Goal: Task Accomplishment & Management: Use online tool/utility

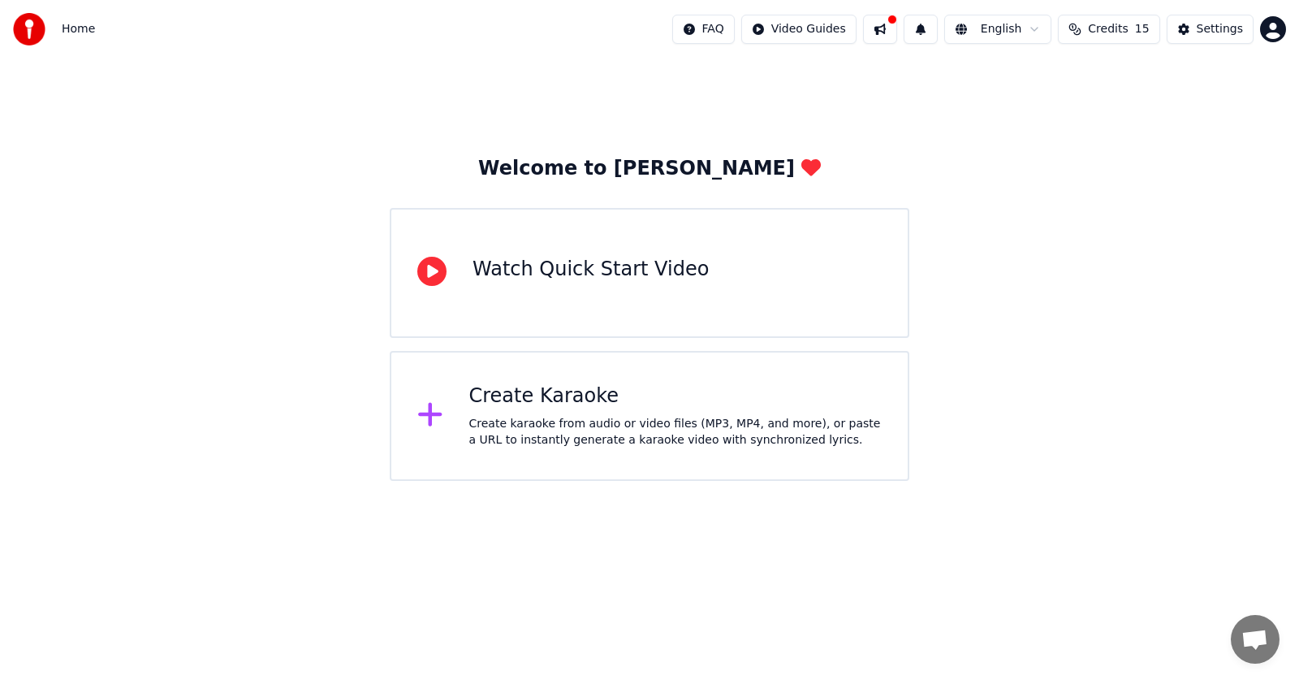
click at [481, 407] on div "Create Karaoke" at bounding box center [675, 396] width 413 height 26
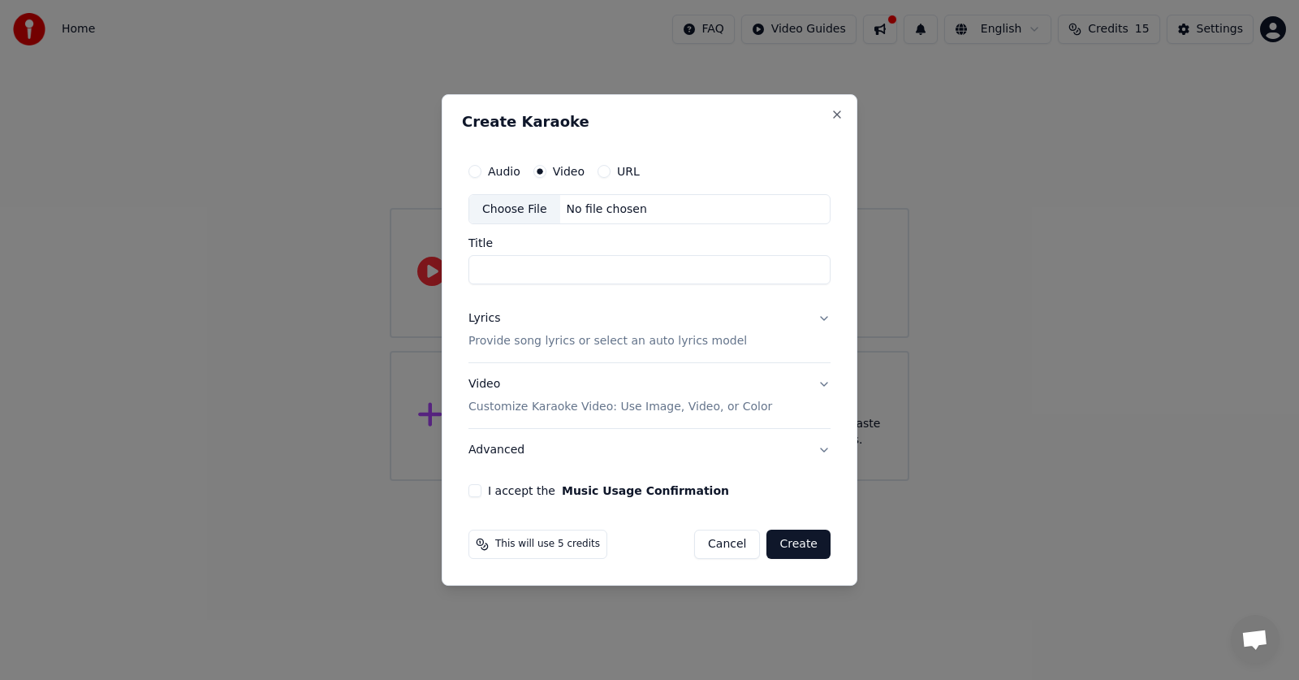
click at [605, 172] on button "URL" at bounding box center [604, 171] width 13 height 13
click at [596, 215] on input "text" at bounding box center [649, 209] width 362 height 32
paste input "**********"
type input "**********"
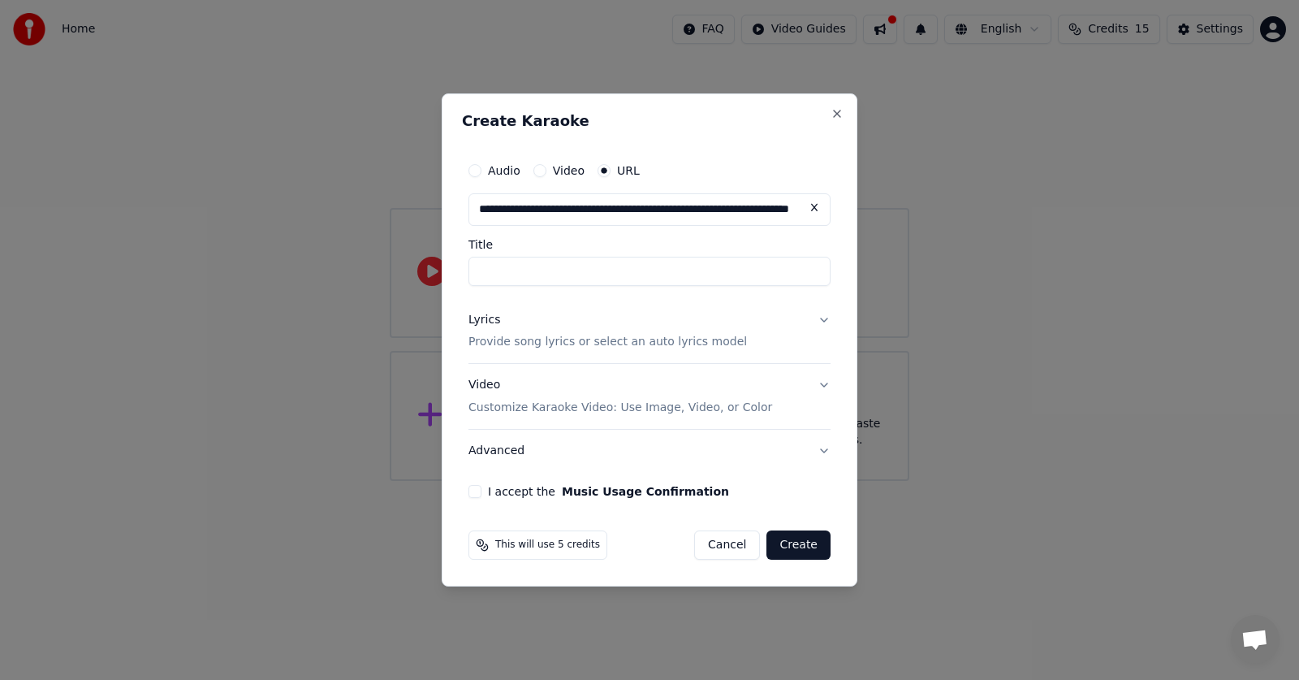
drag, startPoint x: 596, startPoint y: 215, endPoint x: 594, endPoint y: 259, distance: 43.9
click at [597, 241] on div "**********" at bounding box center [649, 220] width 362 height 132
type input "**********"
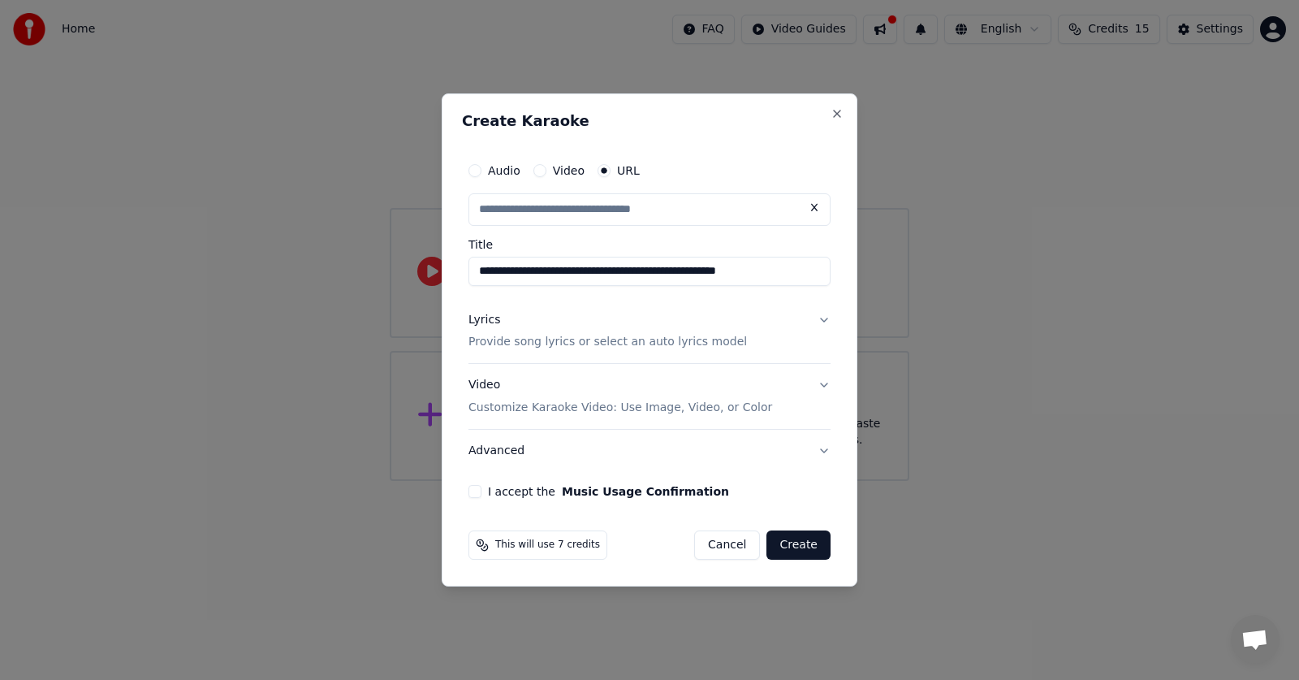
click at [822, 317] on button "Lyrics Provide song lyrics or select an auto lyrics model" at bounding box center [649, 331] width 362 height 65
type input "**********"
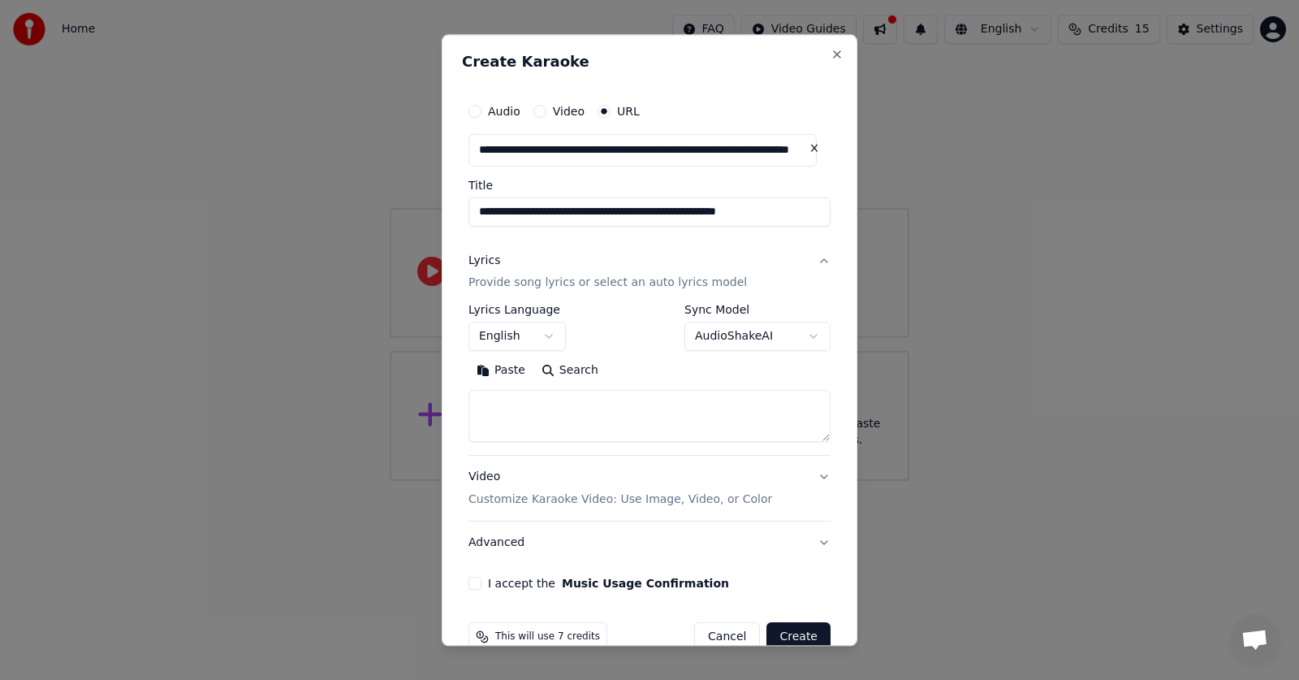
click at [547, 332] on button "English" at bounding box center [516, 336] width 97 height 29
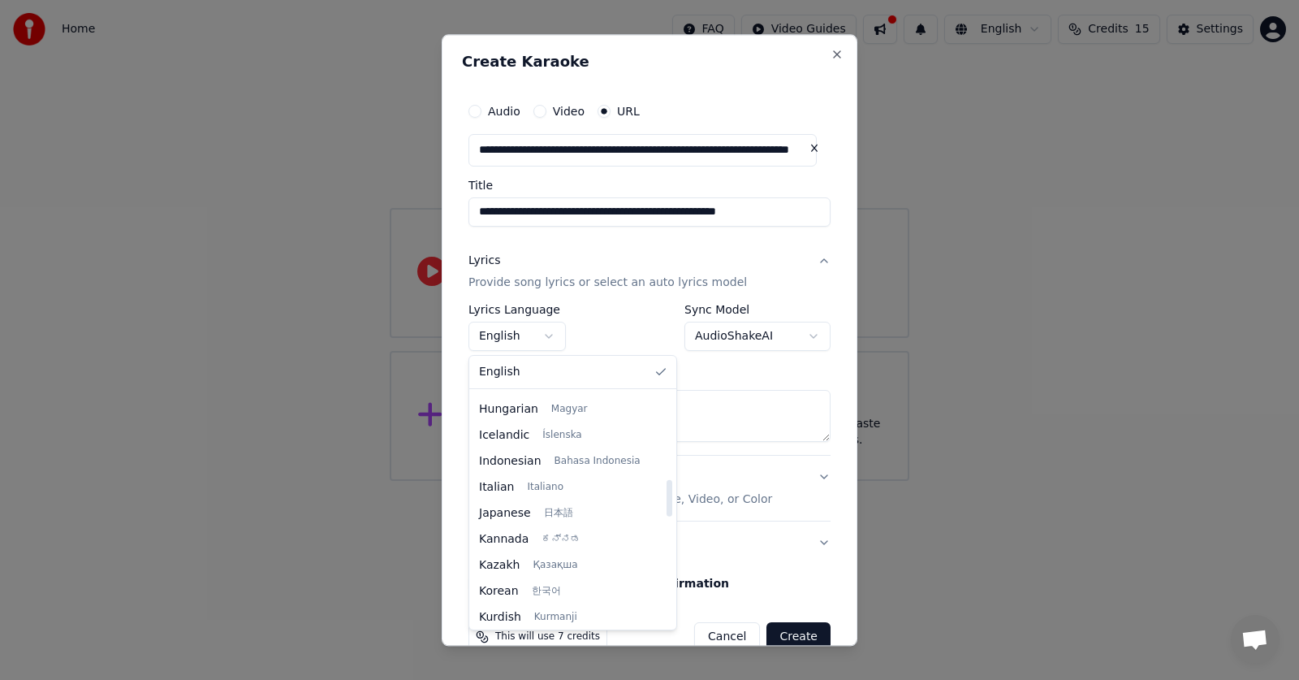
scroll to position [552, 0]
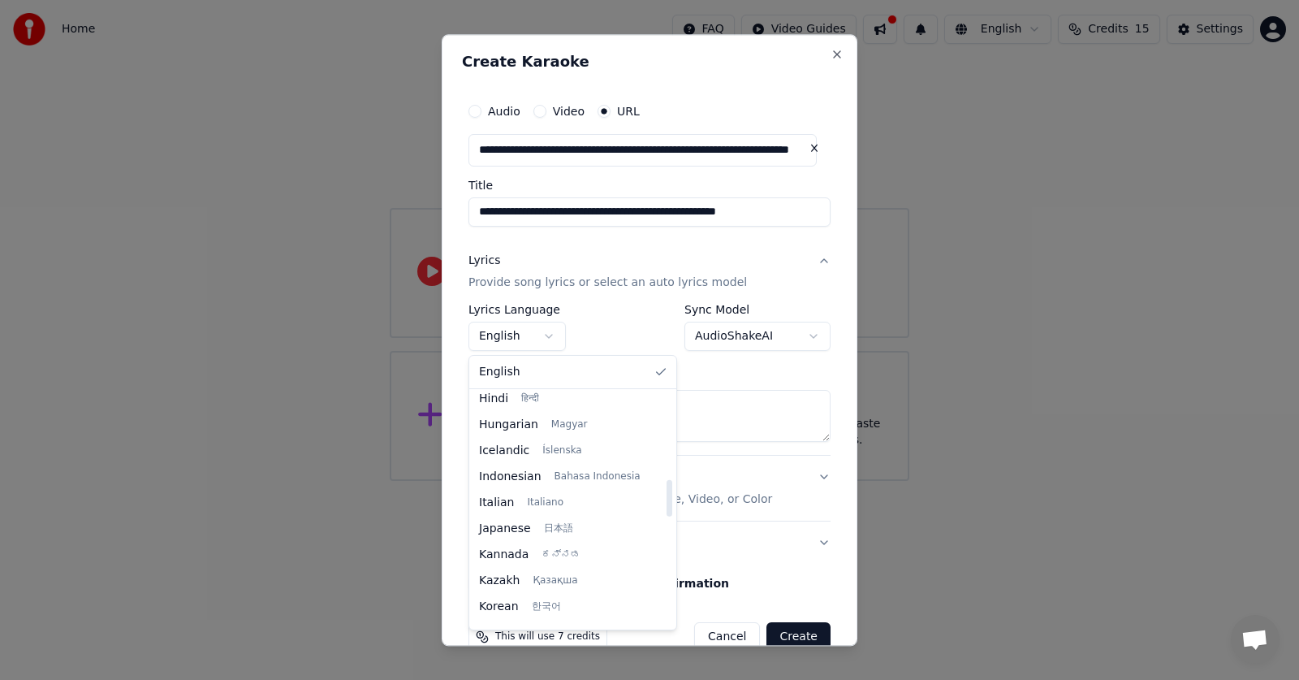
select select "**"
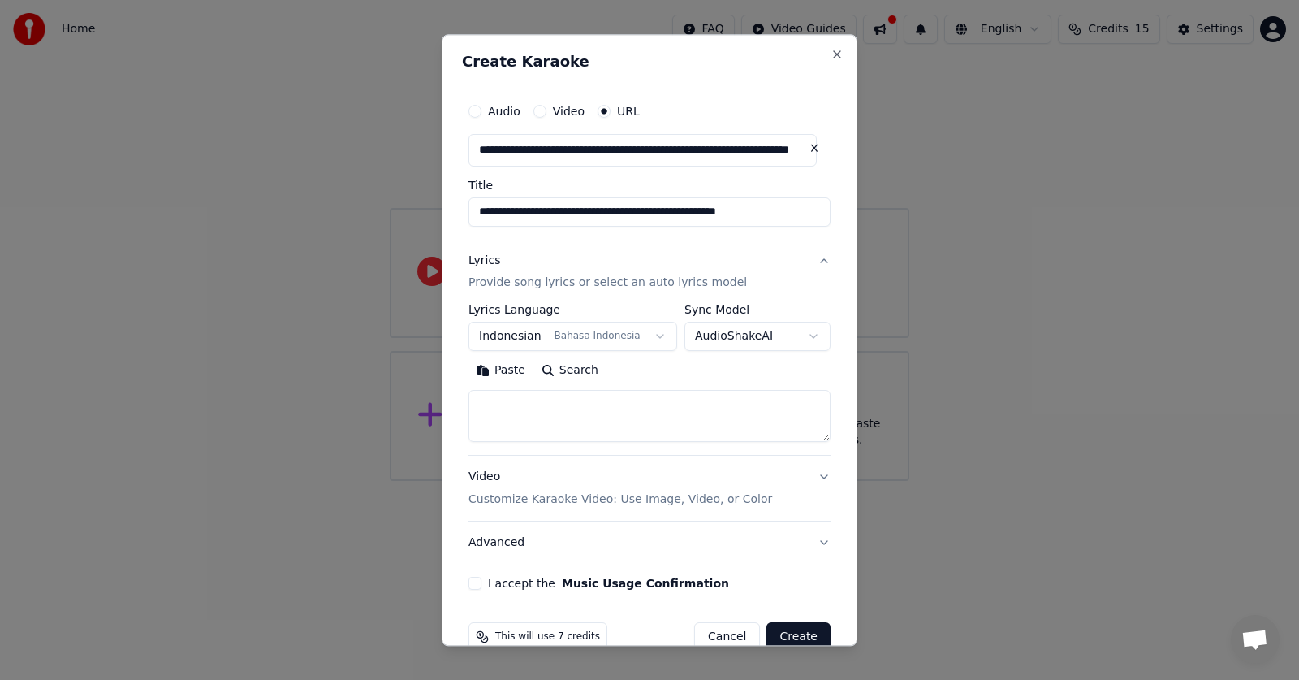
click at [525, 425] on textarea at bounding box center [649, 417] width 362 height 52
paste textarea "**********"
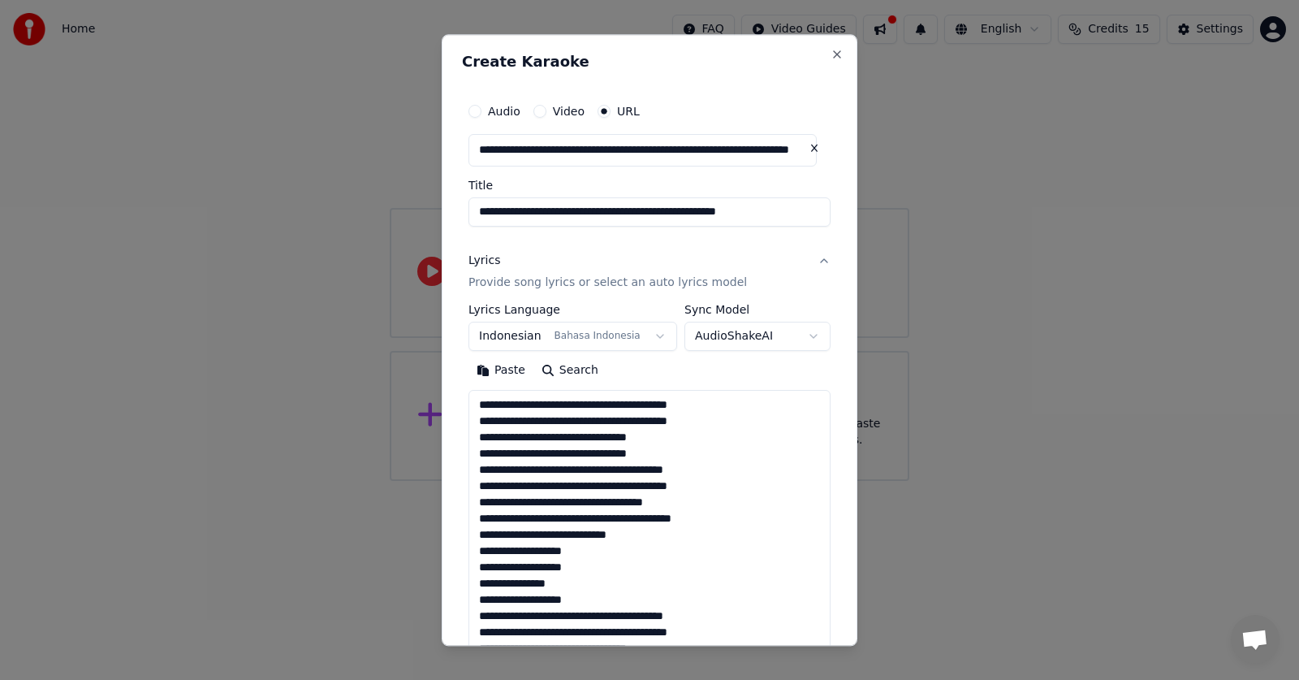
scroll to position [280, 0]
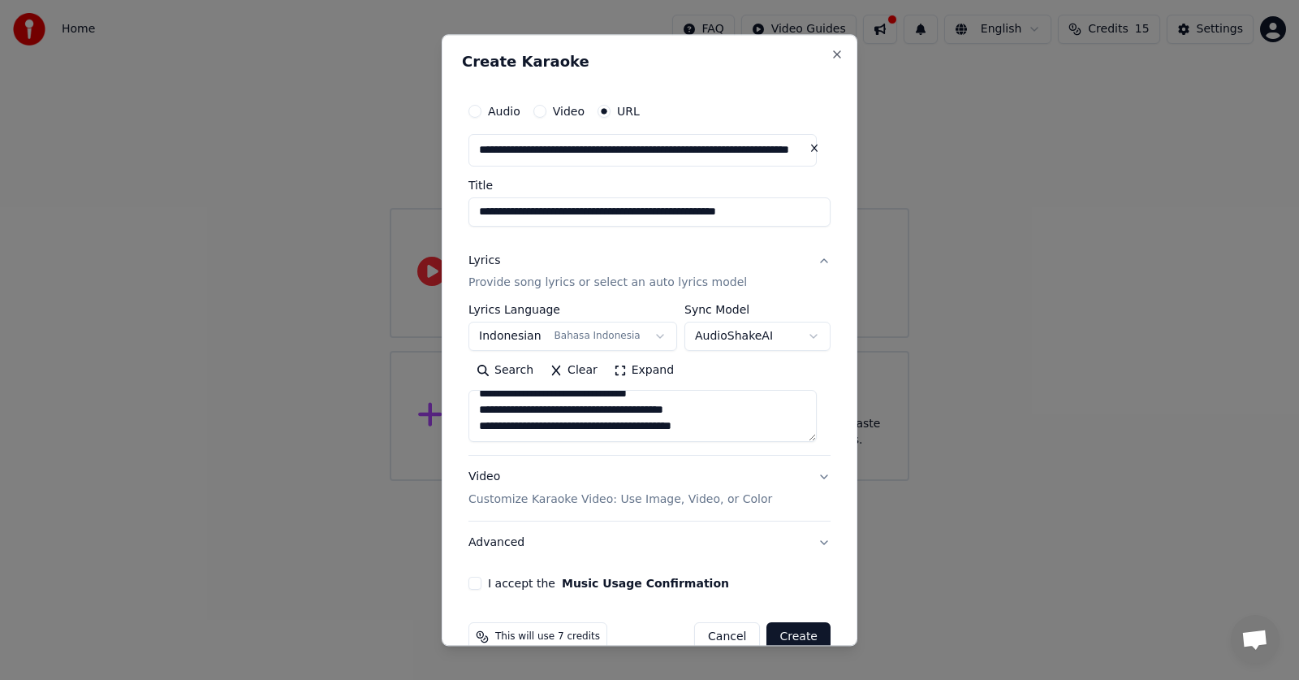
type textarea "**********"
click at [805, 474] on button "Video Customize Karaoke Video: Use Image, Video, or Color" at bounding box center [649, 488] width 362 height 65
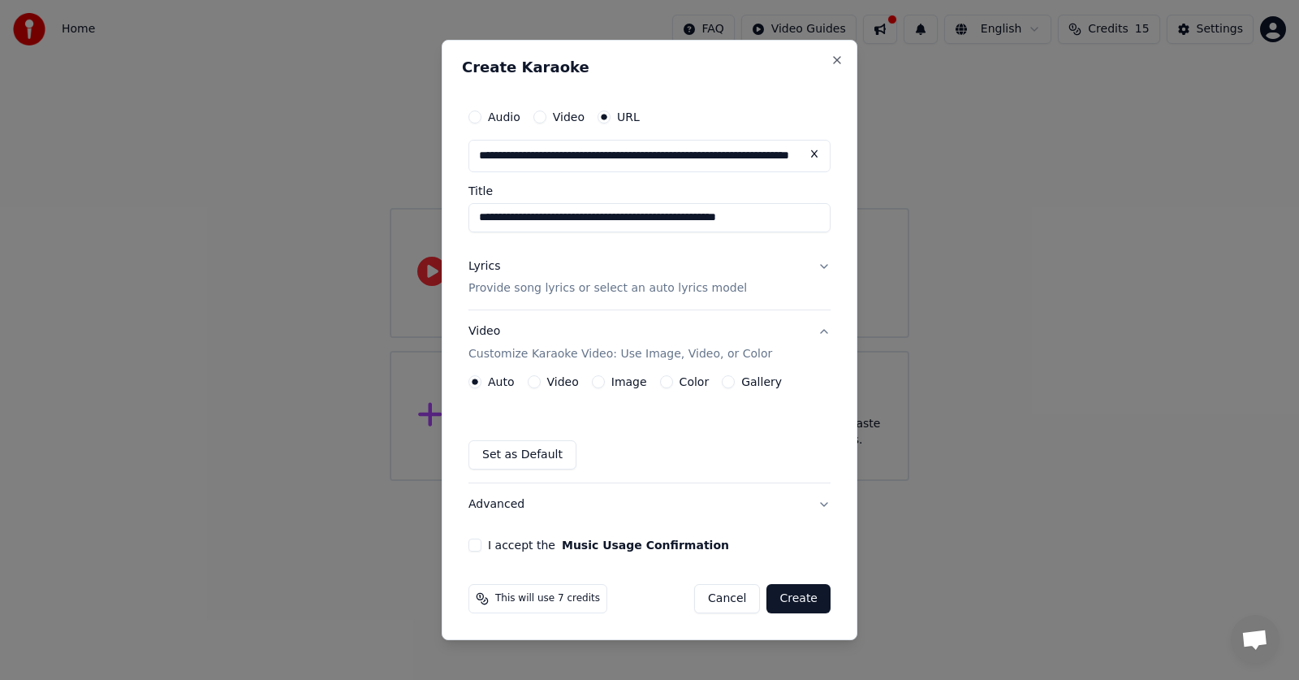
click at [475, 545] on button "I accept the Music Usage Confirmation" at bounding box center [474, 544] width 13 height 13
click at [801, 604] on button "Create" at bounding box center [798, 598] width 64 height 29
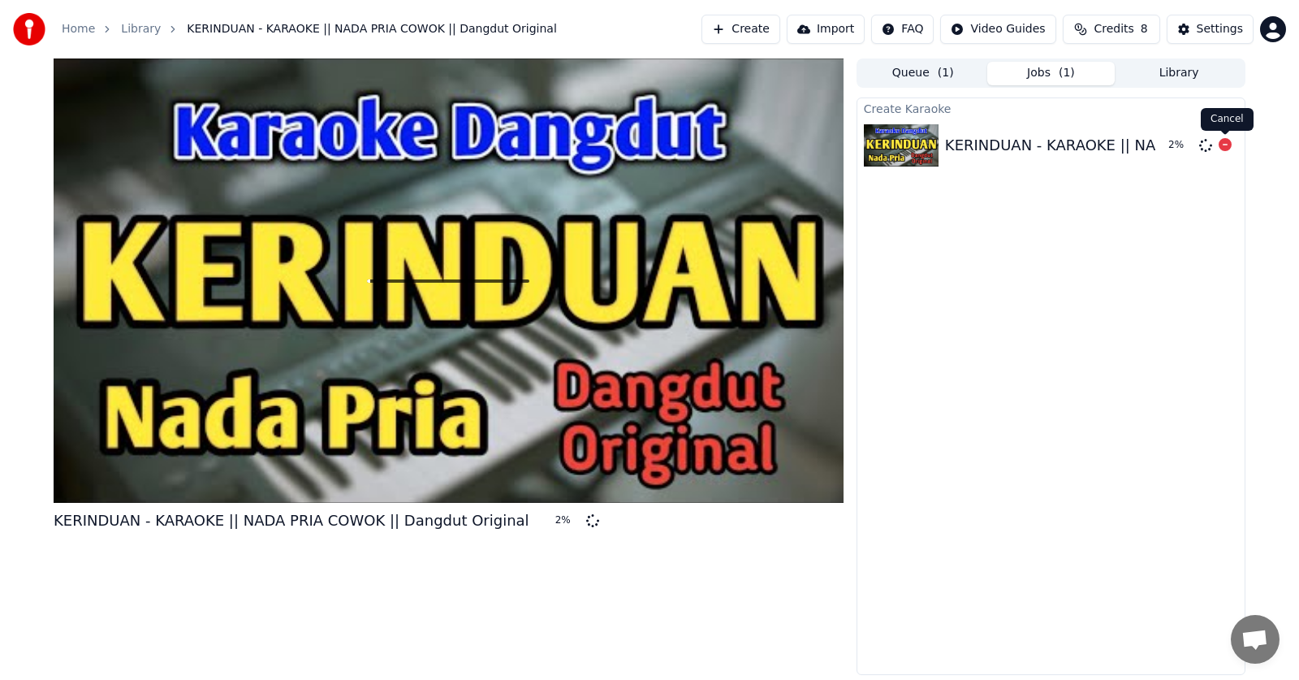
drag, startPoint x: 1224, startPoint y: 147, endPoint x: 516, endPoint y: 284, distance: 720.4
click at [1224, 147] on icon at bounding box center [1225, 144] width 13 height 13
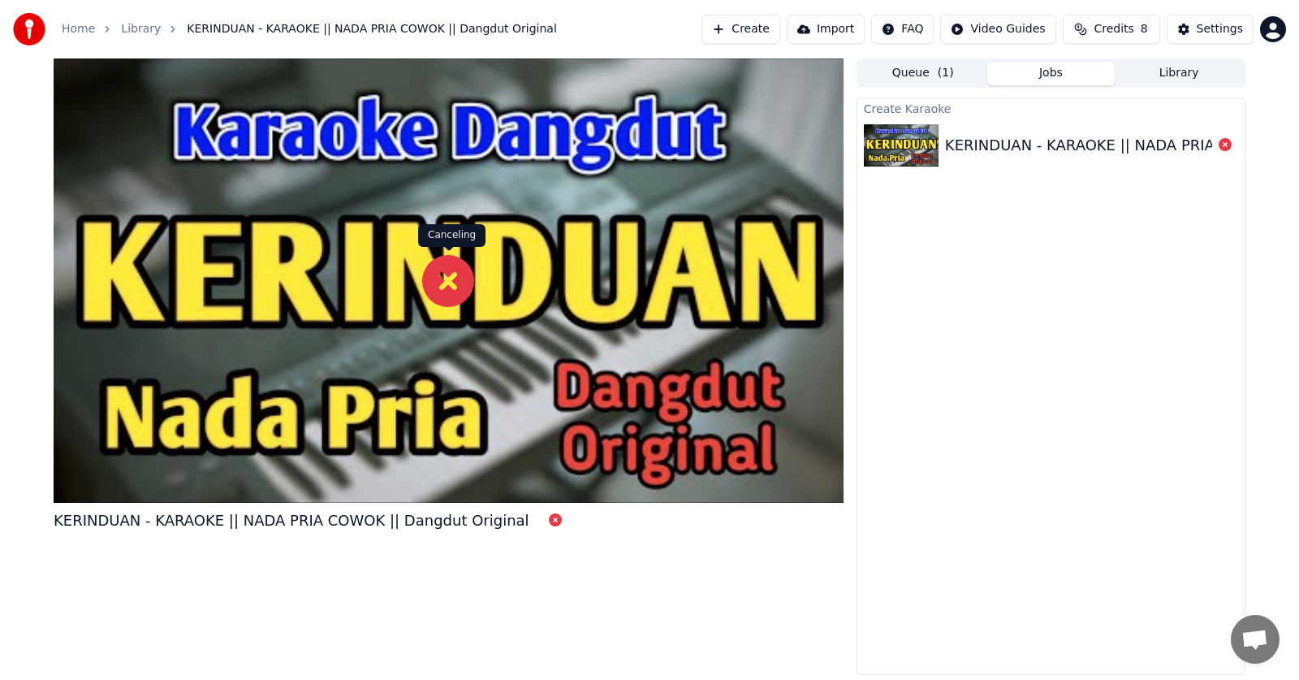
click at [450, 279] on icon at bounding box center [448, 281] width 52 height 52
click at [763, 33] on button "Create" at bounding box center [740, 29] width 79 height 29
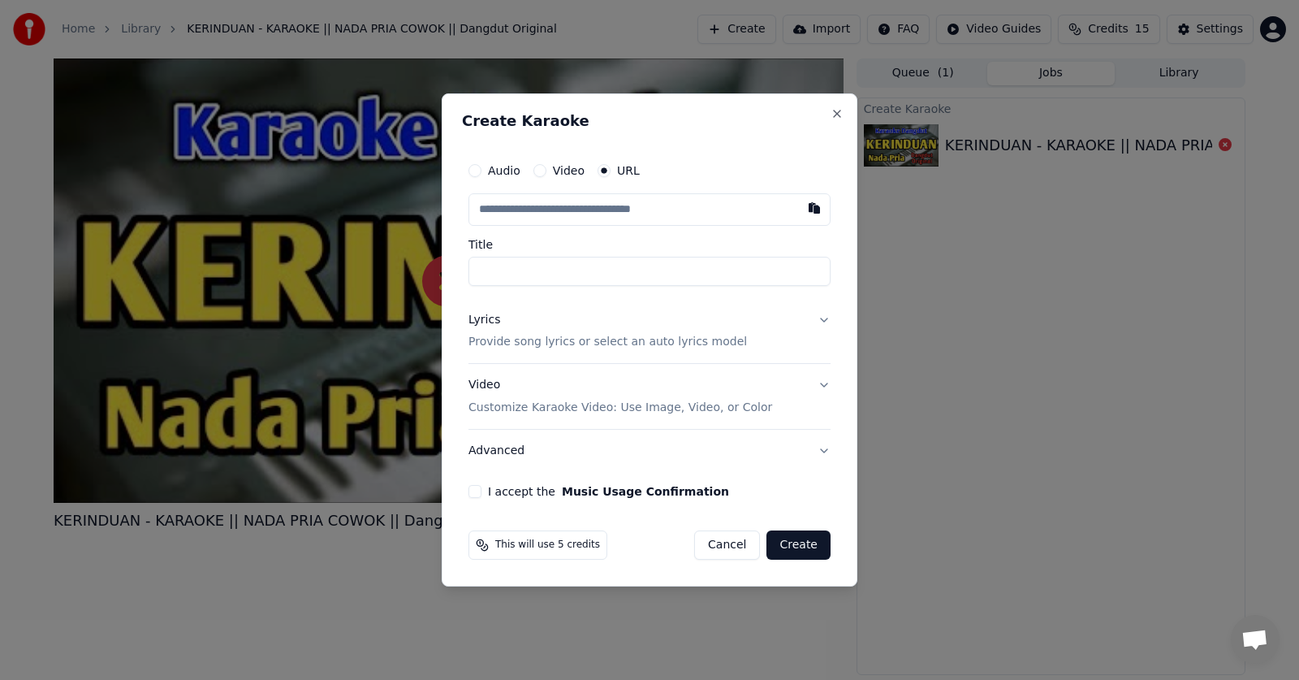
paste input "**********"
type input "**********"
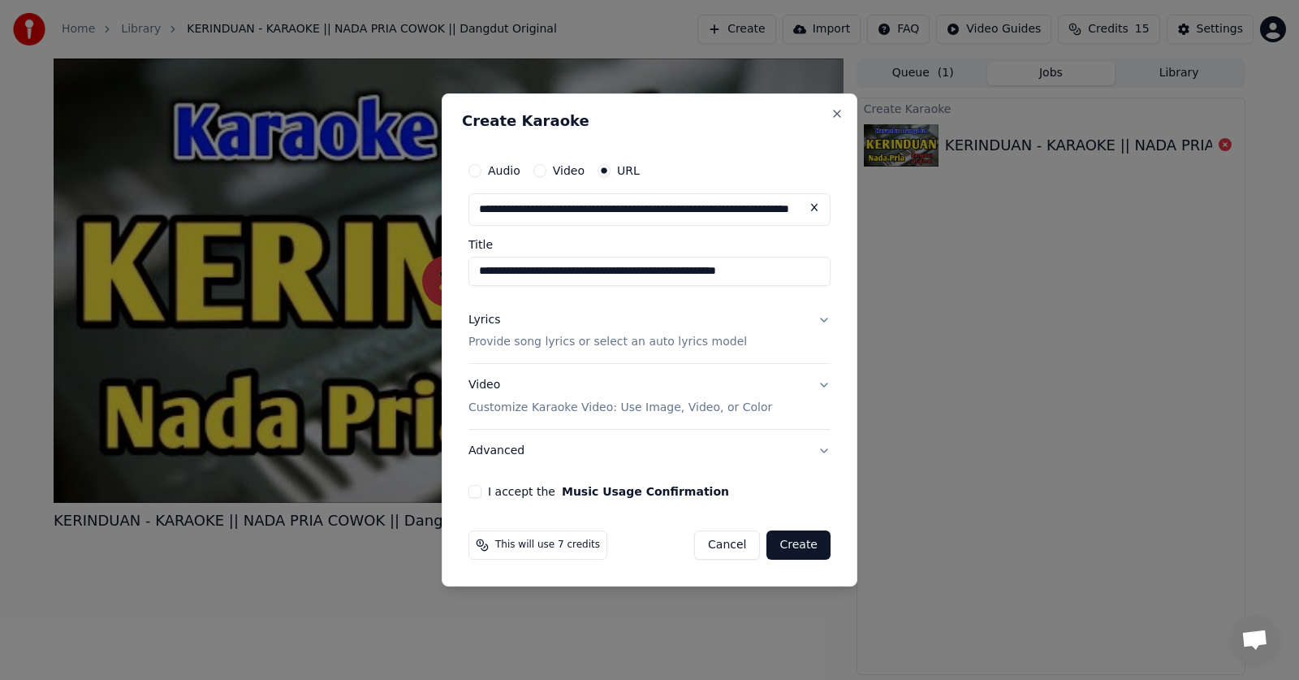
type input "**********"
click at [826, 317] on button "Lyrics Provide song lyrics or select an auto lyrics model" at bounding box center [649, 331] width 362 height 65
type input "**********"
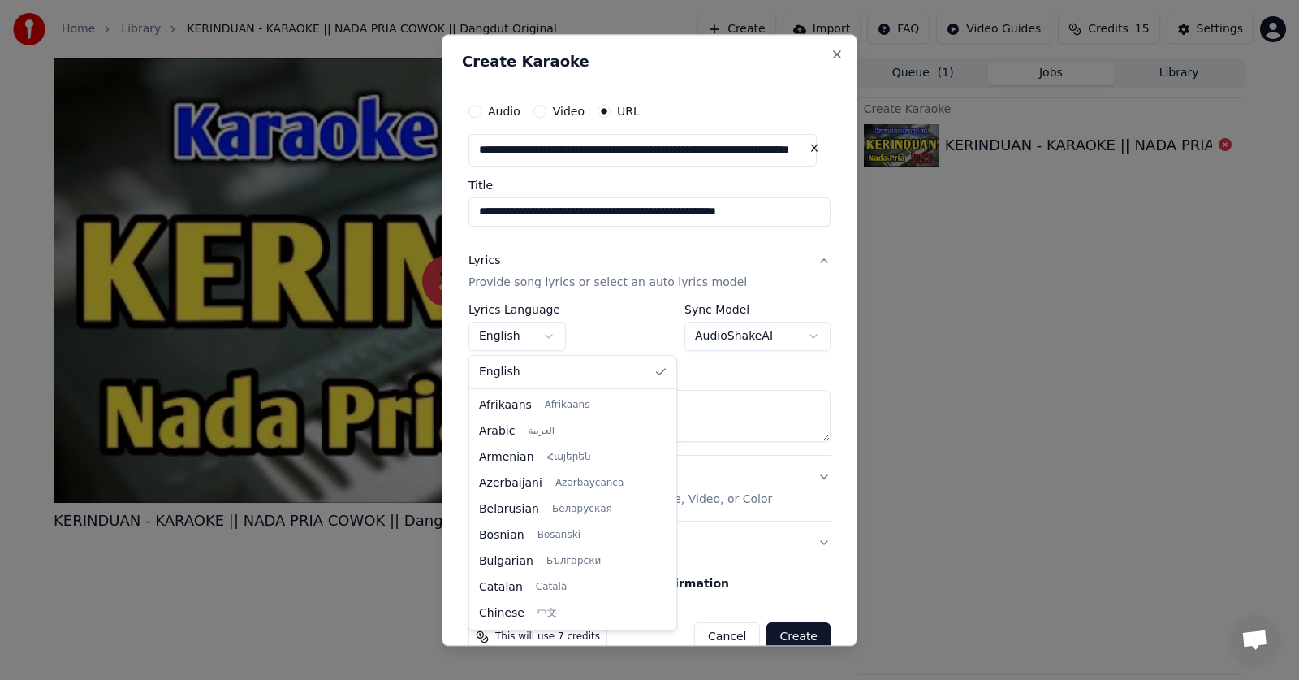
click at [536, 335] on body "**********" at bounding box center [649, 340] width 1299 height 680
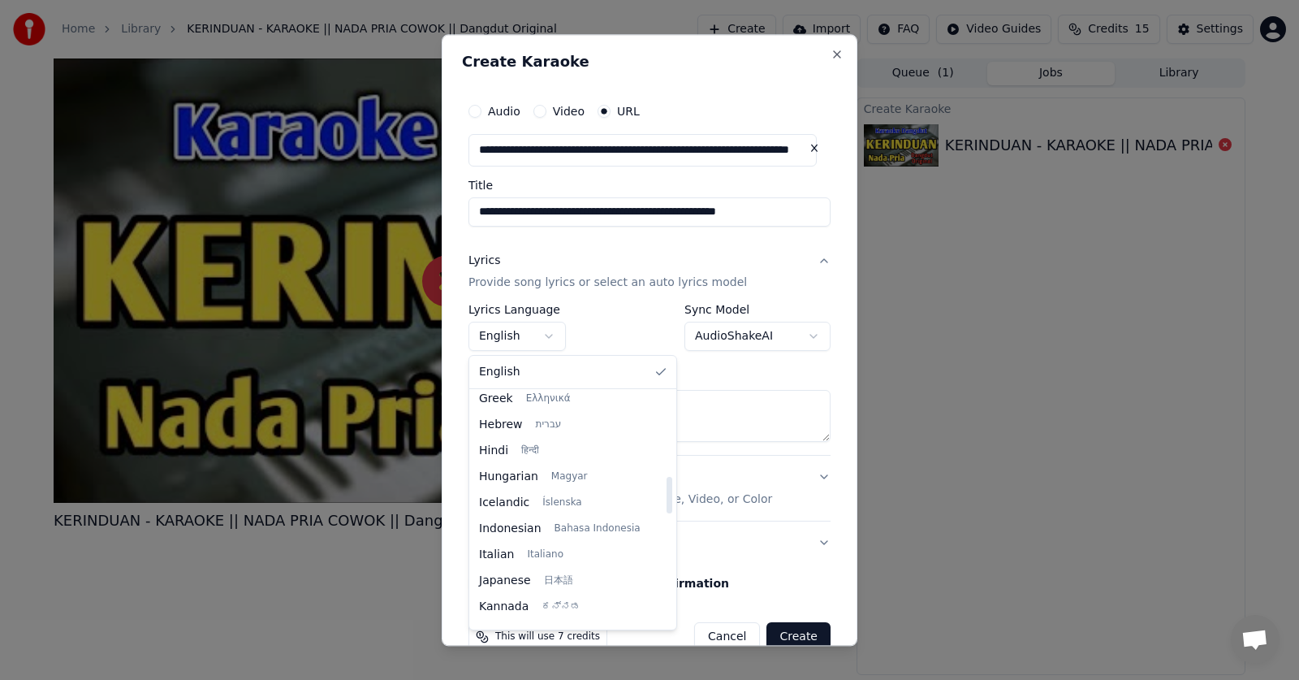
scroll to position [542, 0]
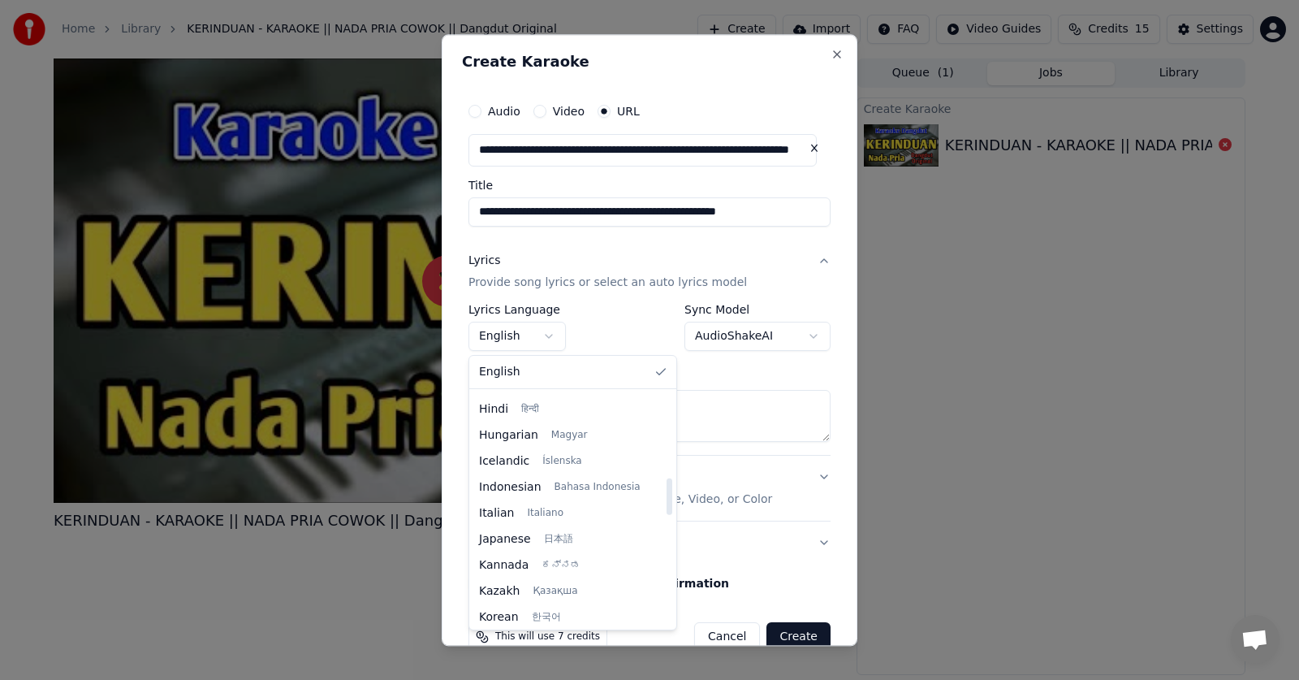
select select "**"
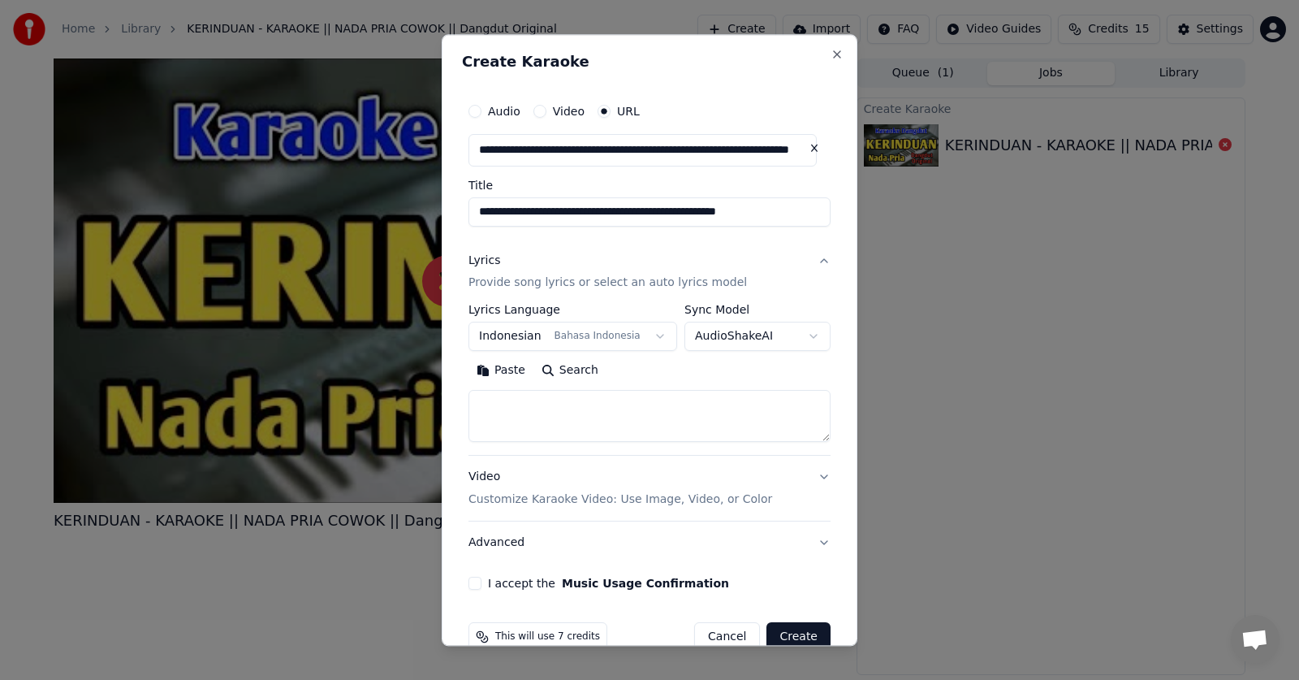
click at [528, 432] on textarea at bounding box center [649, 417] width 362 height 52
paste textarea "**********"
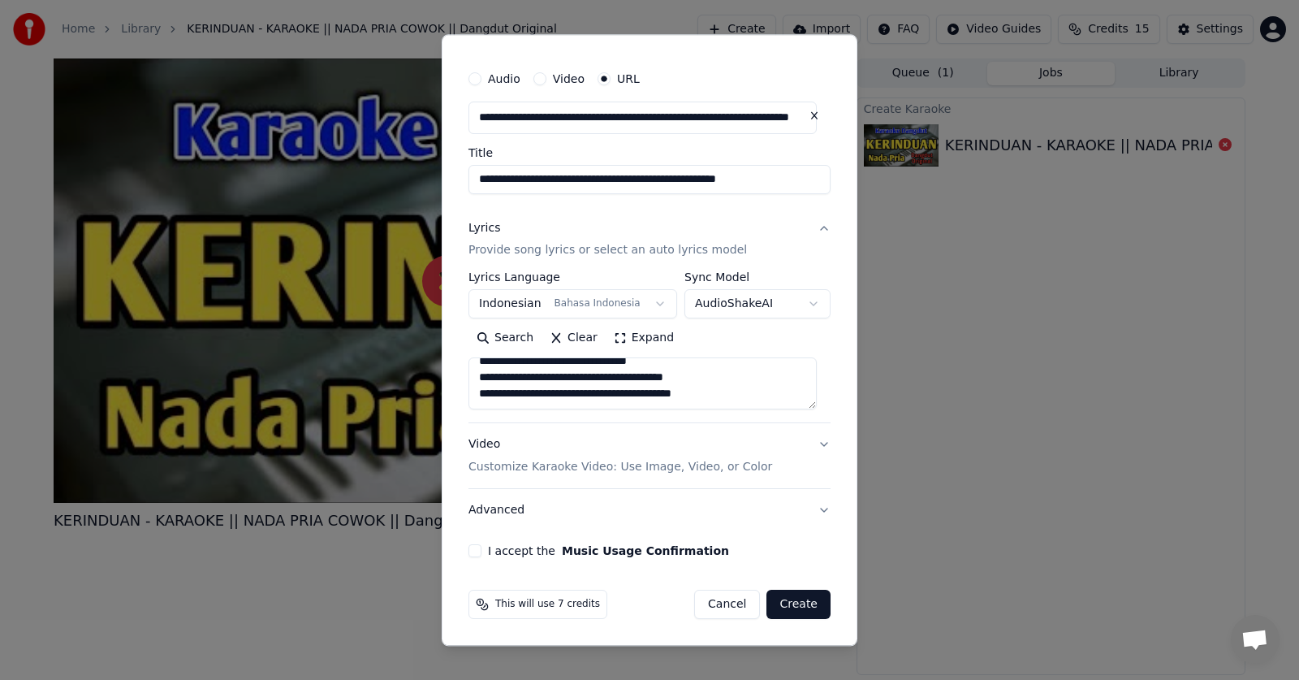
type textarea "**********"
click at [477, 547] on button "I accept the Music Usage Confirmation" at bounding box center [474, 551] width 13 height 13
click at [688, 463] on p "Customize Karaoke Video: Use Image, Video, or Color" at bounding box center [620, 468] width 304 height 16
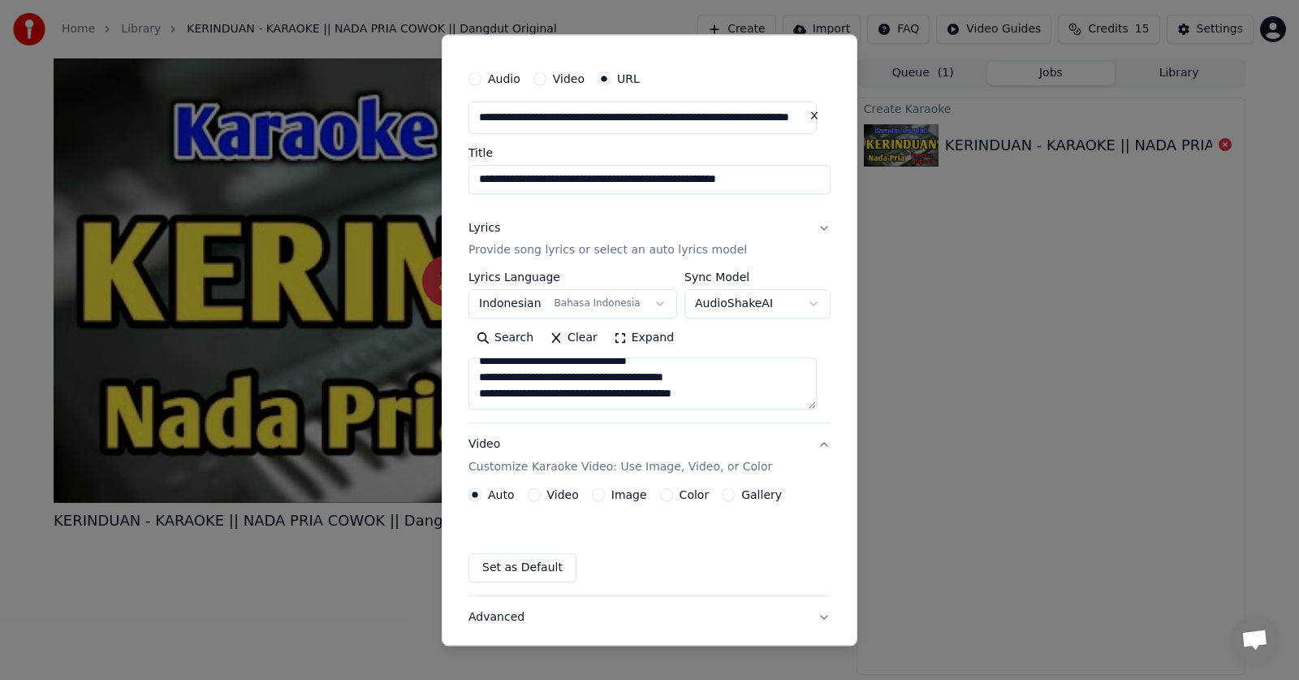
scroll to position [0, 0]
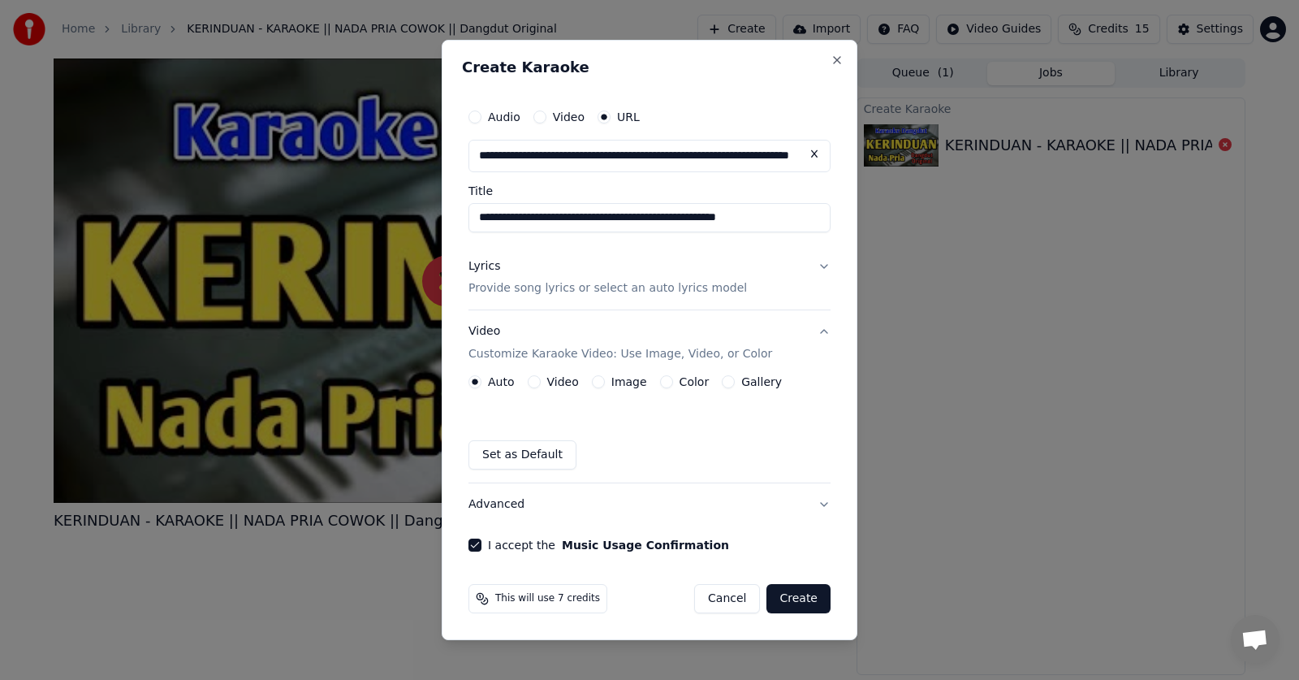
click at [599, 382] on button "Image" at bounding box center [598, 381] width 13 height 13
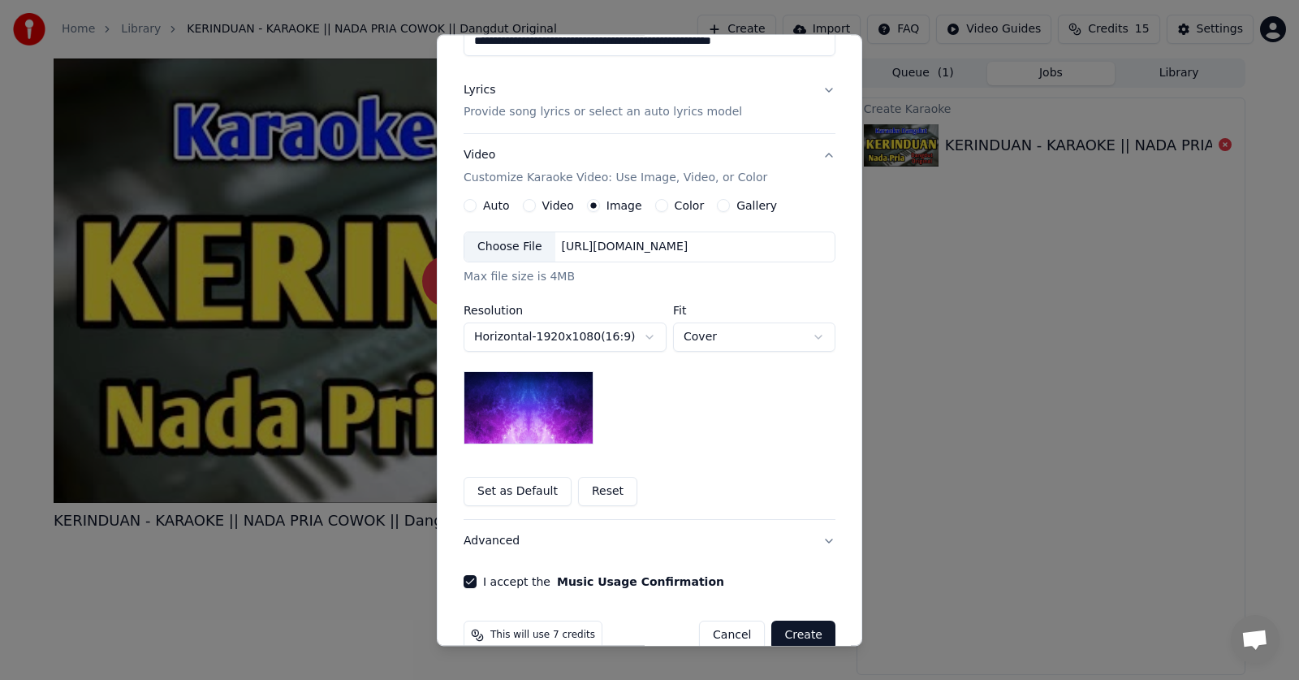
scroll to position [173, 0]
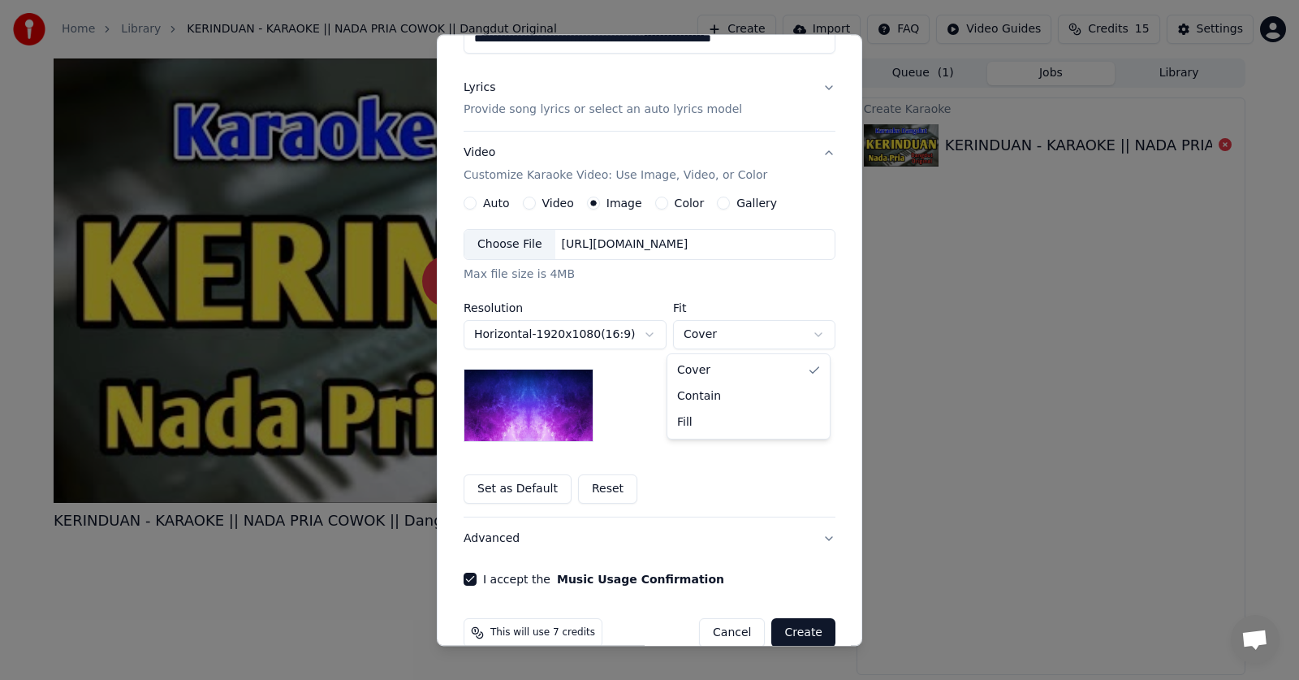
click at [810, 338] on body "**********" at bounding box center [649, 340] width 1299 height 680
click at [641, 336] on body "**********" at bounding box center [649, 340] width 1299 height 680
click at [518, 495] on button "Set as Default" at bounding box center [518, 489] width 108 height 29
click at [519, 248] on div "Choose File" at bounding box center [509, 245] width 91 height 29
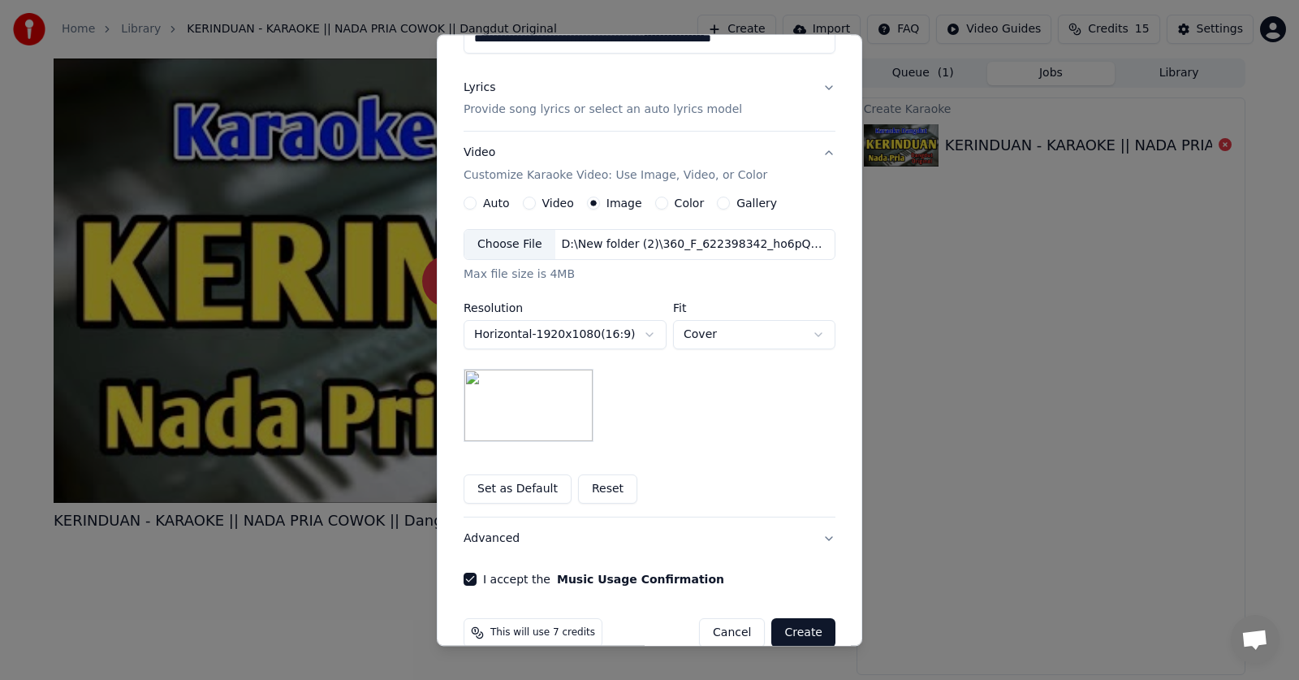
click at [796, 629] on button "Create" at bounding box center [803, 633] width 64 height 29
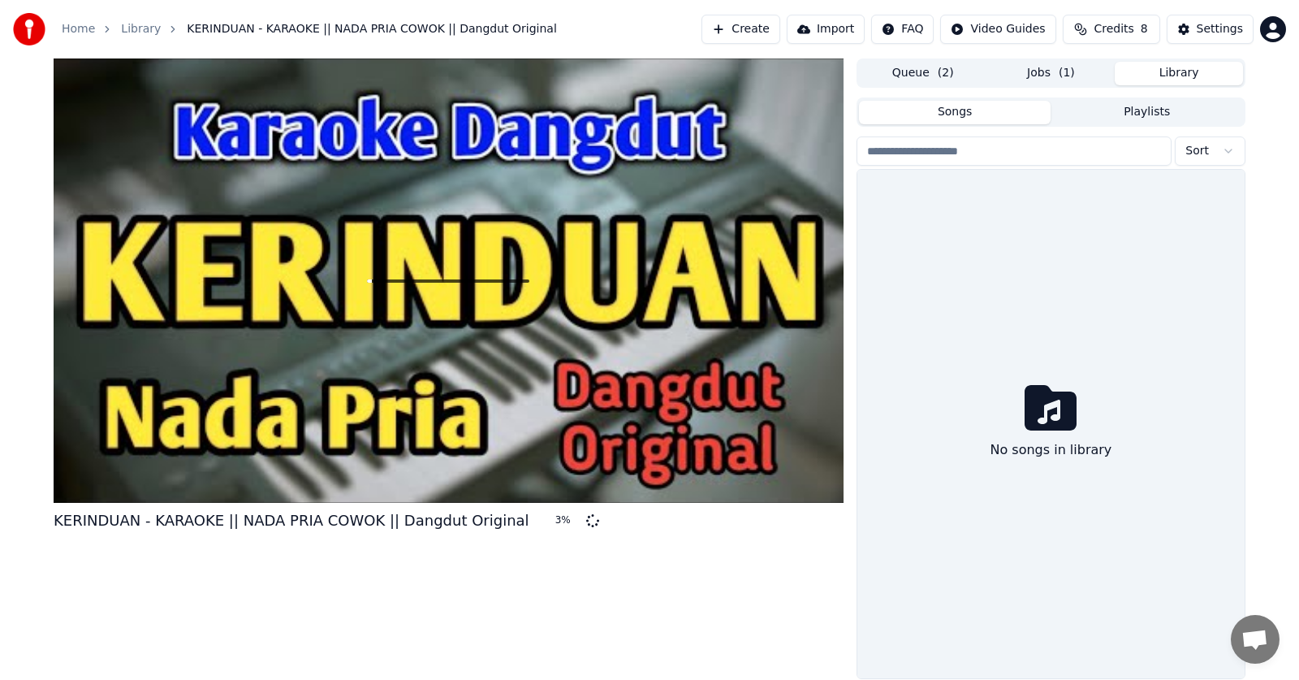
click at [1176, 77] on button "Library" at bounding box center [1179, 74] width 128 height 24
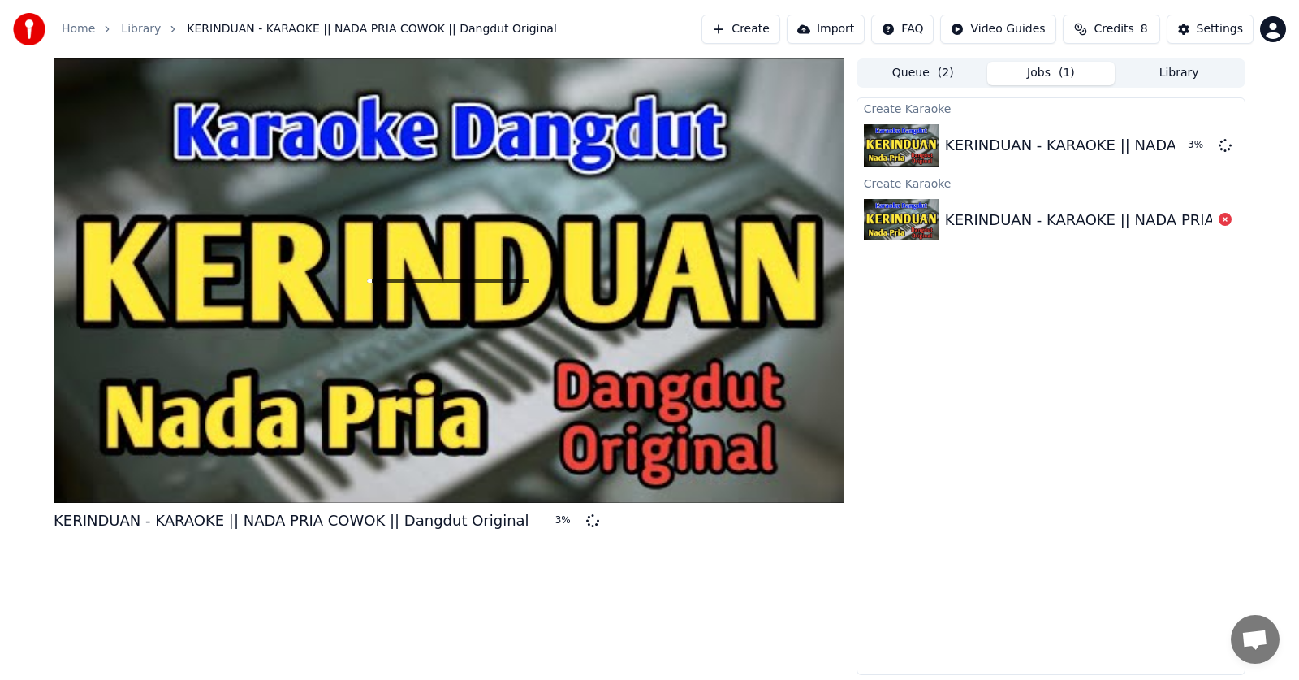
click at [1076, 78] on button "Jobs ( 1 )" at bounding box center [1051, 74] width 128 height 24
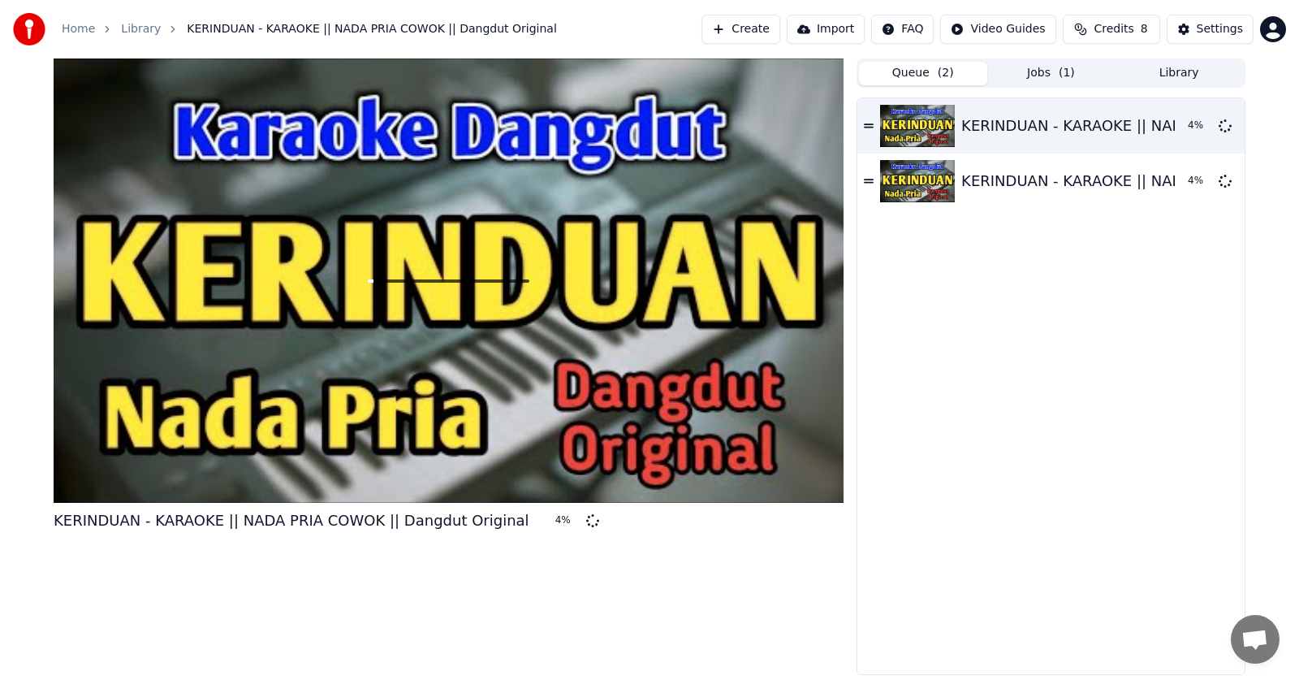
click at [943, 76] on span "( 2 )" at bounding box center [946, 73] width 16 height 16
click at [1034, 67] on button "Jobs ( 1 )" at bounding box center [1051, 74] width 128 height 24
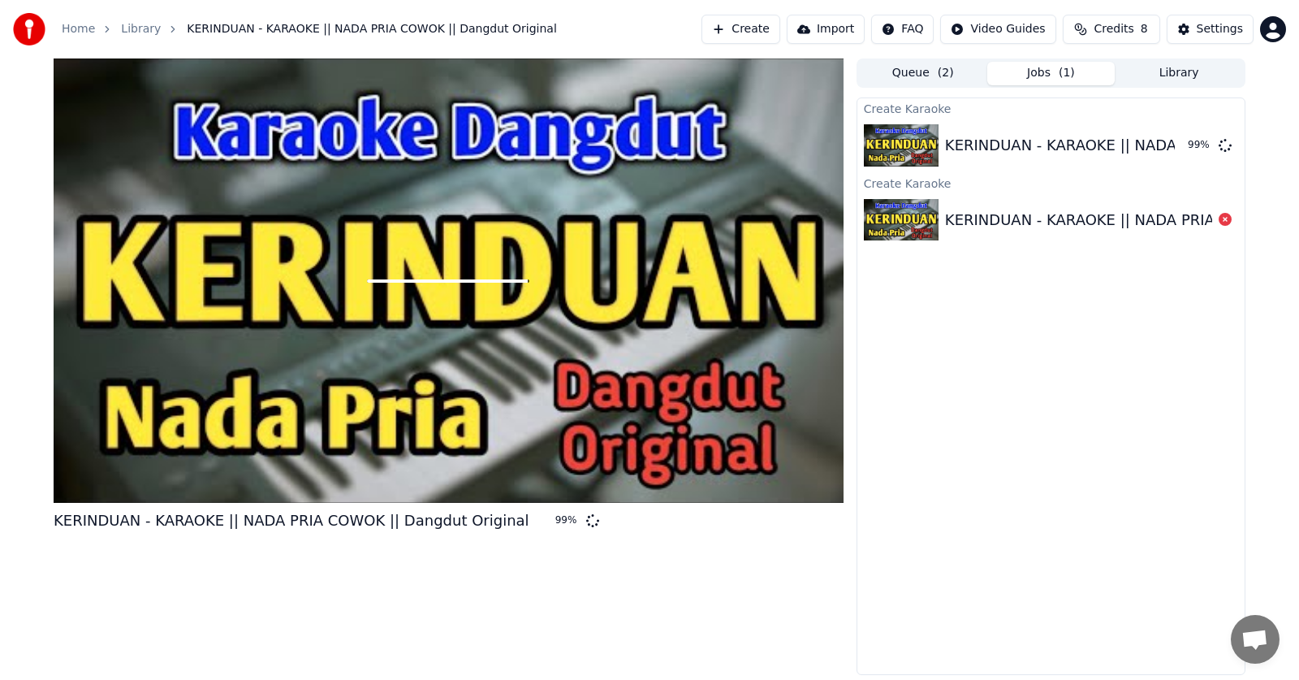
click at [507, 278] on div at bounding box center [449, 280] width 790 height 444
click at [1225, 222] on icon at bounding box center [1225, 219] width 13 height 13
click at [918, 147] on img at bounding box center [901, 145] width 75 height 42
click at [1215, 33] on div "Settings" at bounding box center [1220, 29] width 46 height 16
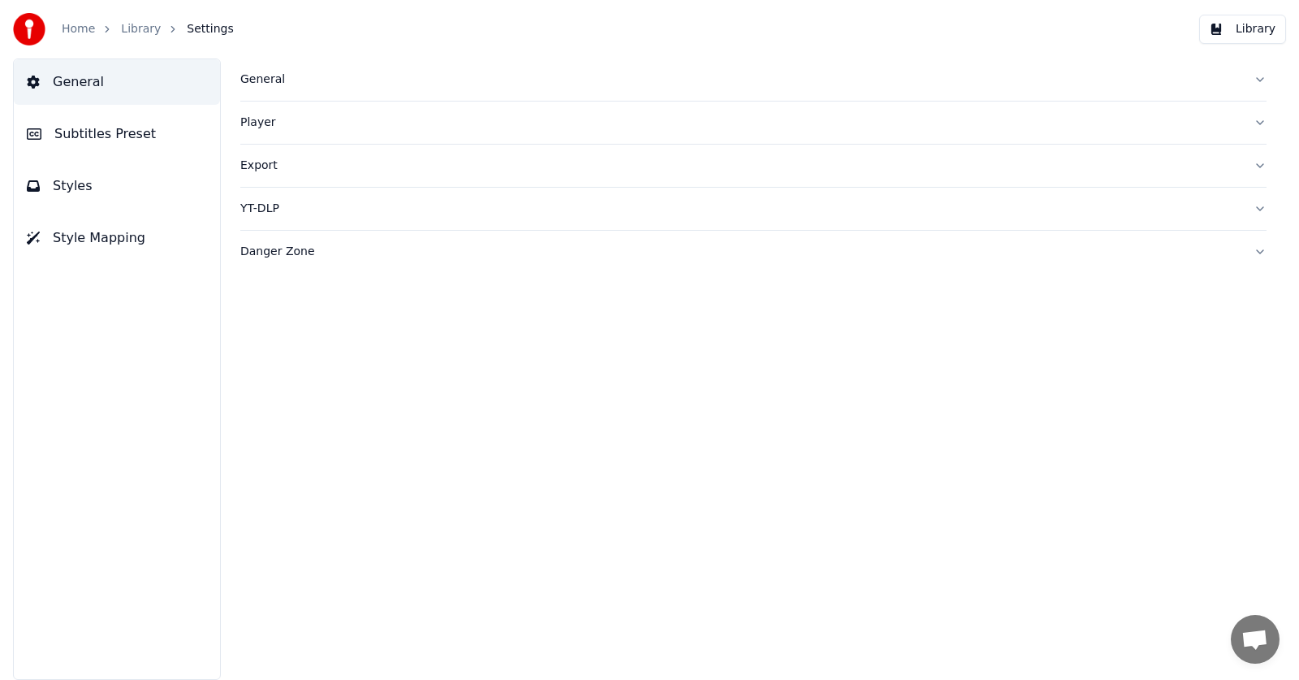
click at [121, 28] on link "Library" at bounding box center [141, 29] width 40 height 16
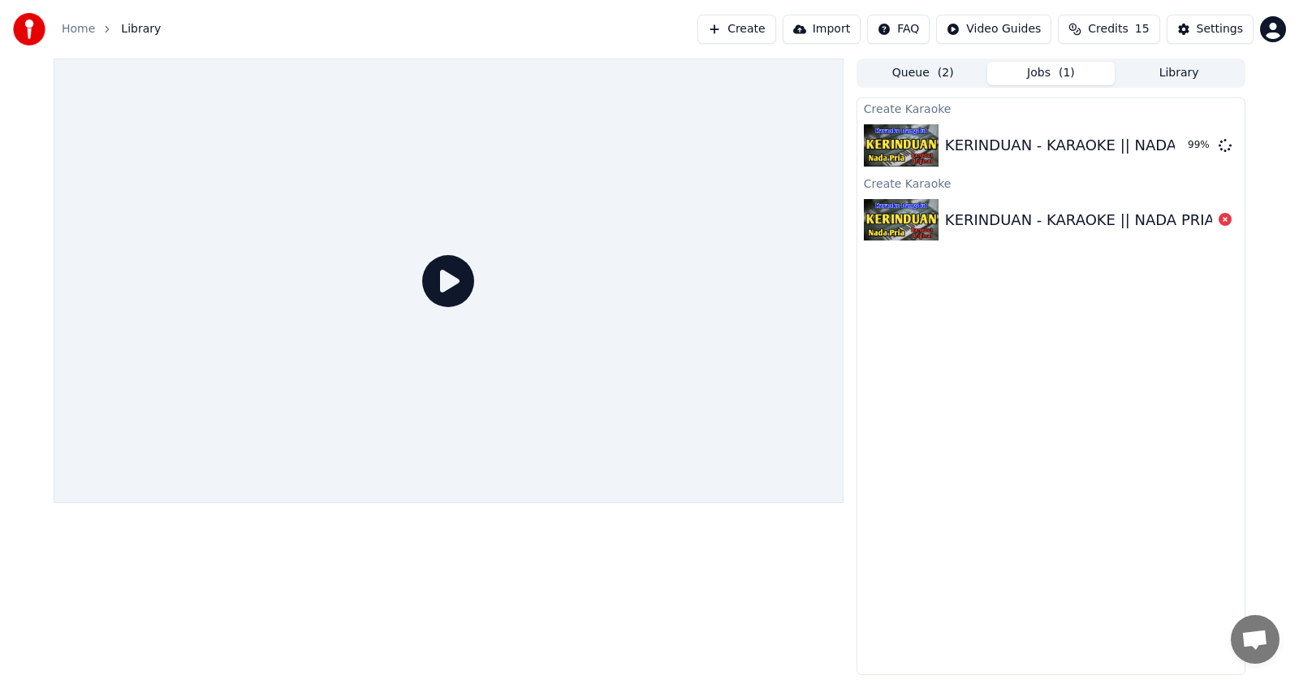
click at [452, 278] on icon at bounding box center [448, 281] width 52 height 52
click at [450, 291] on icon at bounding box center [448, 281] width 52 height 52
click at [451, 273] on icon at bounding box center [448, 281] width 52 height 52
click at [444, 277] on icon at bounding box center [448, 281] width 52 height 52
click at [448, 287] on icon at bounding box center [448, 281] width 52 height 52
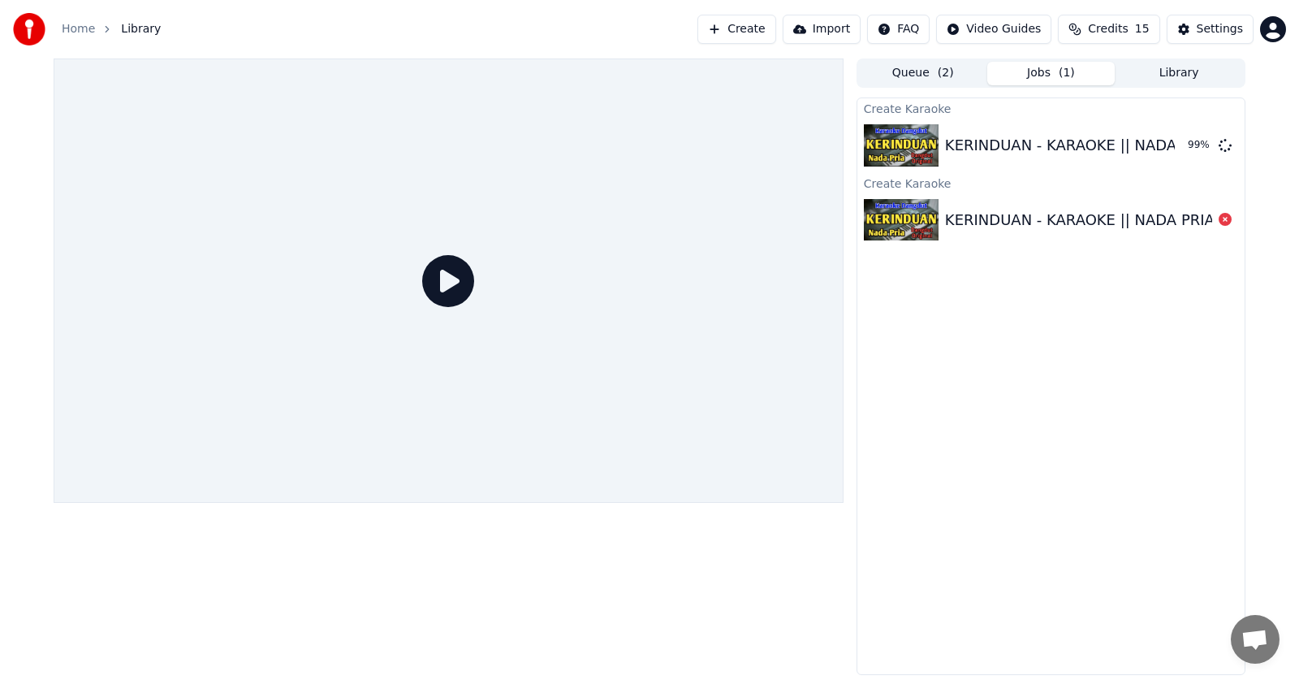
click at [459, 274] on icon at bounding box center [448, 281] width 52 height 52
click at [442, 287] on icon at bounding box center [448, 281] width 52 height 52
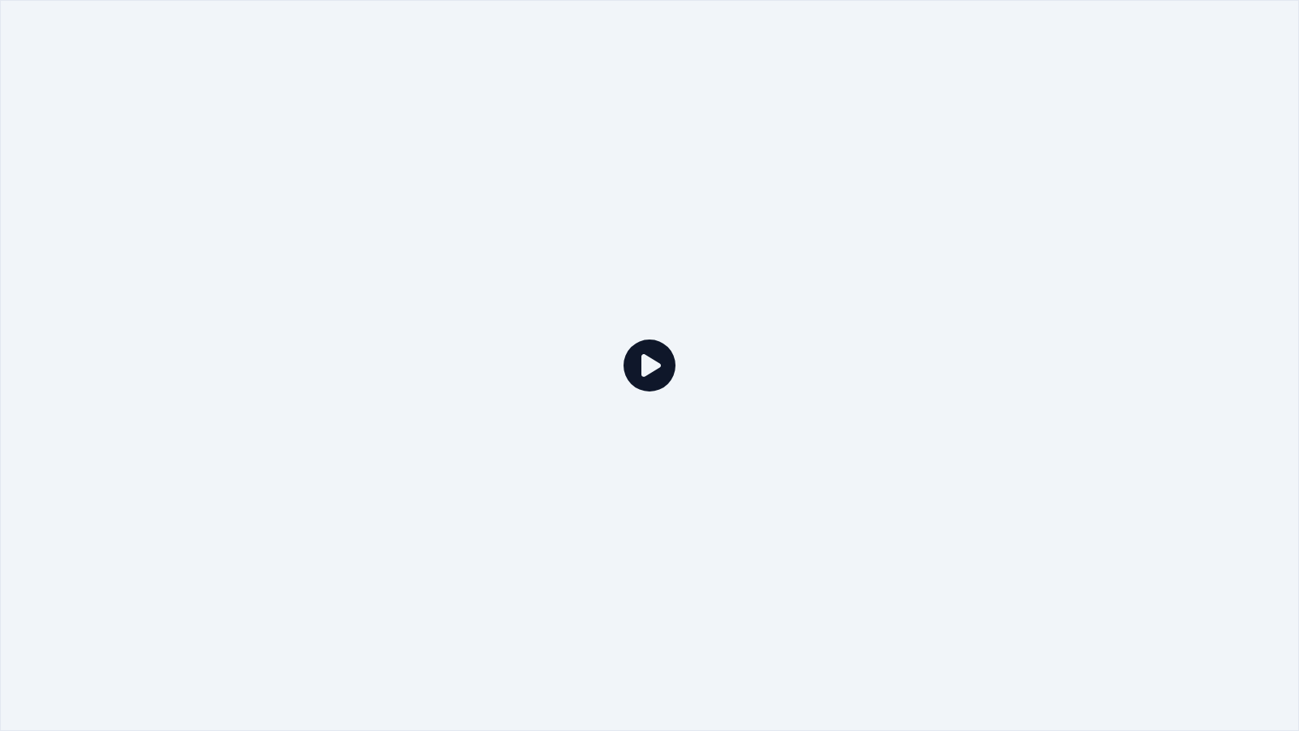
click at [442, 306] on div at bounding box center [649, 365] width 1299 height 731
click at [589, 388] on div at bounding box center [649, 365] width 1299 height 731
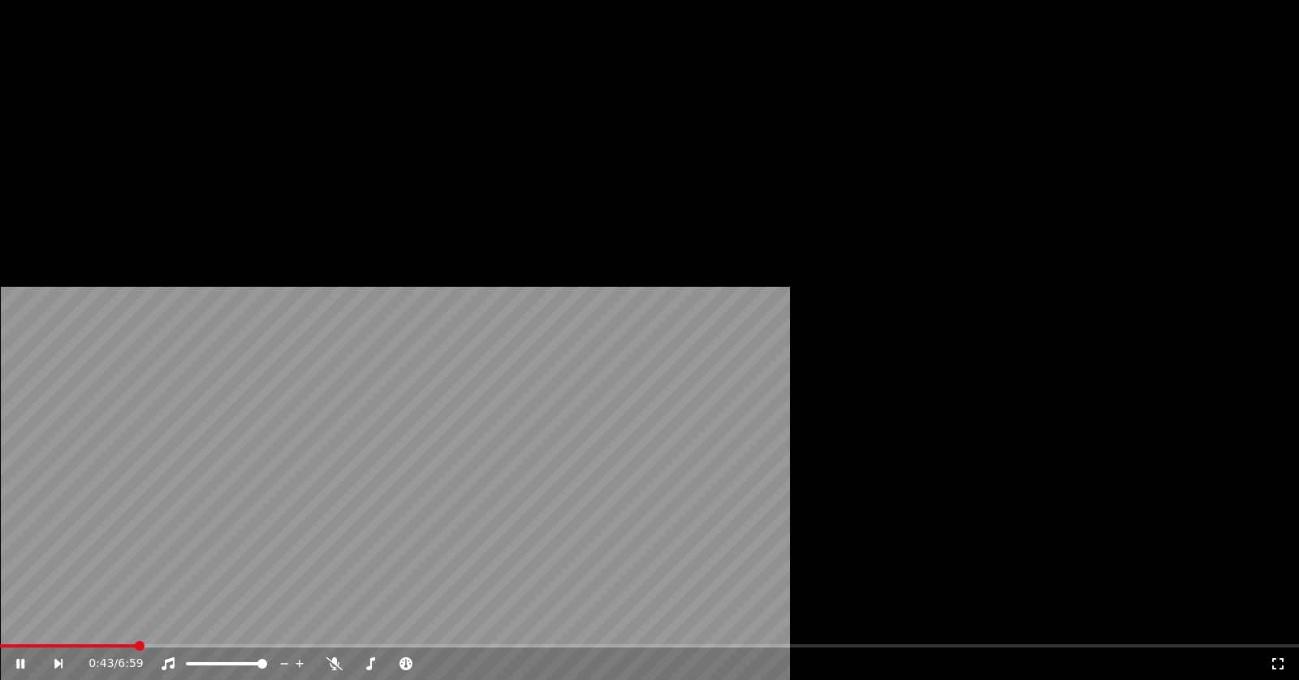
click at [93, 136] on button "Edit" at bounding box center [85, 125] width 54 height 23
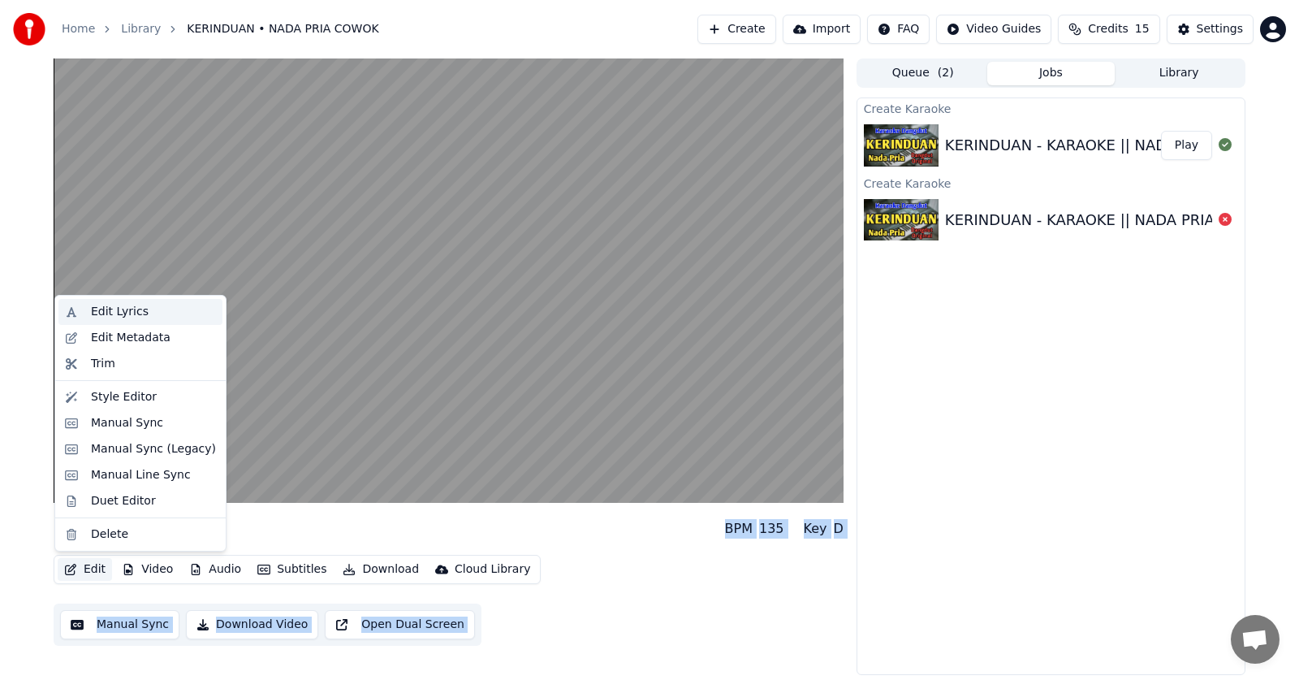
click at [131, 305] on div "Edit Lyrics" at bounding box center [120, 312] width 58 height 16
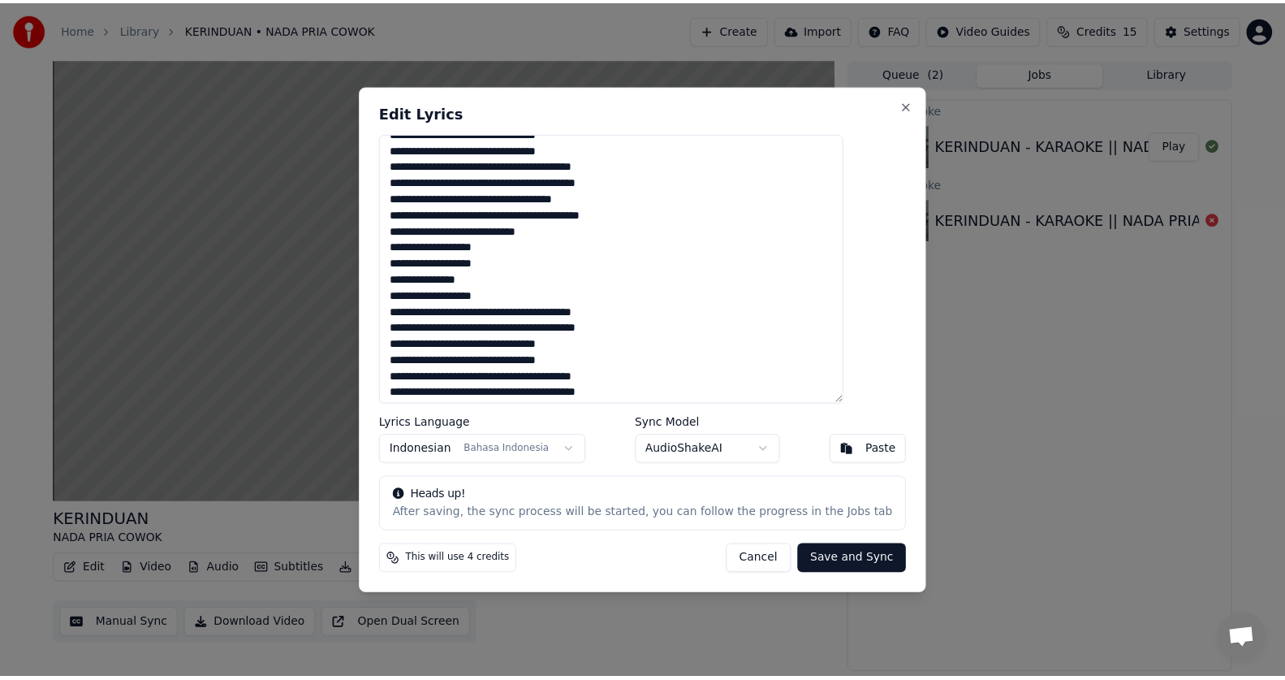
scroll to position [51, 0]
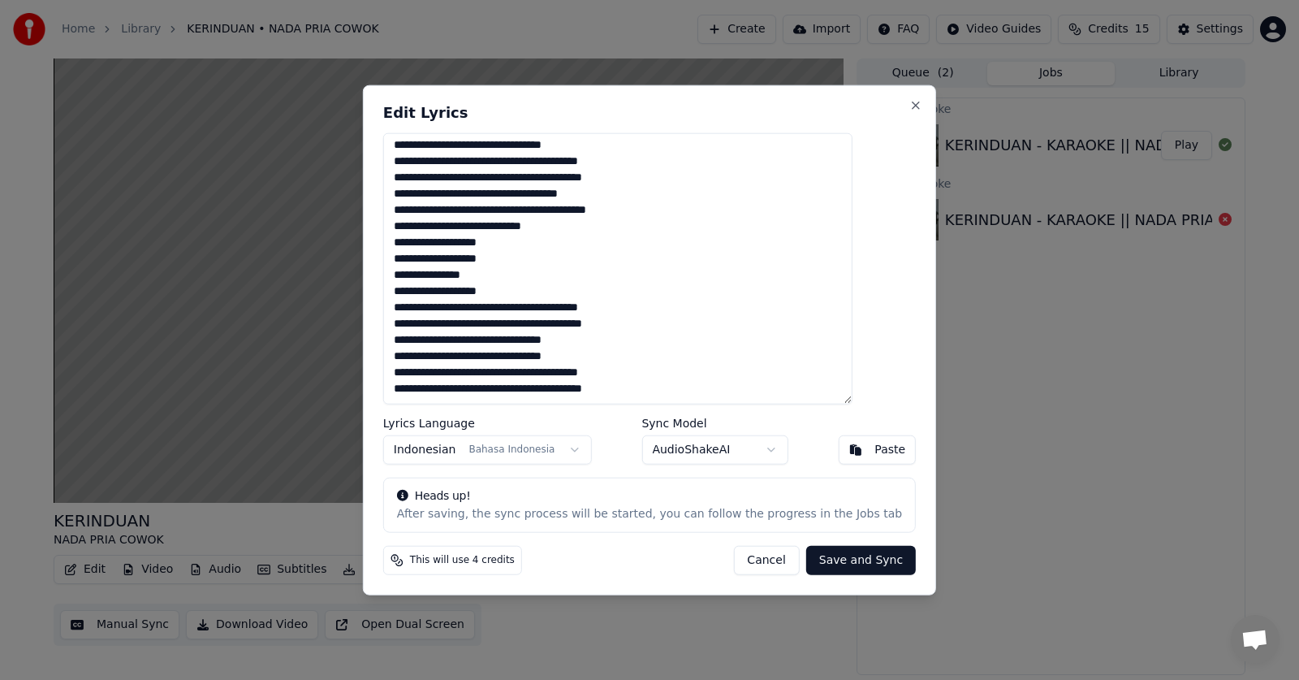
click at [745, 562] on button "Cancel" at bounding box center [766, 560] width 66 height 29
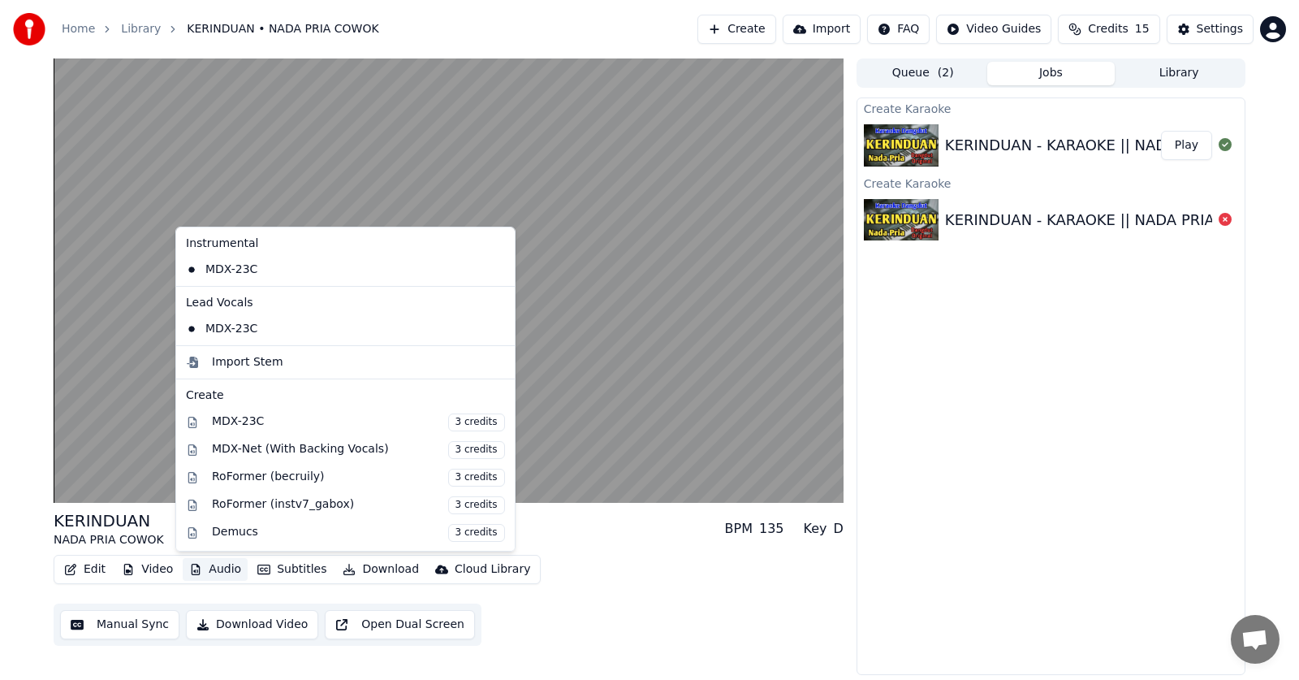
click at [218, 569] on button "Audio" at bounding box center [215, 569] width 65 height 23
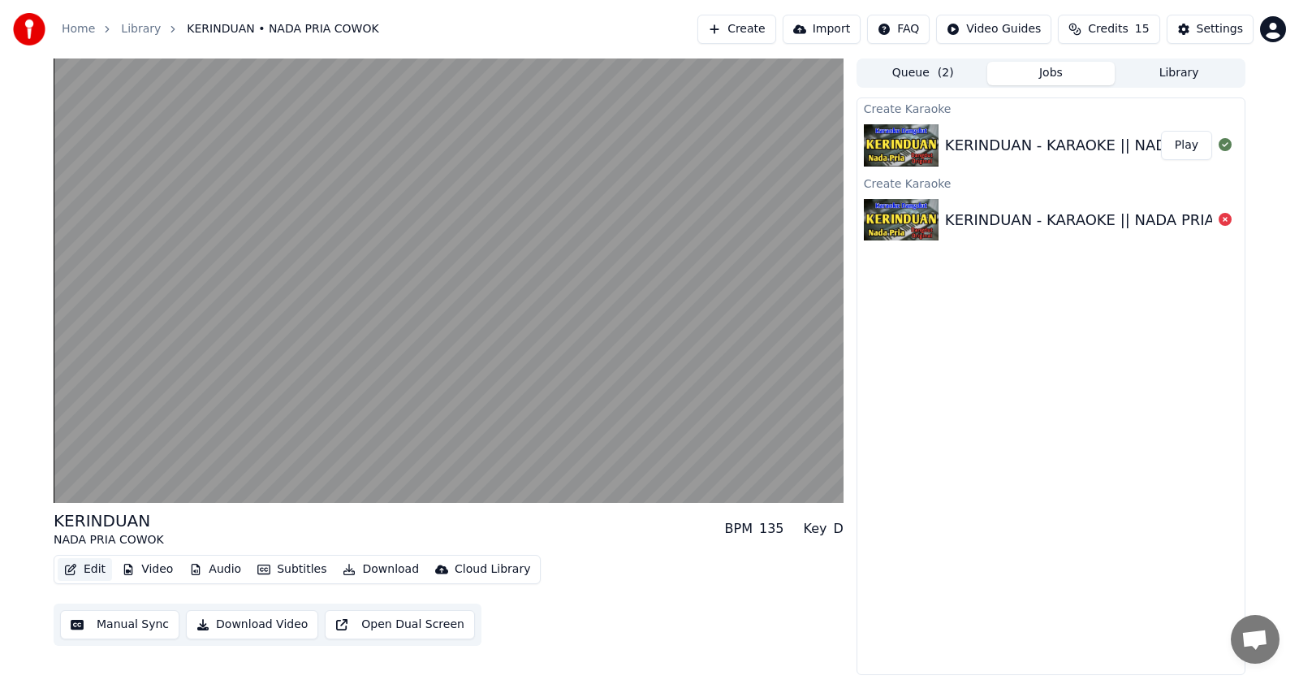
click at [87, 564] on button "Edit" at bounding box center [85, 569] width 54 height 23
click at [73, 570] on icon "button" at bounding box center [70, 568] width 13 height 11
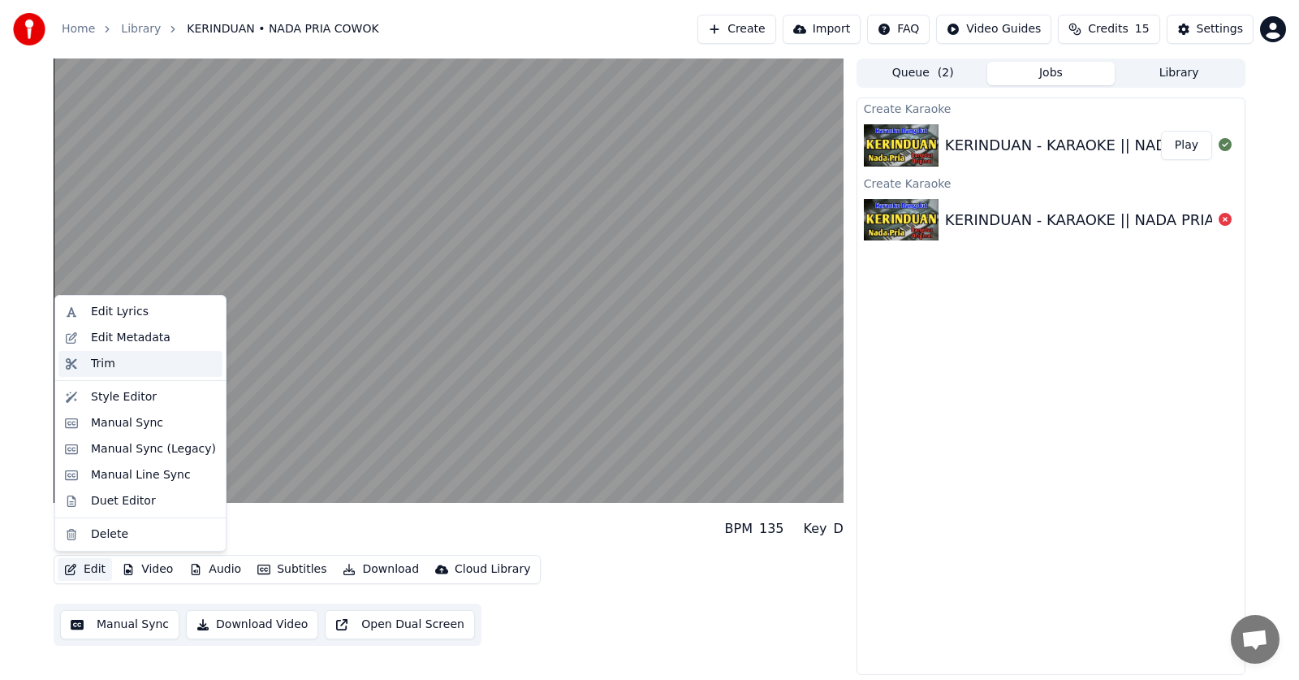
click at [135, 362] on div "Trim" at bounding box center [153, 364] width 125 height 16
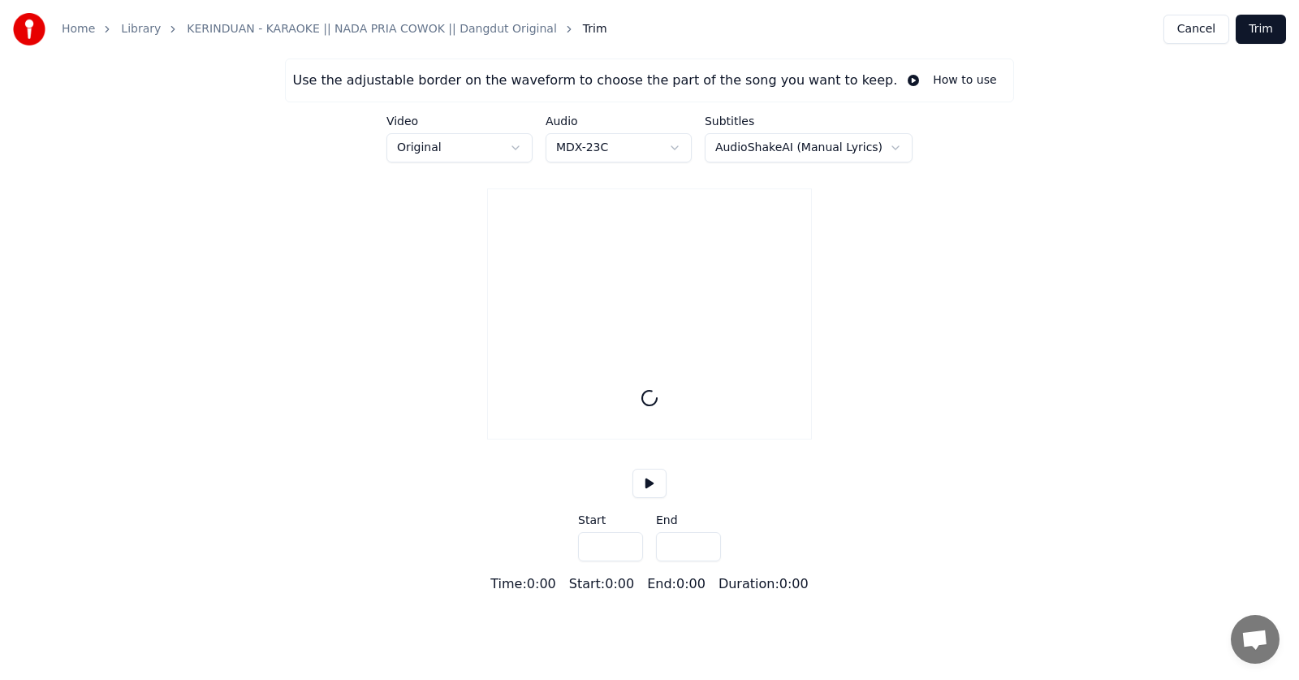
click at [1197, 33] on button "Cancel" at bounding box center [1196, 29] width 66 height 29
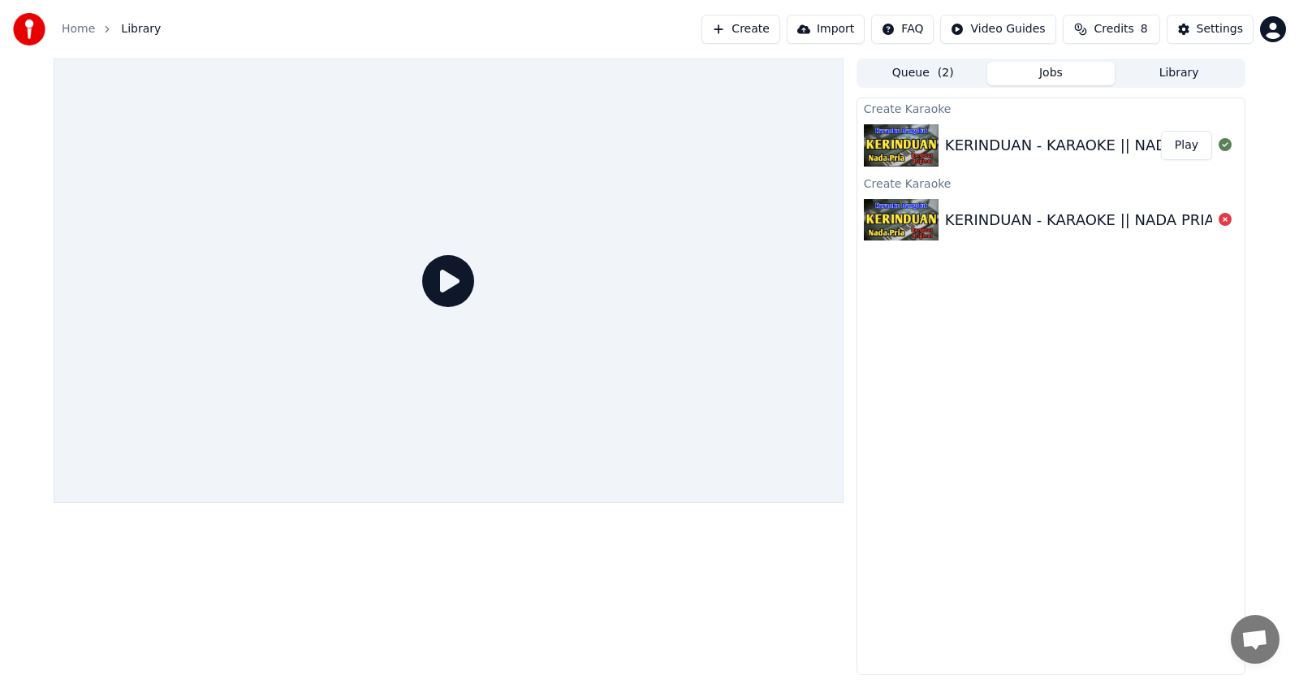
click at [1185, 143] on button "Play" at bounding box center [1186, 145] width 51 height 29
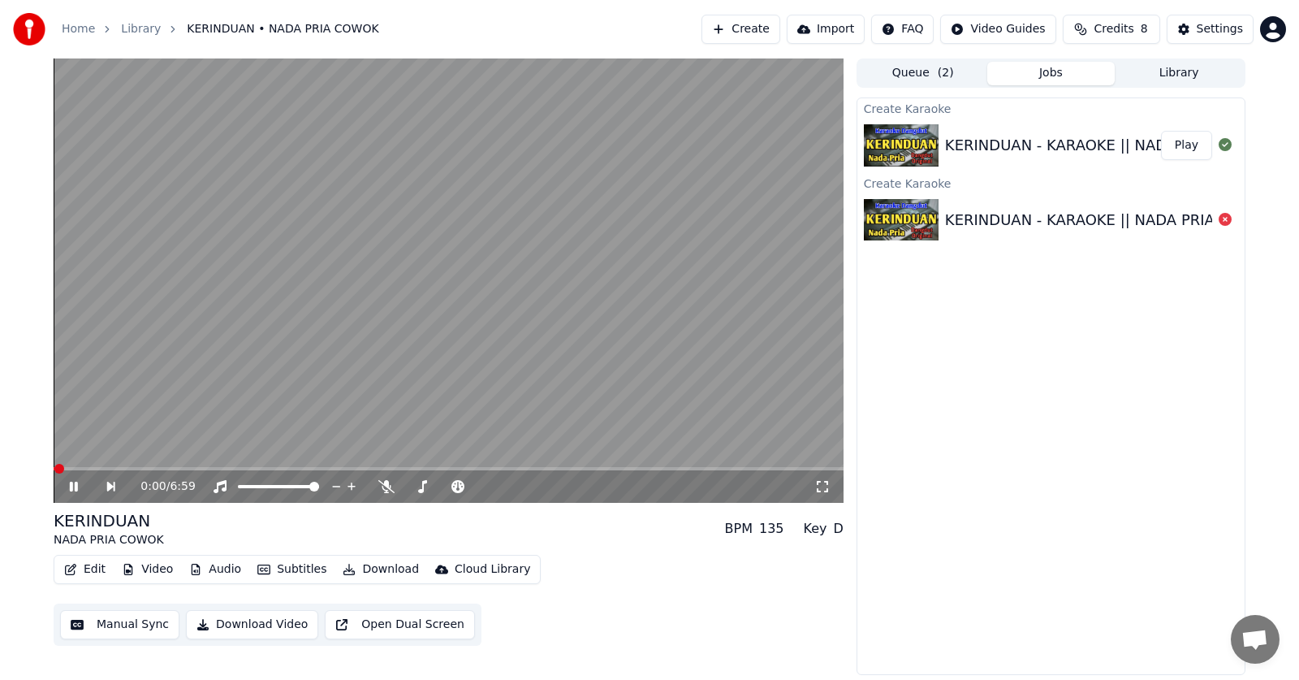
click at [261, 572] on icon "button" at bounding box center [263, 568] width 13 height 11
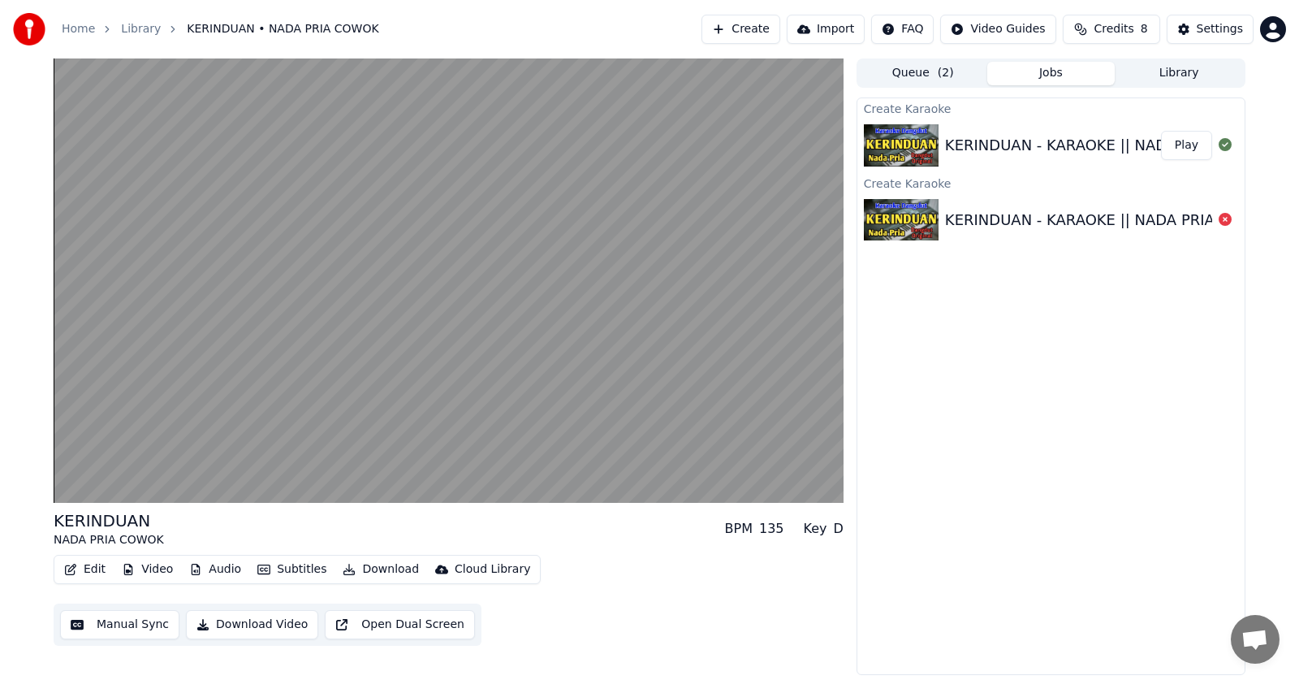
click at [136, 627] on button "Manual Sync" at bounding box center [119, 624] width 119 height 29
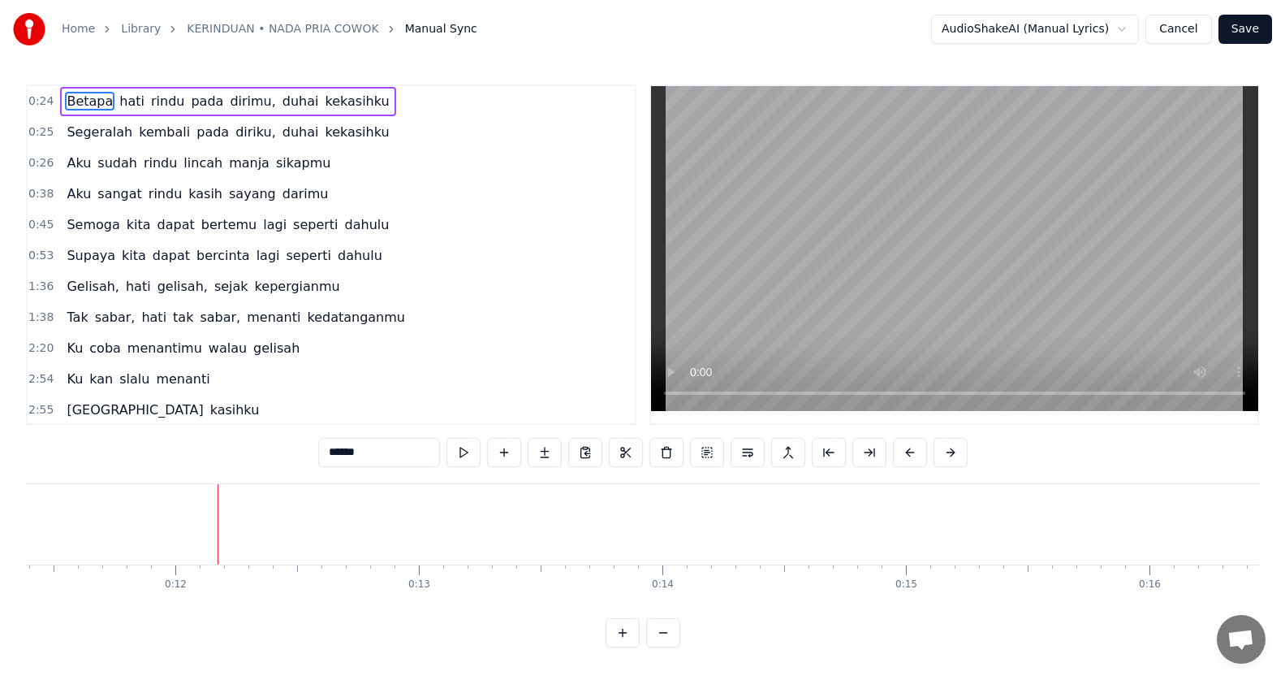
scroll to position [0, 2845]
click at [702, 453] on button at bounding box center [707, 452] width 34 height 29
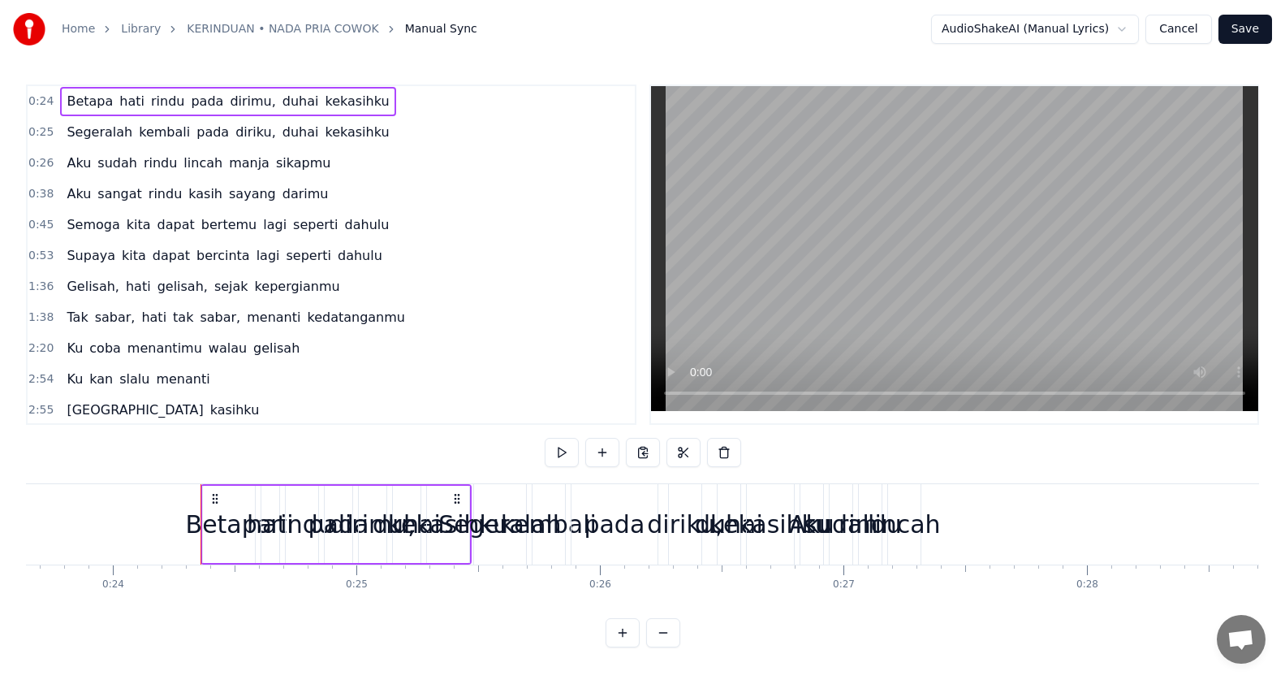
scroll to position [0, 5851]
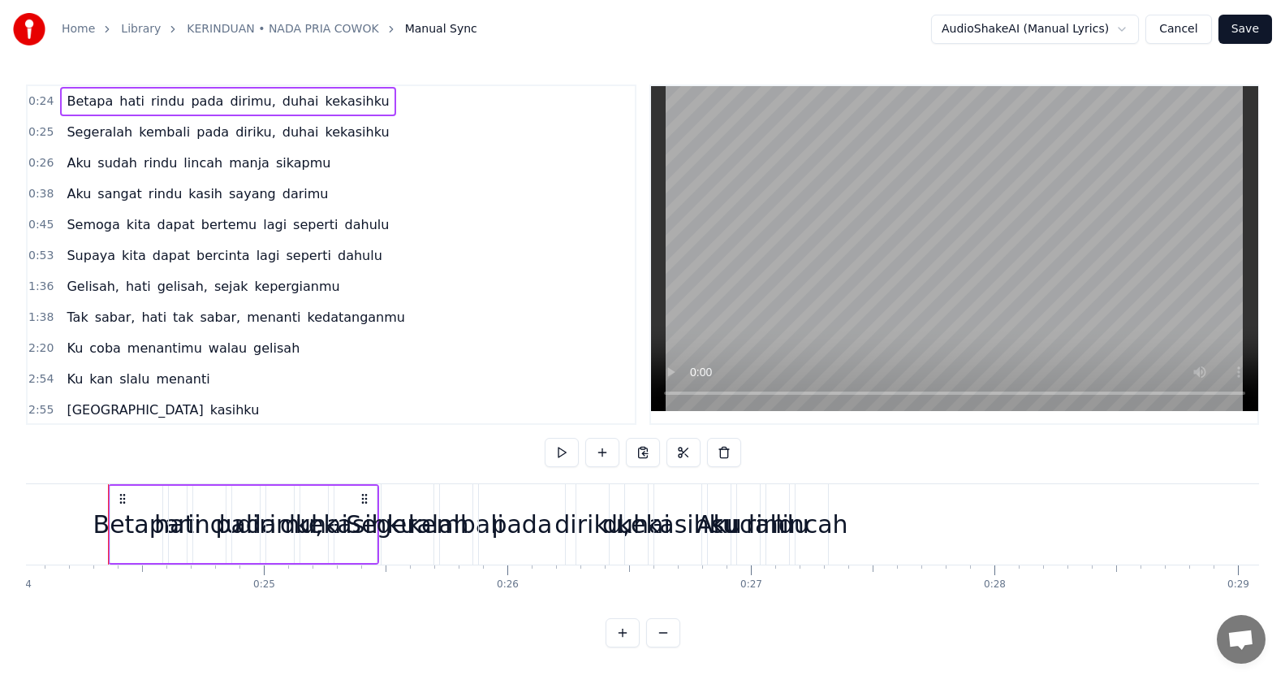
click at [450, 528] on div "kembali" at bounding box center [456, 524] width 96 height 37
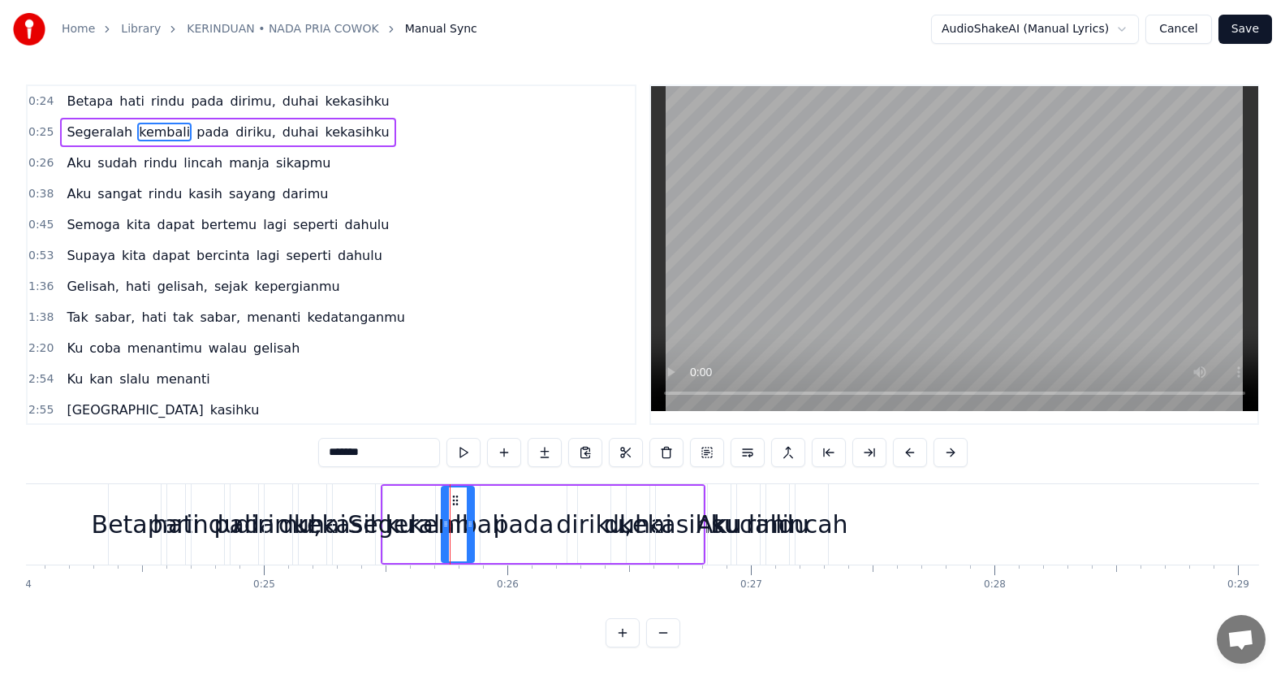
click at [126, 519] on div "Betapa" at bounding box center [135, 524] width 87 height 37
type input "******"
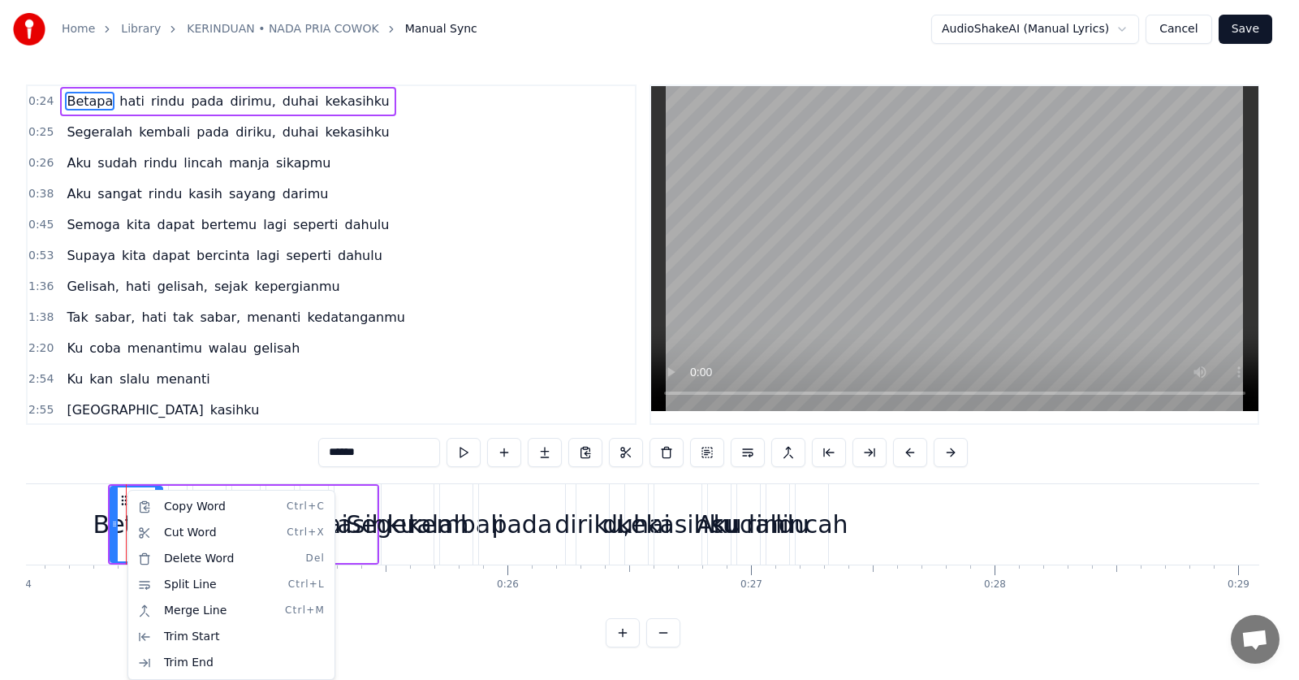
click at [267, 400] on html "Home Library KERINDUAN • NADA PRIA COWOK Manual Sync AudioShakeAI (Manual Lyric…" at bounding box center [649, 336] width 1299 height 673
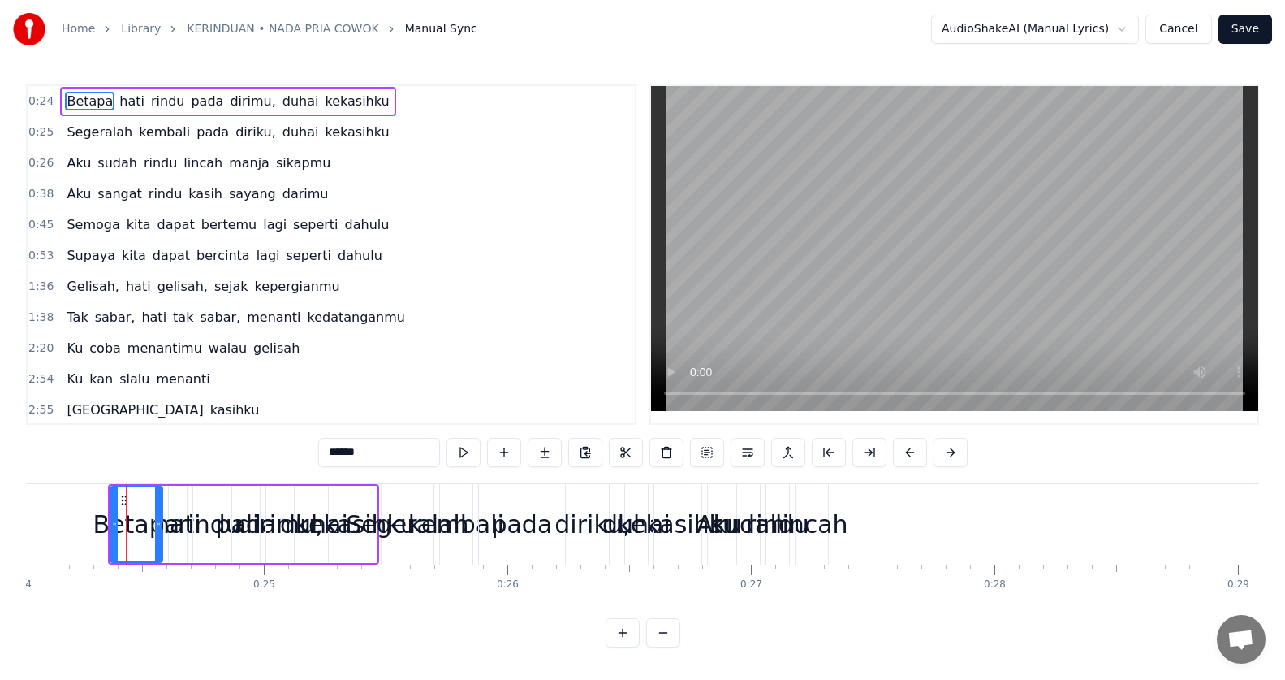
drag, startPoint x: 147, startPoint y: 504, endPoint x: 381, endPoint y: 533, distance: 235.7
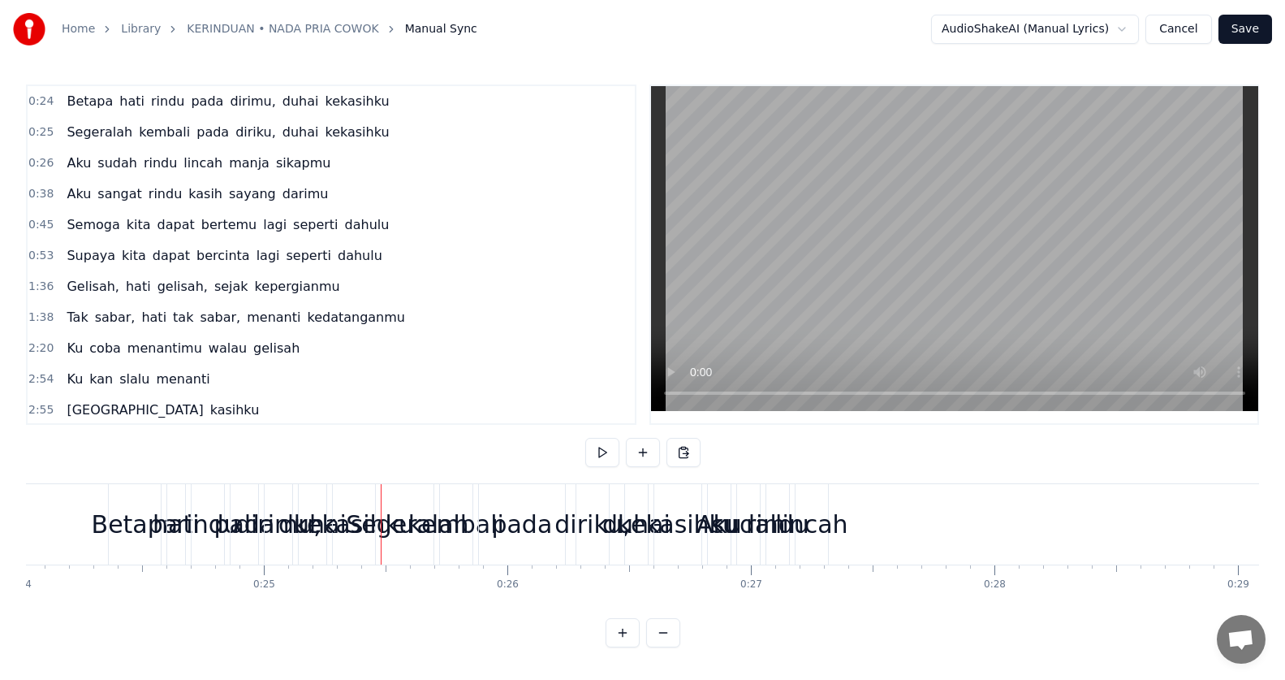
click at [136, 538] on div "Betapa" at bounding box center [135, 524] width 87 height 37
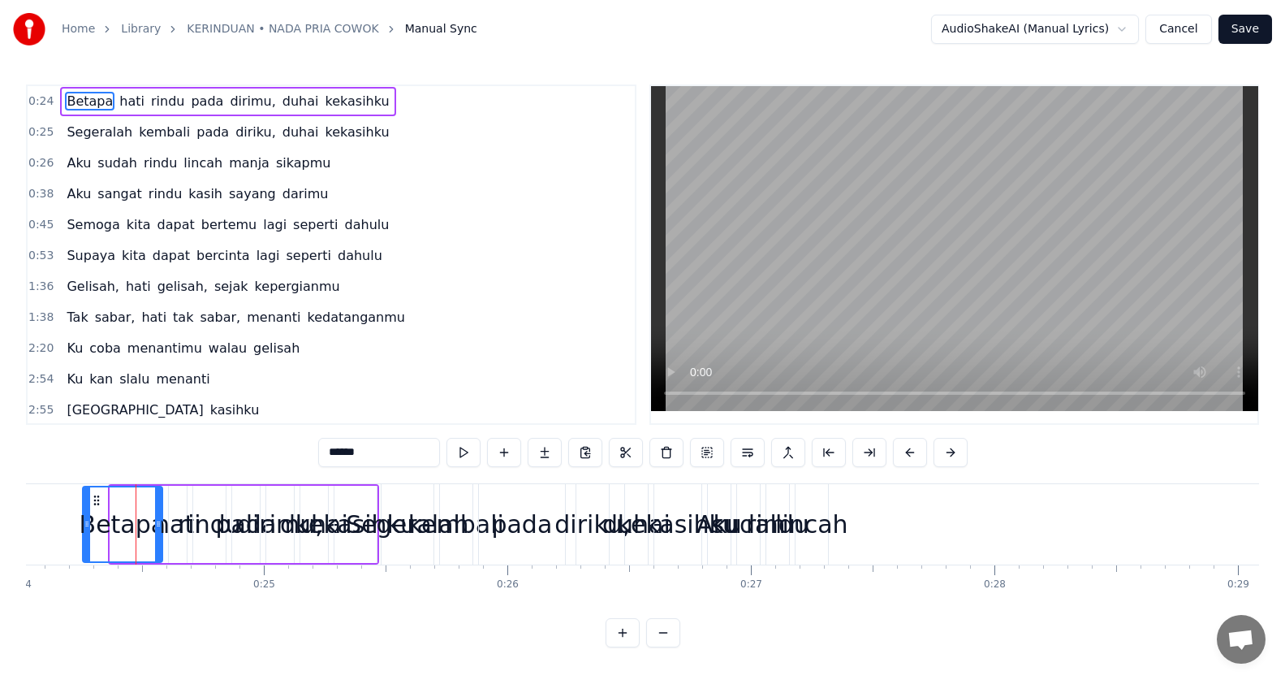
drag, startPoint x: 112, startPoint y: 528, endPoint x: 84, endPoint y: 529, distance: 27.6
click at [84, 529] on icon at bounding box center [87, 523] width 6 height 13
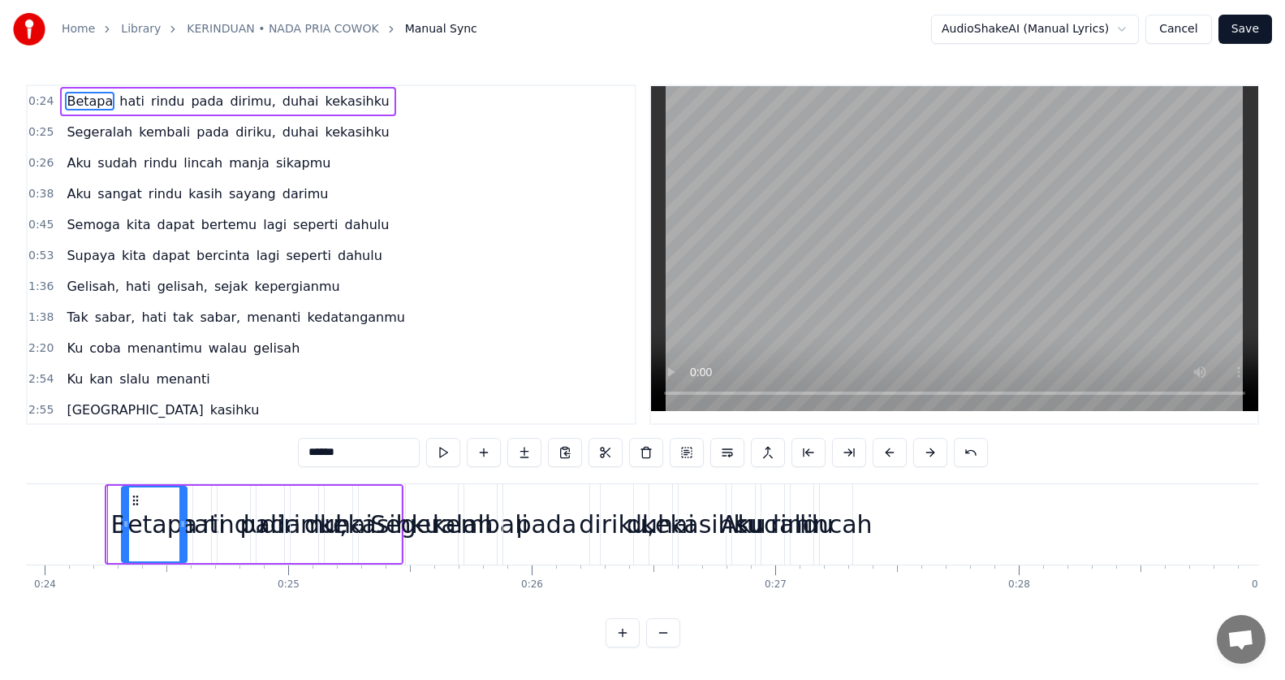
drag, startPoint x: 114, startPoint y: 511, endPoint x: 128, endPoint y: 521, distance: 18.0
click at [128, 520] on div at bounding box center [126, 524] width 6 height 74
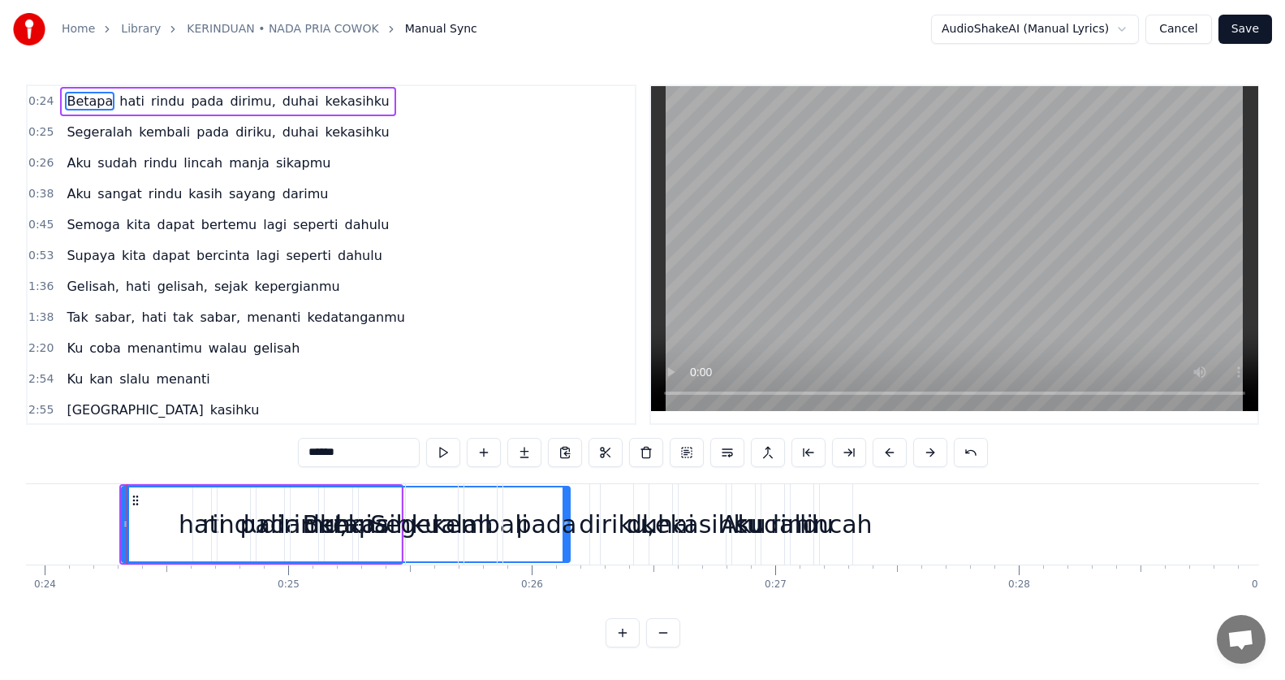
drag, startPoint x: 184, startPoint y: 517, endPoint x: 568, endPoint y: 538, distance: 383.8
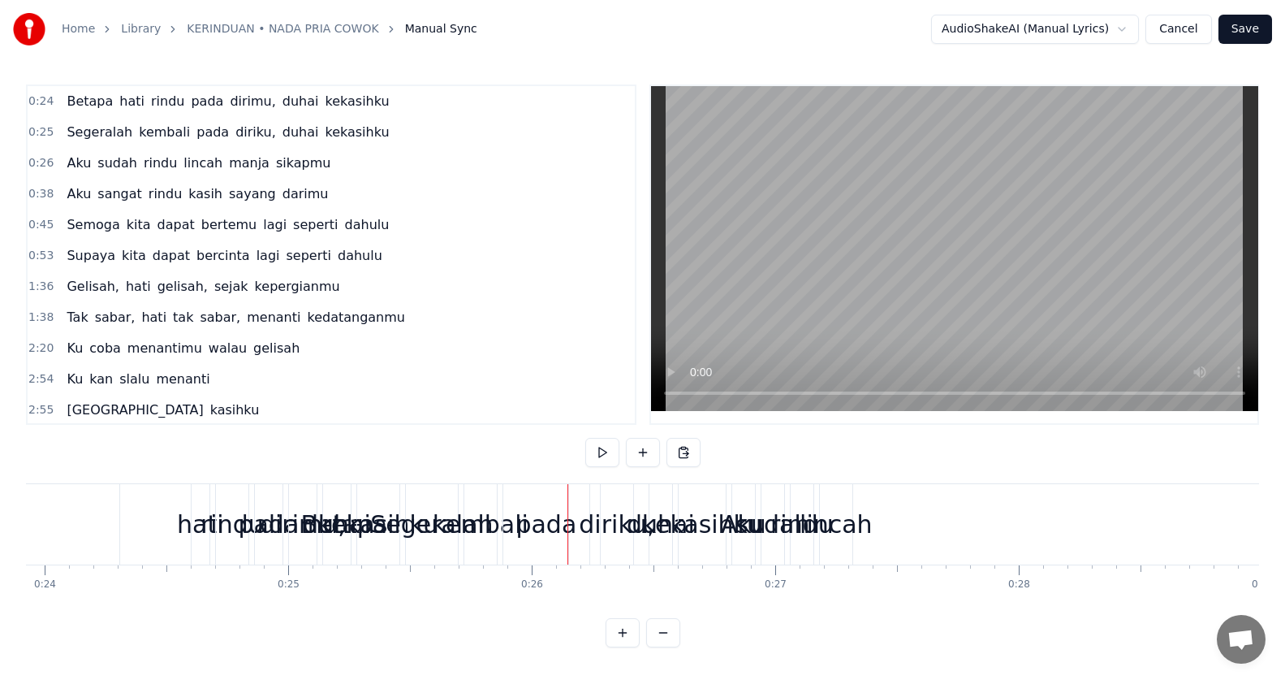
click at [166, 487] on div "Betapa" at bounding box center [344, 524] width 448 height 80
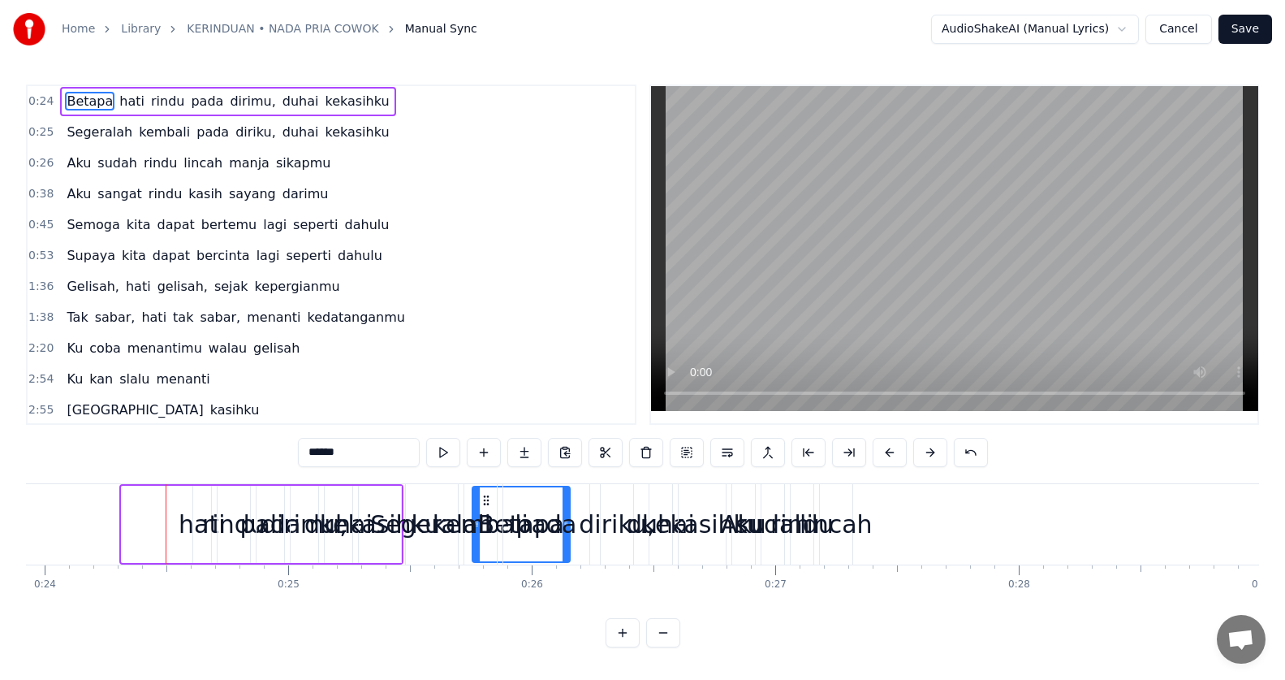
drag, startPoint x: 124, startPoint y: 515, endPoint x: 475, endPoint y: 528, distance: 351.0
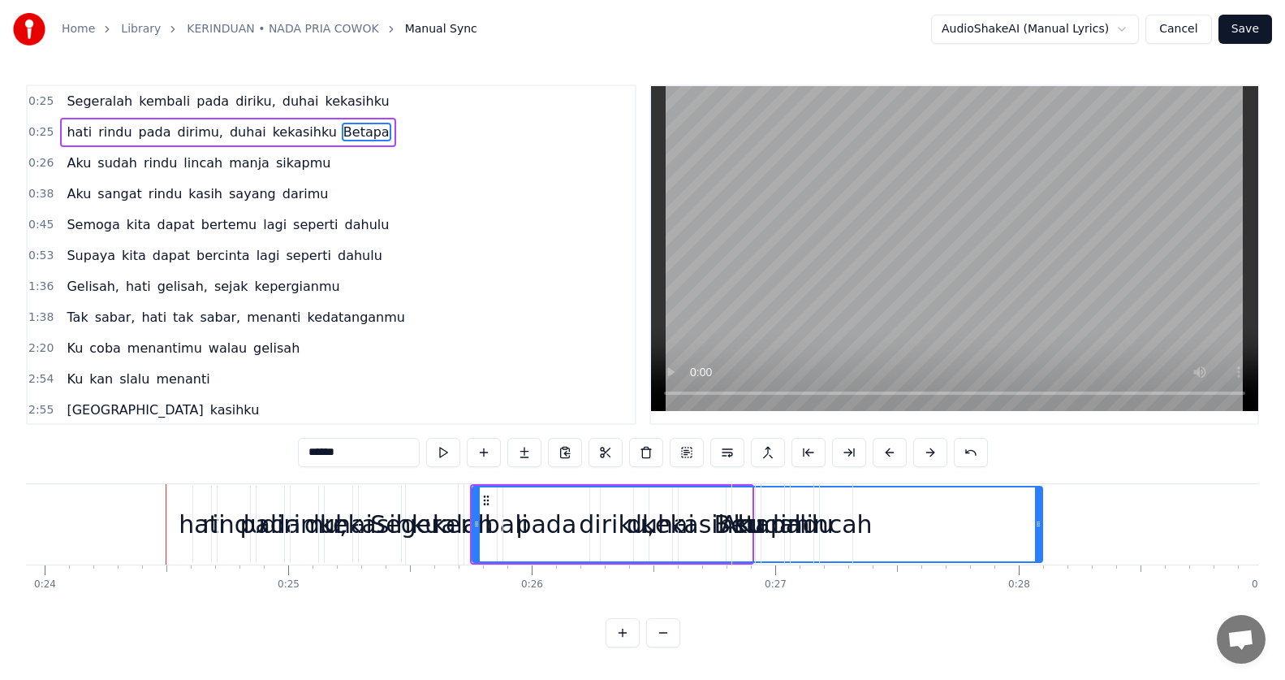
drag, startPoint x: 568, startPoint y: 521, endPoint x: 1040, endPoint y: 502, distance: 472.9
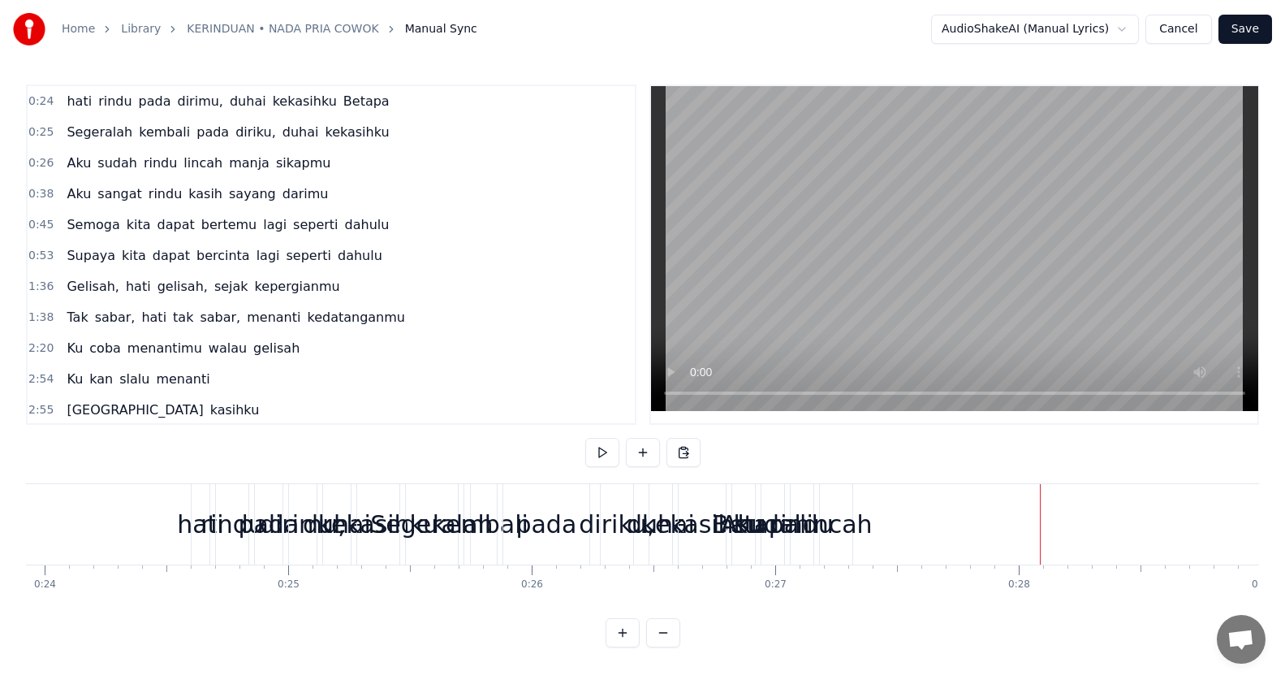
click at [701, 514] on div "kekasihku" at bounding box center [702, 524] width 120 height 37
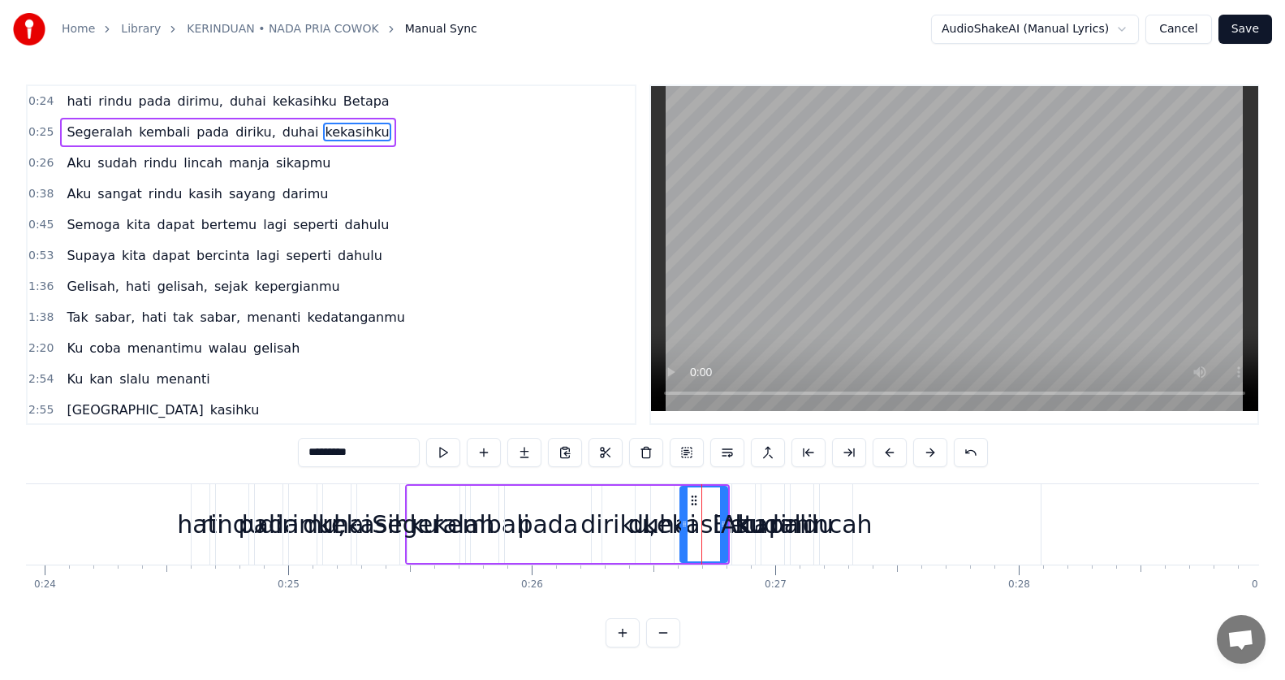
click at [342, 104] on span "Betapa" at bounding box center [367, 101] width 50 height 19
type input "******"
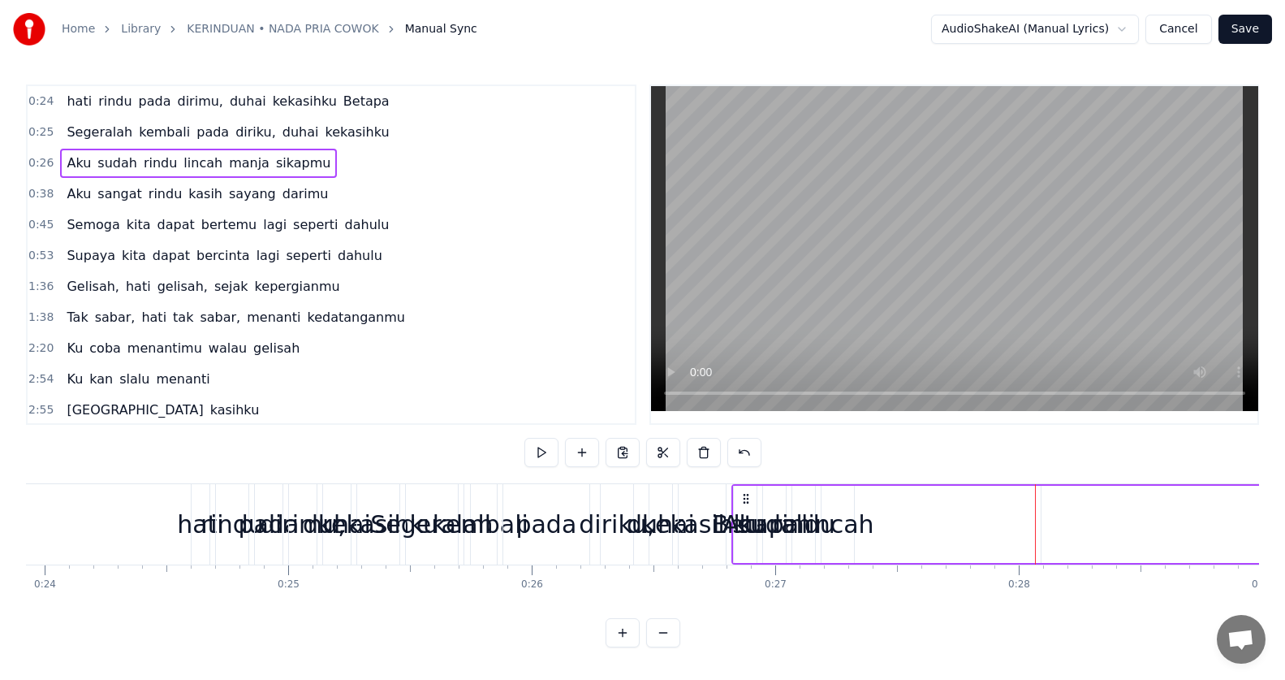
click at [742, 521] on div "sudah" at bounding box center [774, 524] width 74 height 37
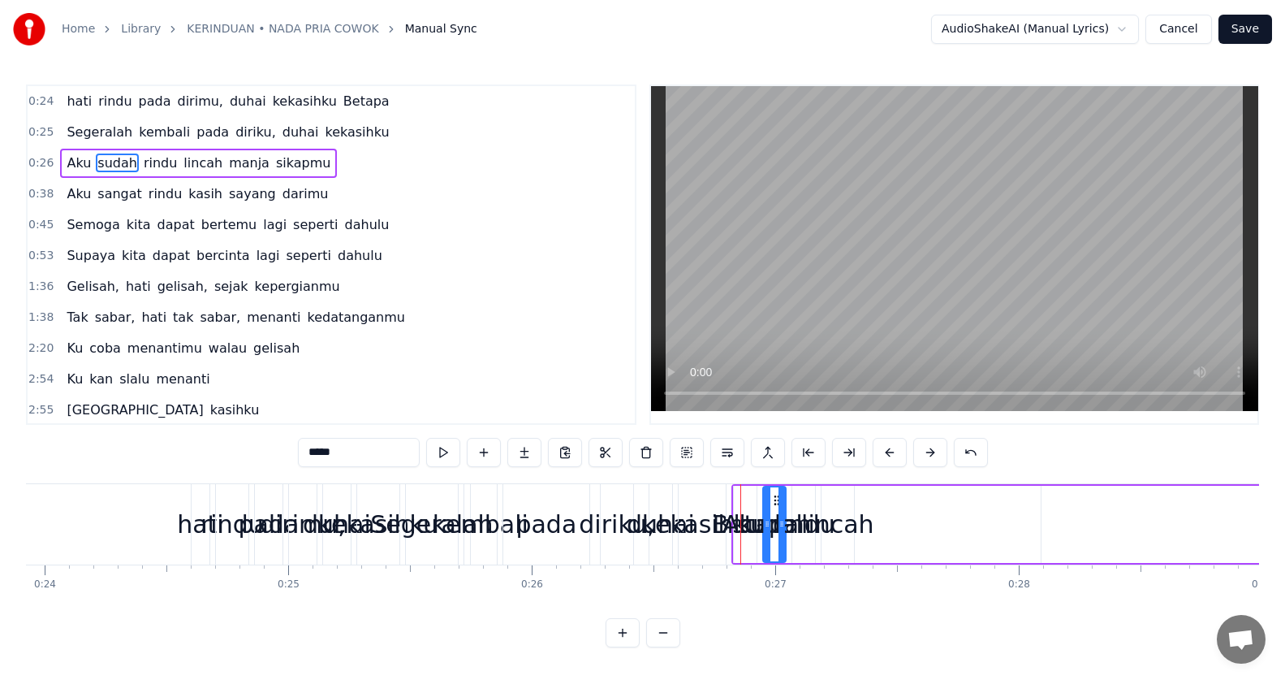
click at [342, 96] on span "Betapa" at bounding box center [367, 101] width 50 height 19
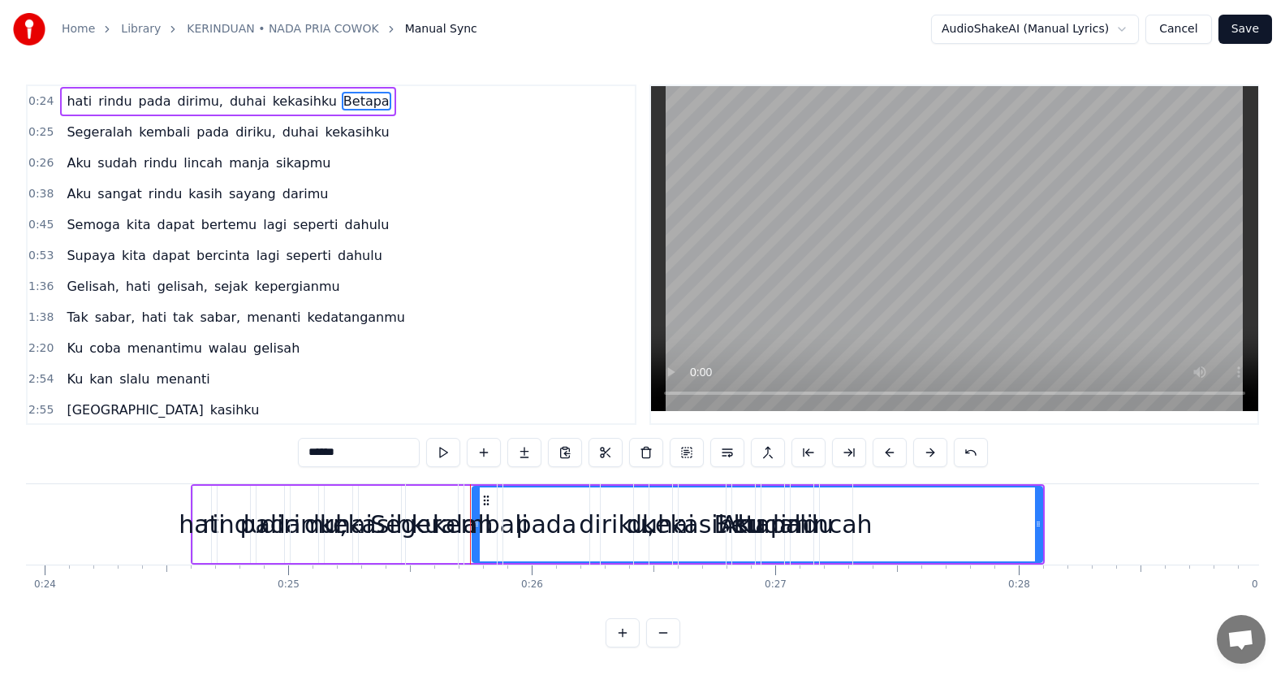
click at [477, 512] on div "kembali" at bounding box center [481, 524] width 96 height 37
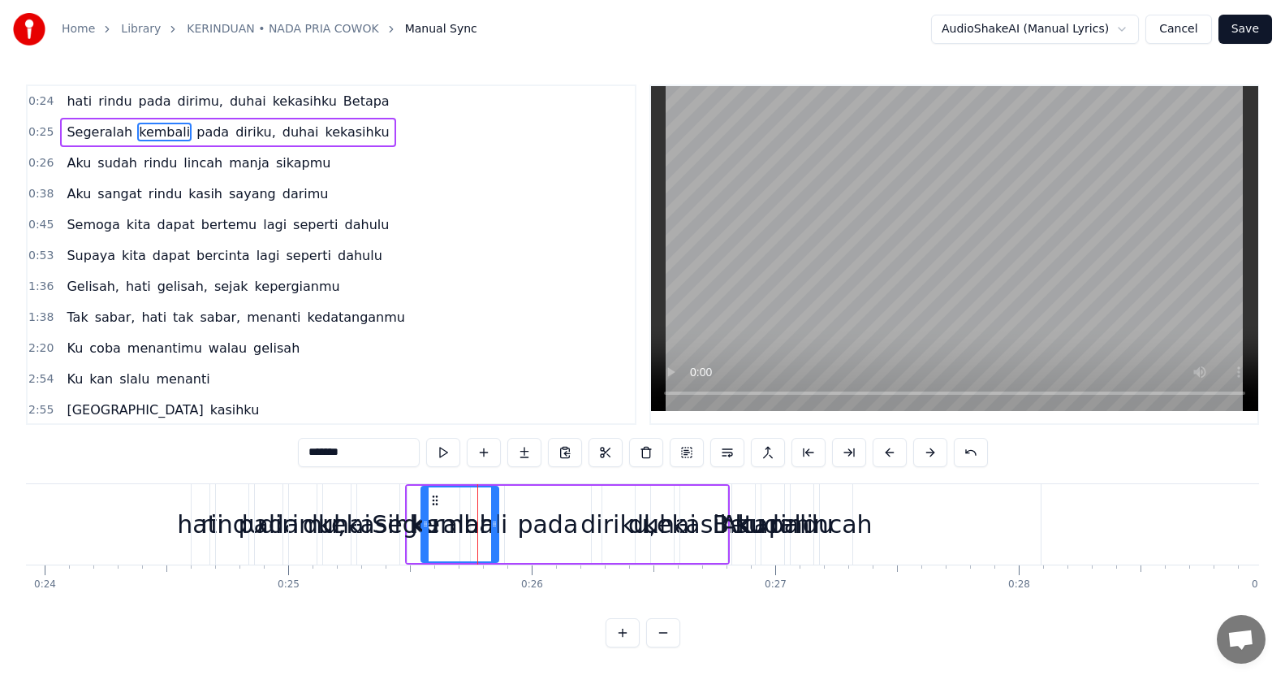
drag, startPoint x: 468, startPoint y: 509, endPoint x: 424, endPoint y: 518, distance: 45.5
click at [424, 518] on div at bounding box center [425, 524] width 6 height 74
click at [689, 521] on div "kekasihku" at bounding box center [704, 524] width 120 height 37
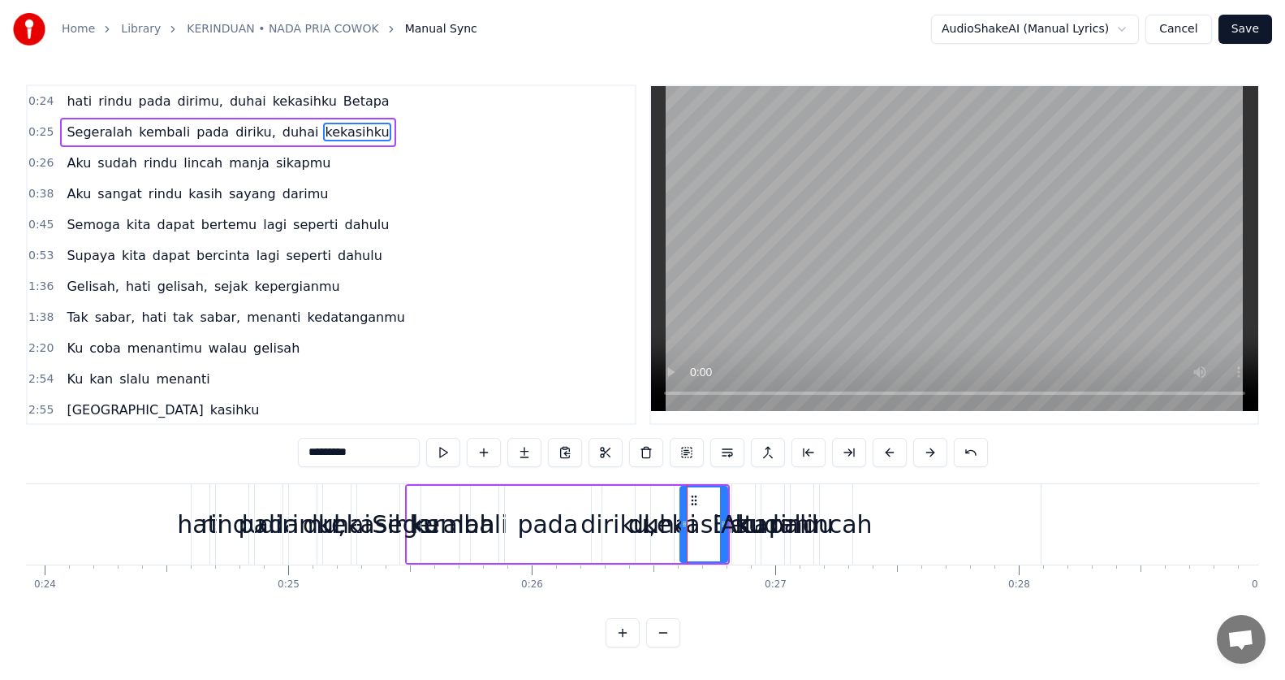
click at [766, 516] on div "sudah" at bounding box center [773, 524] width 74 height 37
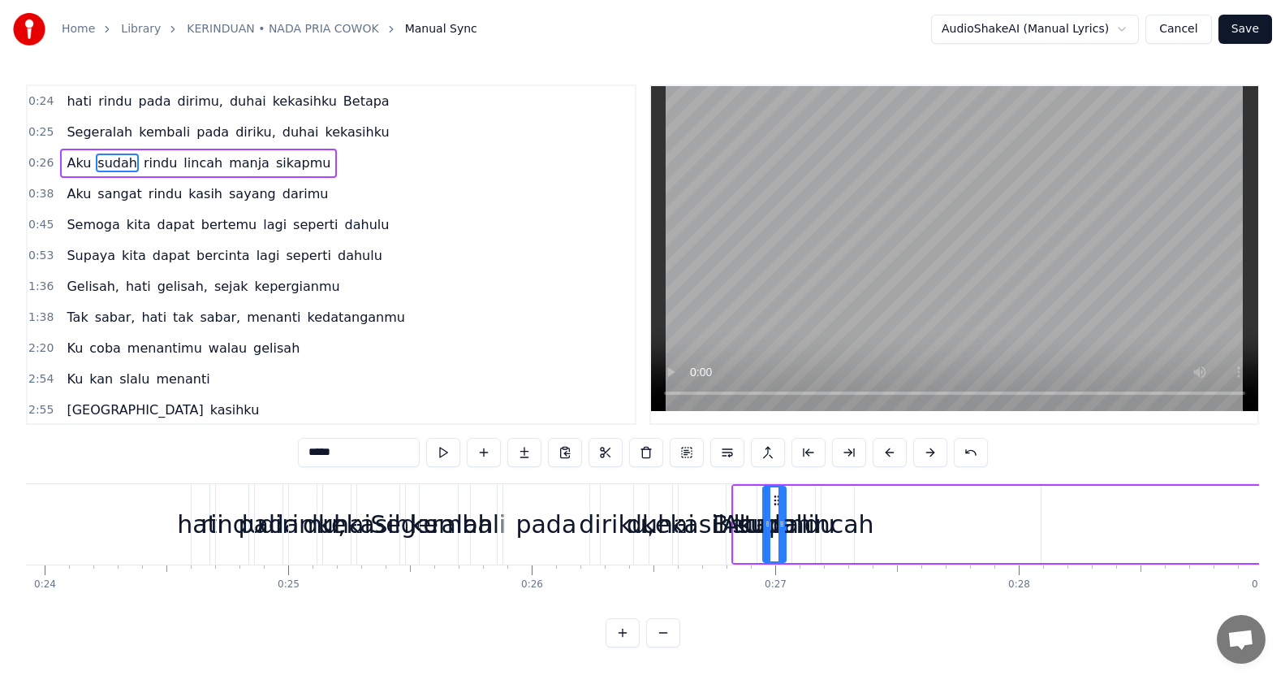
click at [342, 107] on span "Betapa" at bounding box center [367, 101] width 50 height 19
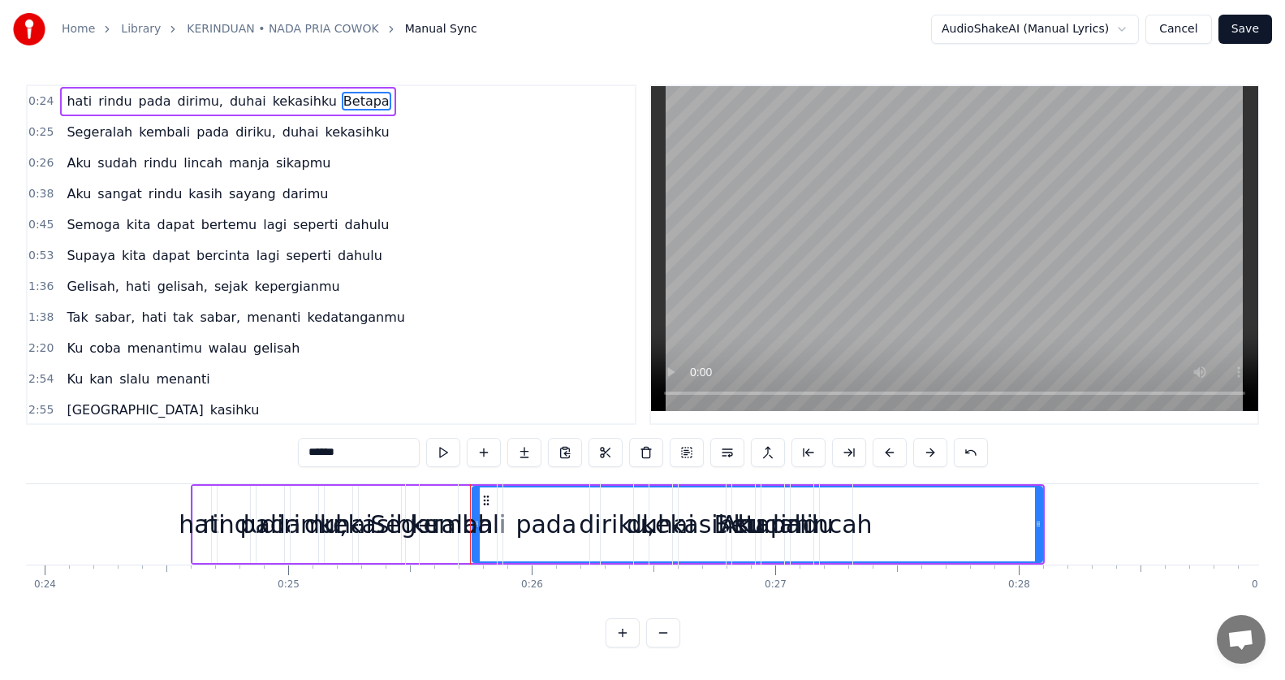
drag, startPoint x: 473, startPoint y: 505, endPoint x: 483, endPoint y: 494, distance: 15.0
click at [483, 494] on div "kembali" at bounding box center [458, 524] width 77 height 80
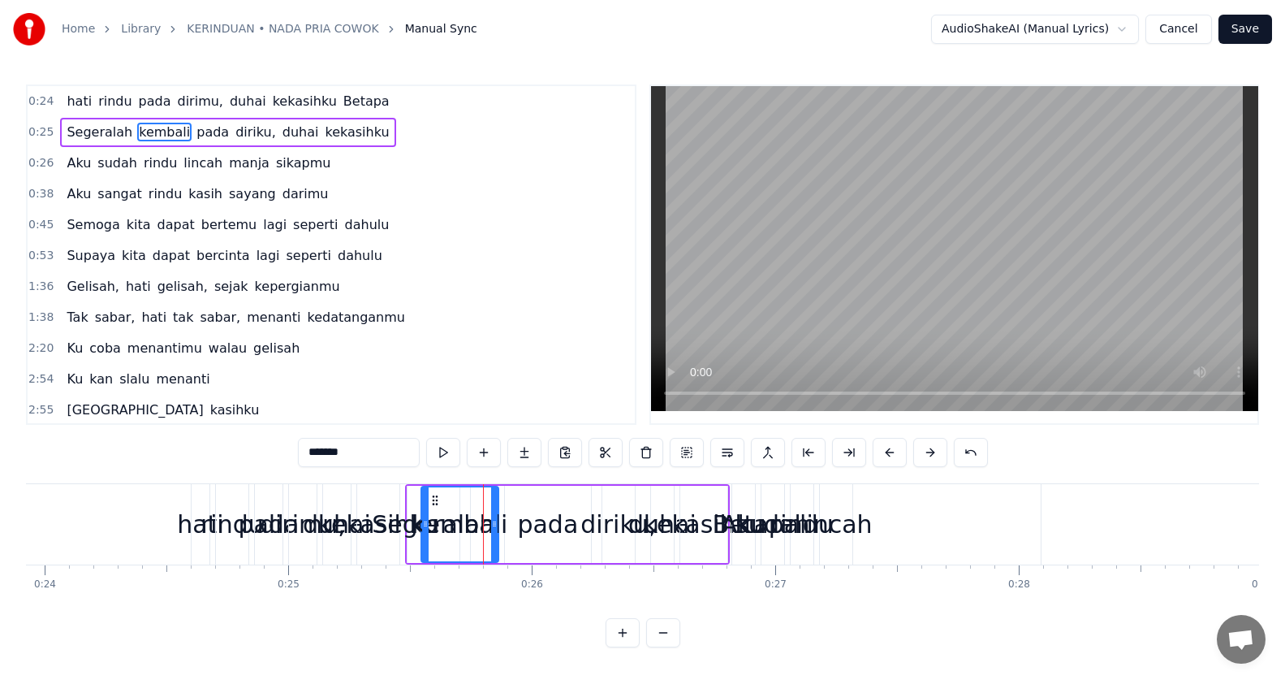
click at [667, 529] on div "kekasihku" at bounding box center [704, 524] width 120 height 37
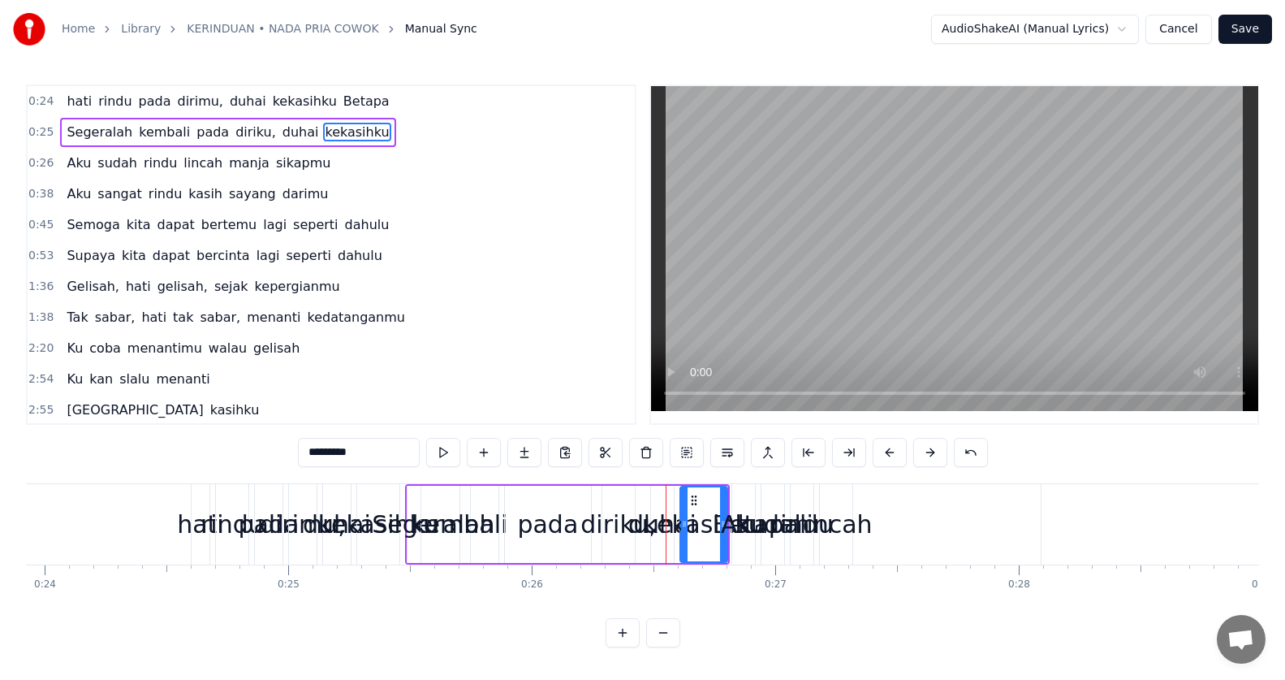
click at [760, 525] on div "sudah" at bounding box center [773, 524] width 74 height 37
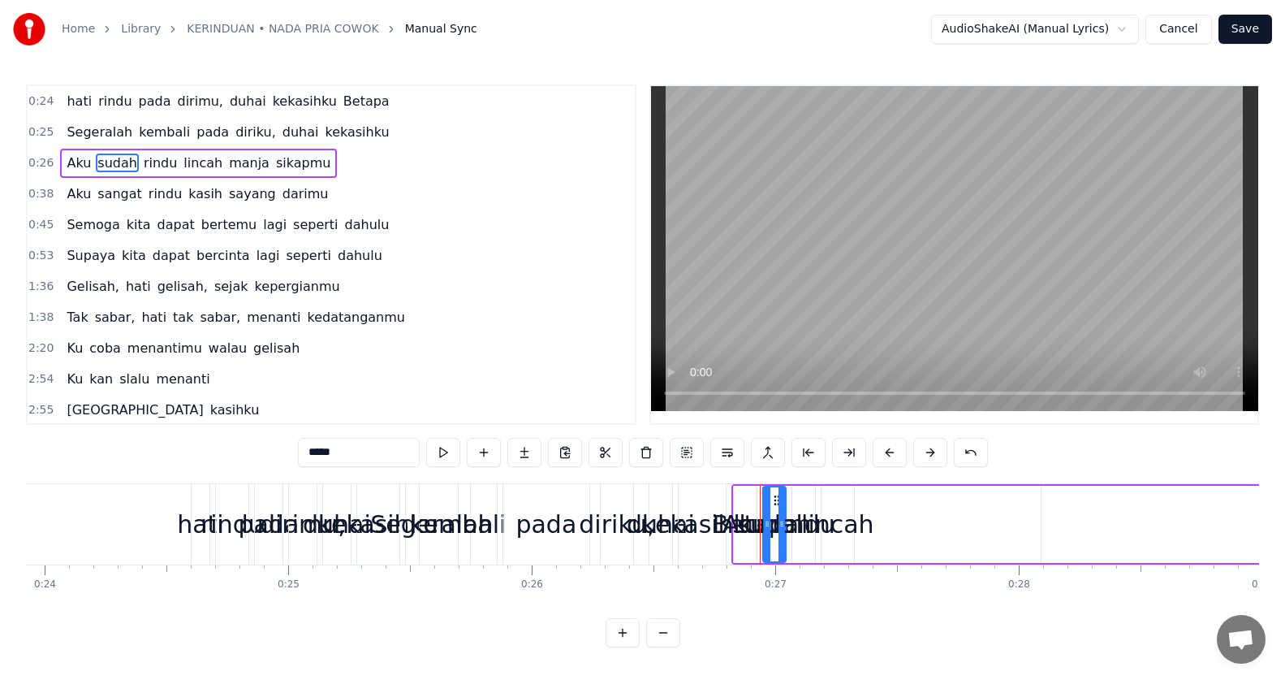
click at [804, 521] on div "sudah" at bounding box center [774, 524] width 74 height 37
click at [708, 520] on div "kekasihku" at bounding box center [702, 524] width 120 height 37
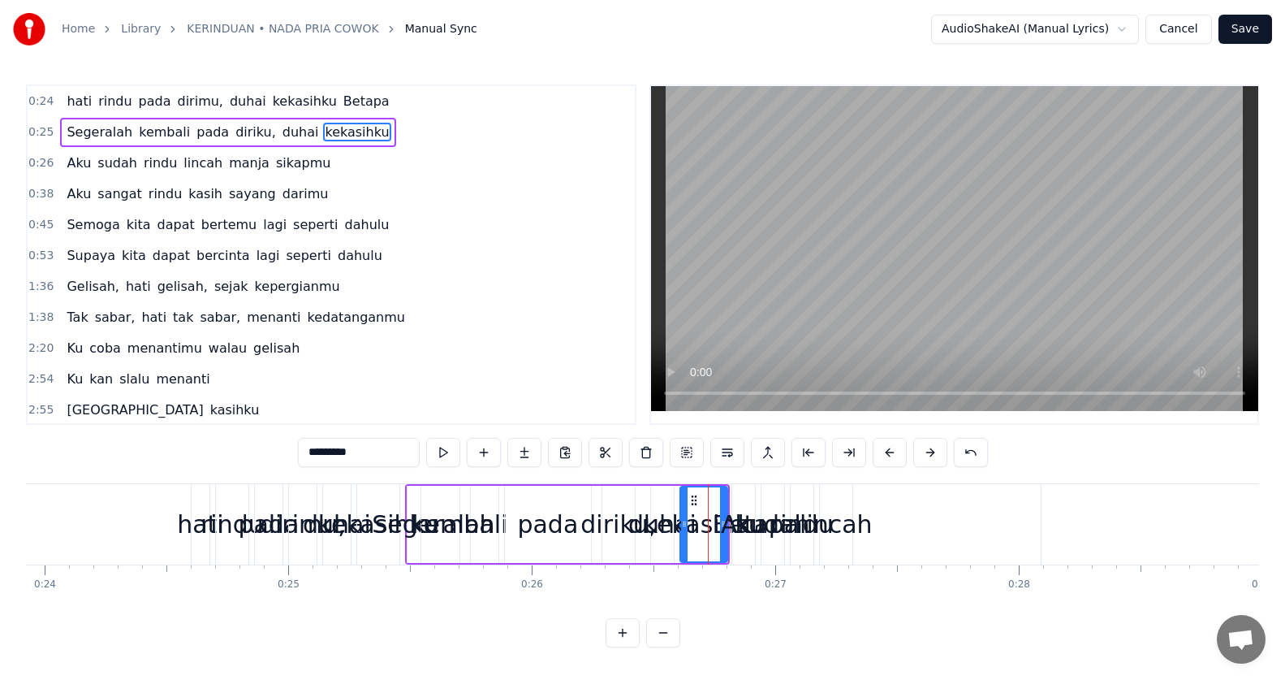
click at [653, 516] on div "kekasihku" at bounding box center [704, 524] width 120 height 37
click at [630, 530] on div "diriku," at bounding box center [619, 524] width 76 height 37
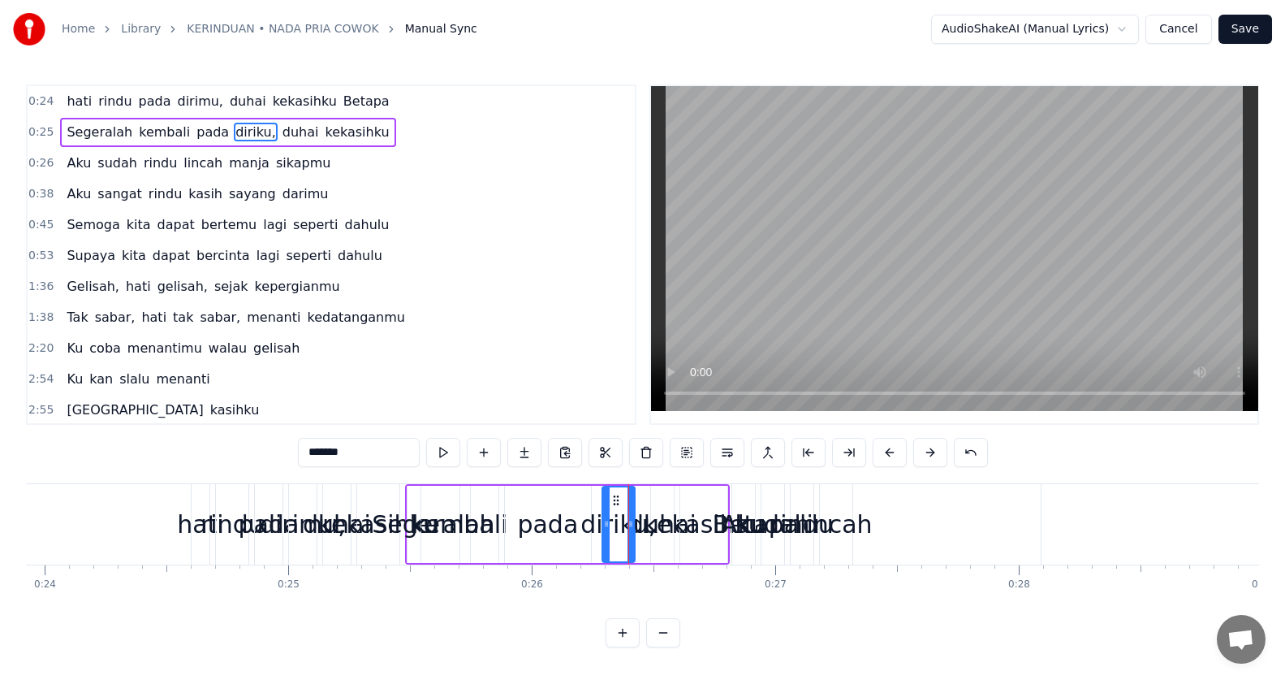
click at [572, 520] on div "pada" at bounding box center [547, 524] width 61 height 37
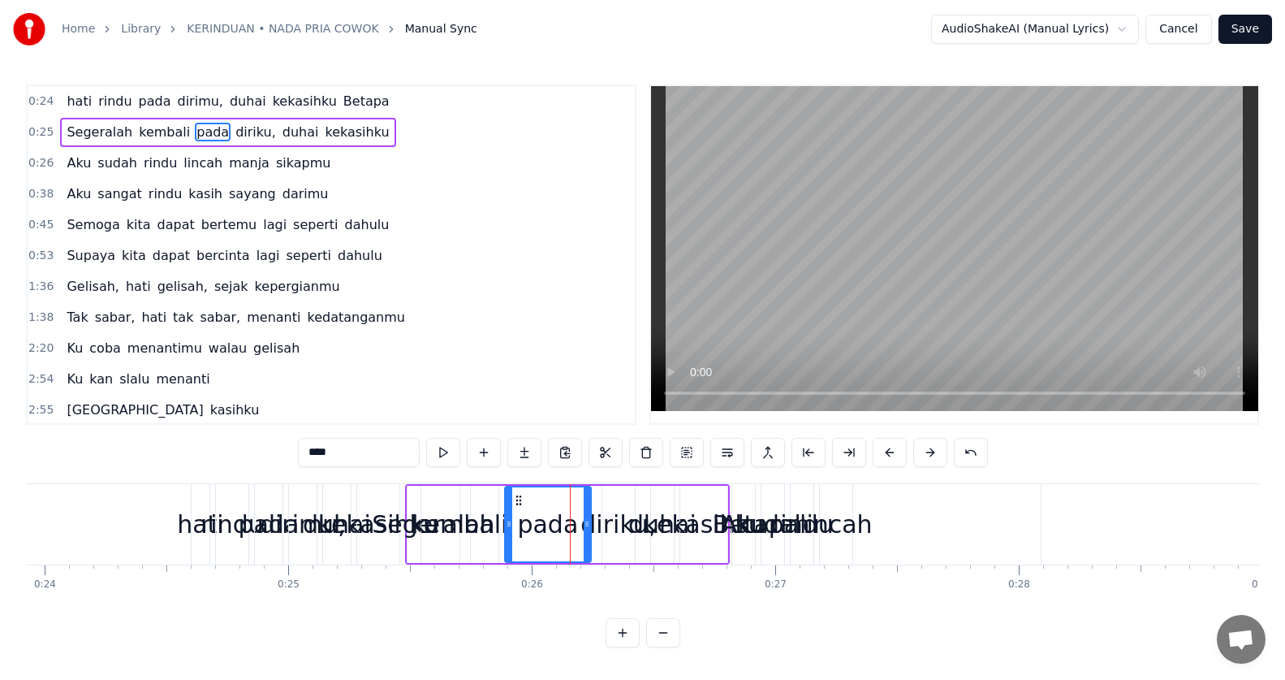
click at [342, 106] on span "Betapa" at bounding box center [367, 101] width 50 height 19
type input "******"
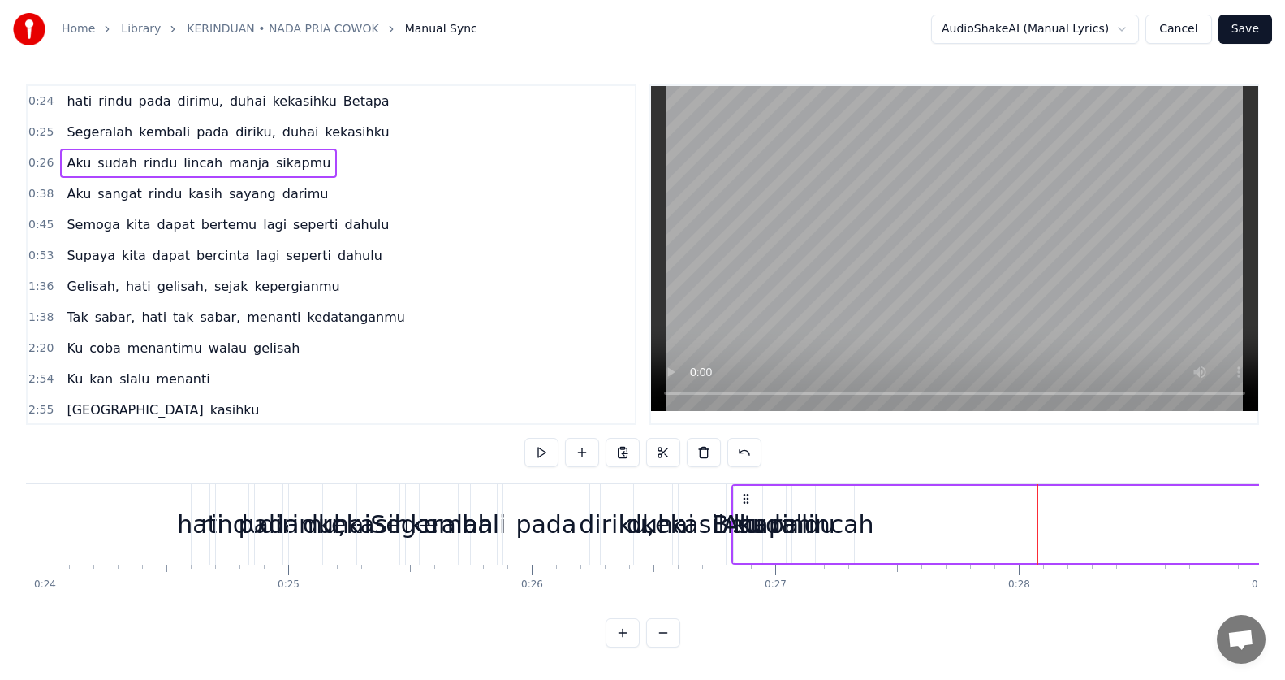
click at [933, 457] on div "0:24 hati rindu pada dirimu, duhai kekasihku Betapa 0:25 Segeralah kembali pada…" at bounding box center [642, 365] width 1233 height 563
click at [95, 100] on span "Betapa" at bounding box center [90, 101] width 50 height 19
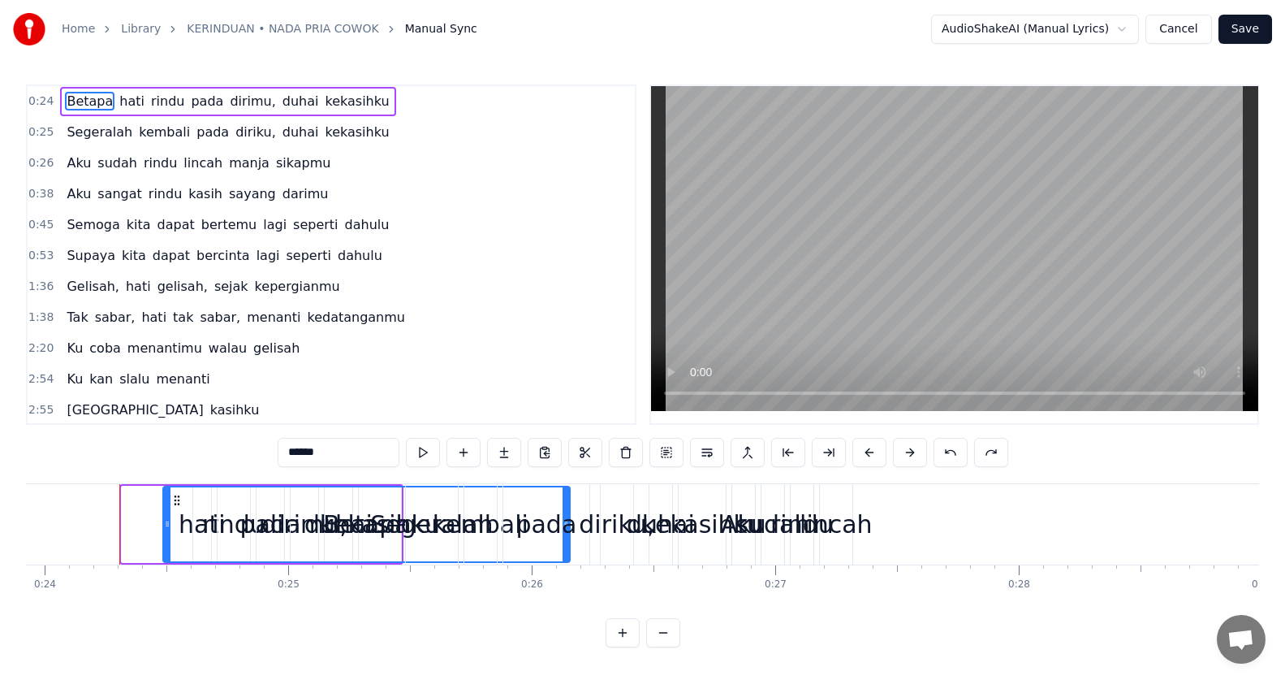
drag, startPoint x: 123, startPoint y: 517, endPoint x: 165, endPoint y: 532, distance: 43.9
click at [165, 532] on div at bounding box center [167, 524] width 6 height 74
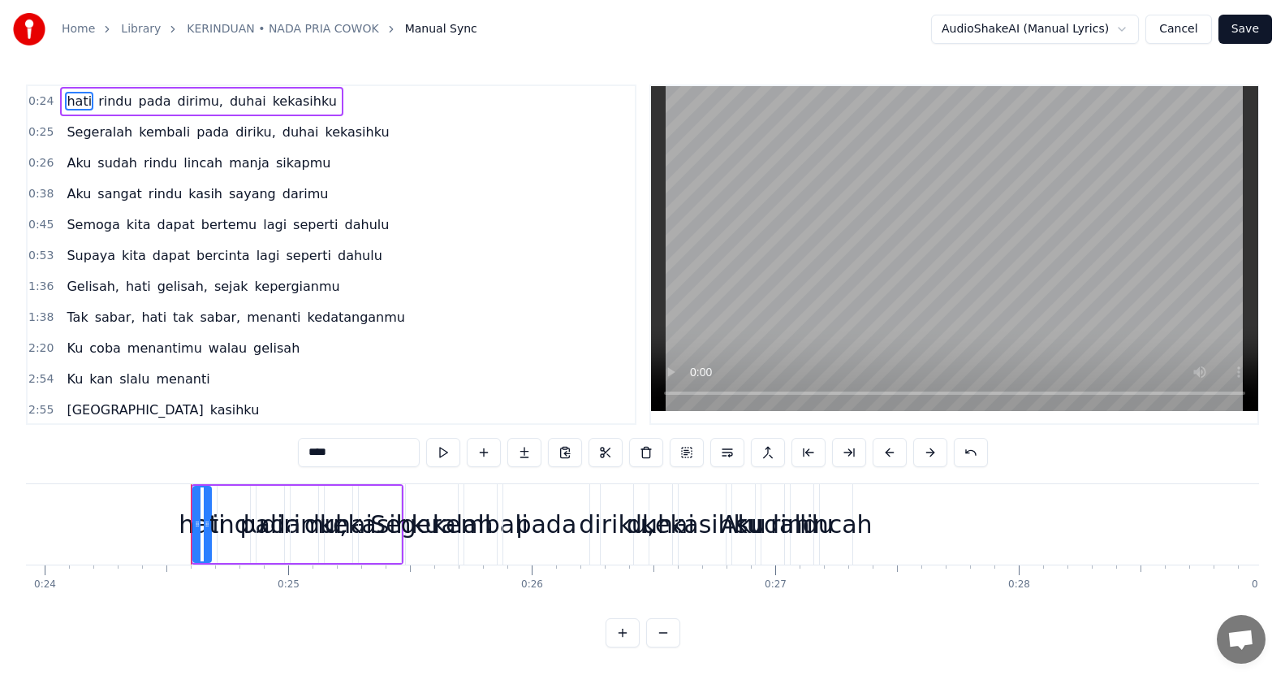
click at [289, 98] on span "kekasihku" at bounding box center [304, 101] width 67 height 19
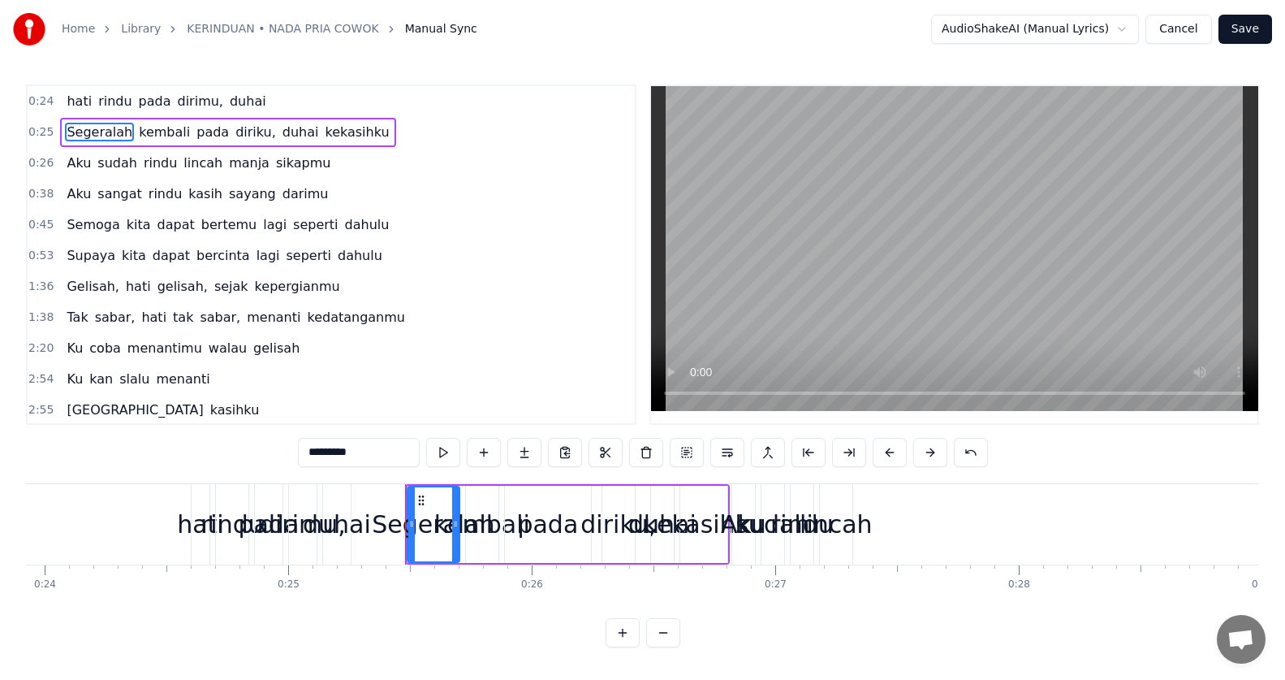
click at [228, 105] on span "duhai" at bounding box center [248, 101] width 40 height 19
click at [181, 100] on span "dirimu," at bounding box center [200, 101] width 49 height 19
click at [152, 93] on span "pada" at bounding box center [155, 101] width 36 height 19
click at [97, 110] on span "rindu" at bounding box center [115, 101] width 37 height 19
click at [80, 103] on span "hati" at bounding box center [79, 101] width 28 height 19
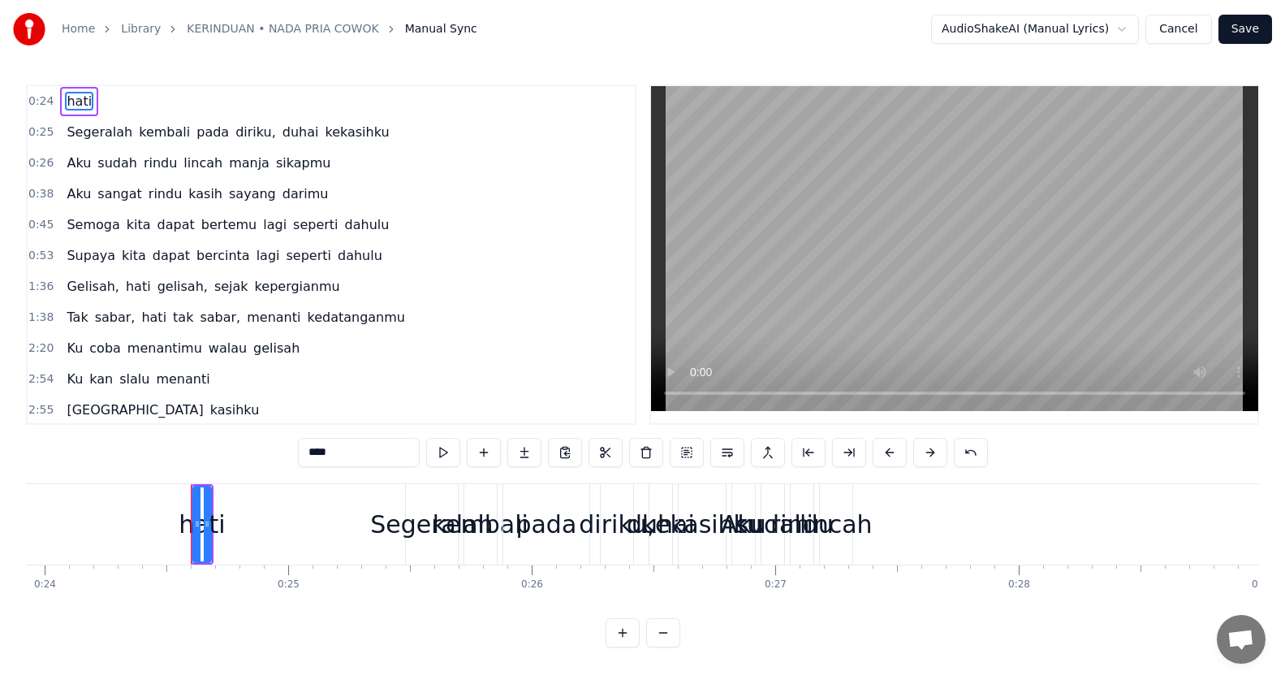
type input "*********"
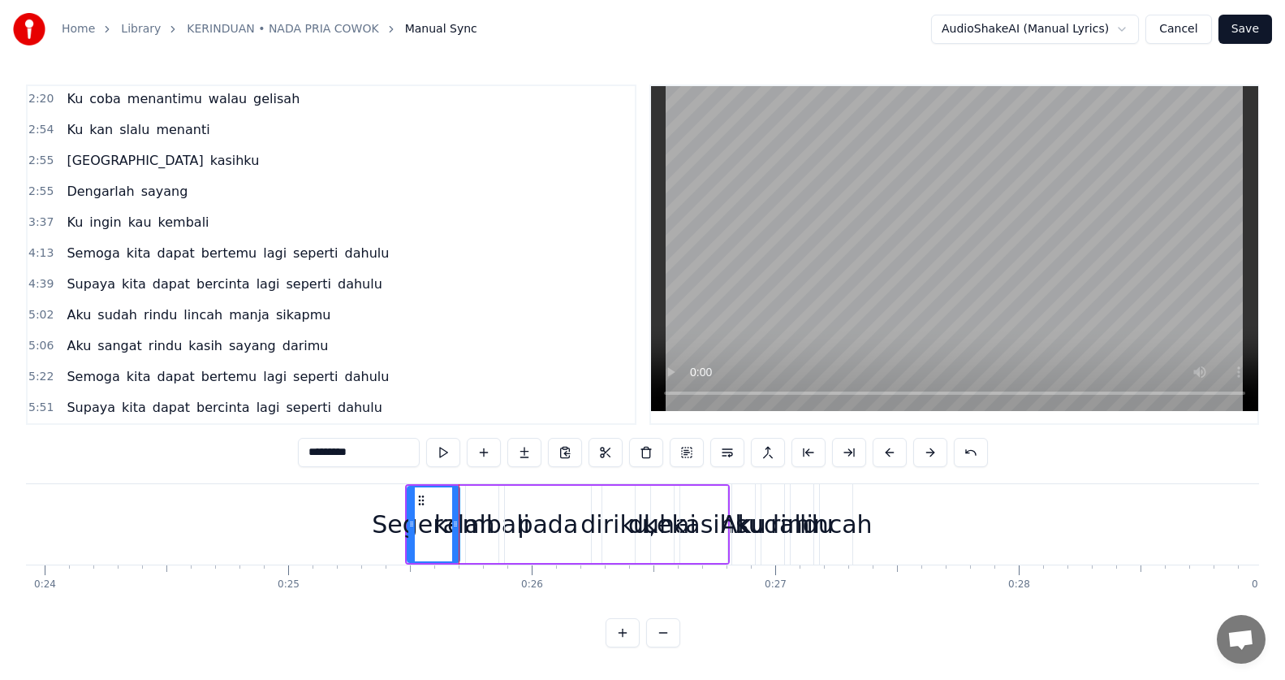
scroll to position [7, 0]
click at [497, 319] on div "5:02 Aku sudah rindu lincah manja sikapmu" at bounding box center [331, 315] width 607 height 31
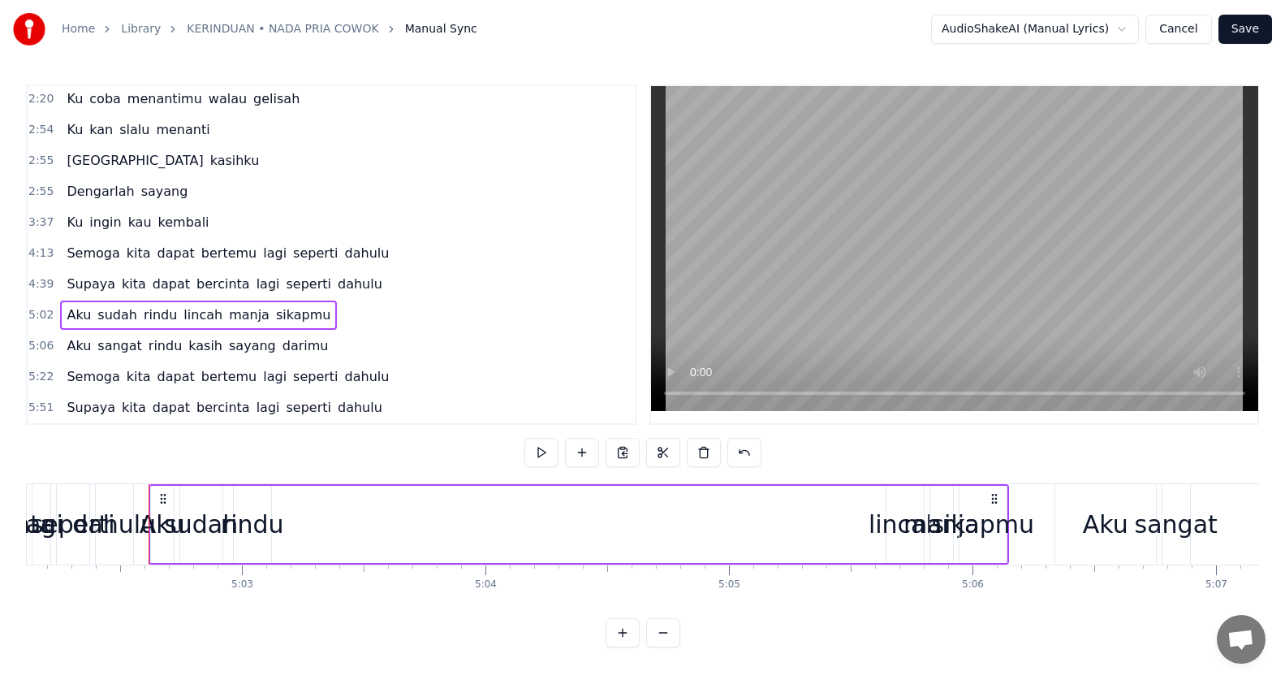
scroll to position [0, 73628]
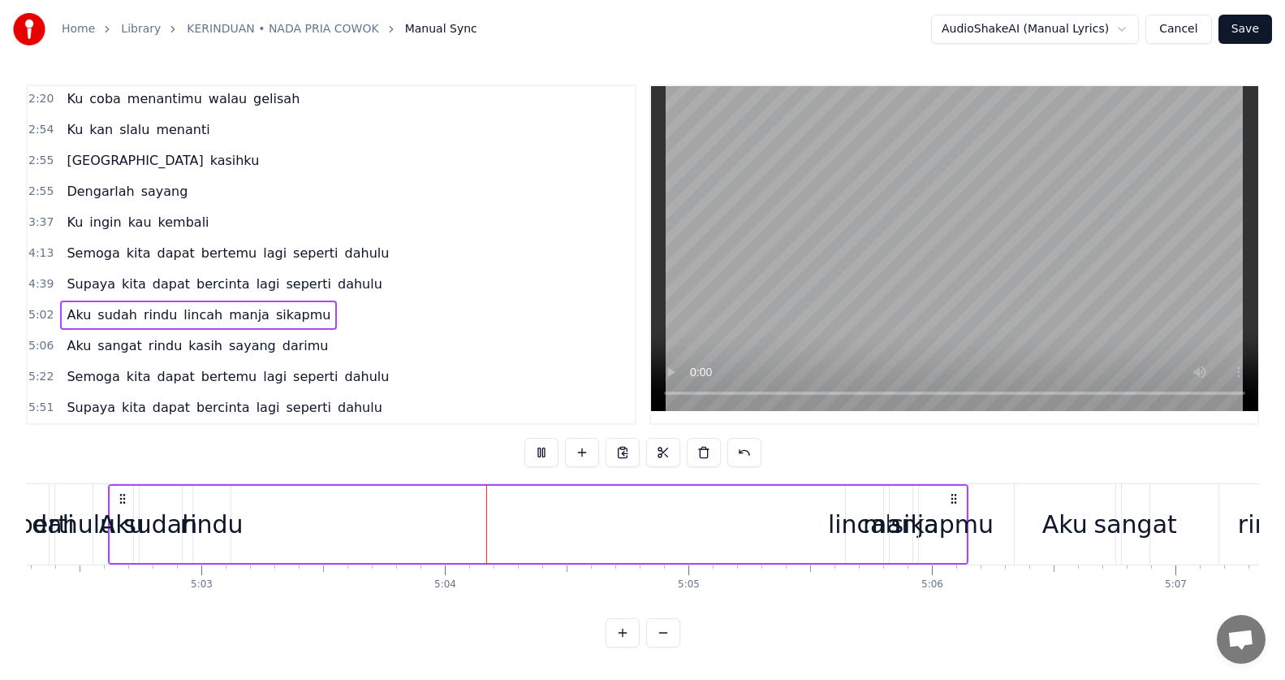
click at [408, 442] on div "0:25 Segeralah kembali pada diriku, duhai kekasihku 0:26 Aku sudah rindu lincah…" at bounding box center [642, 365] width 1233 height 563
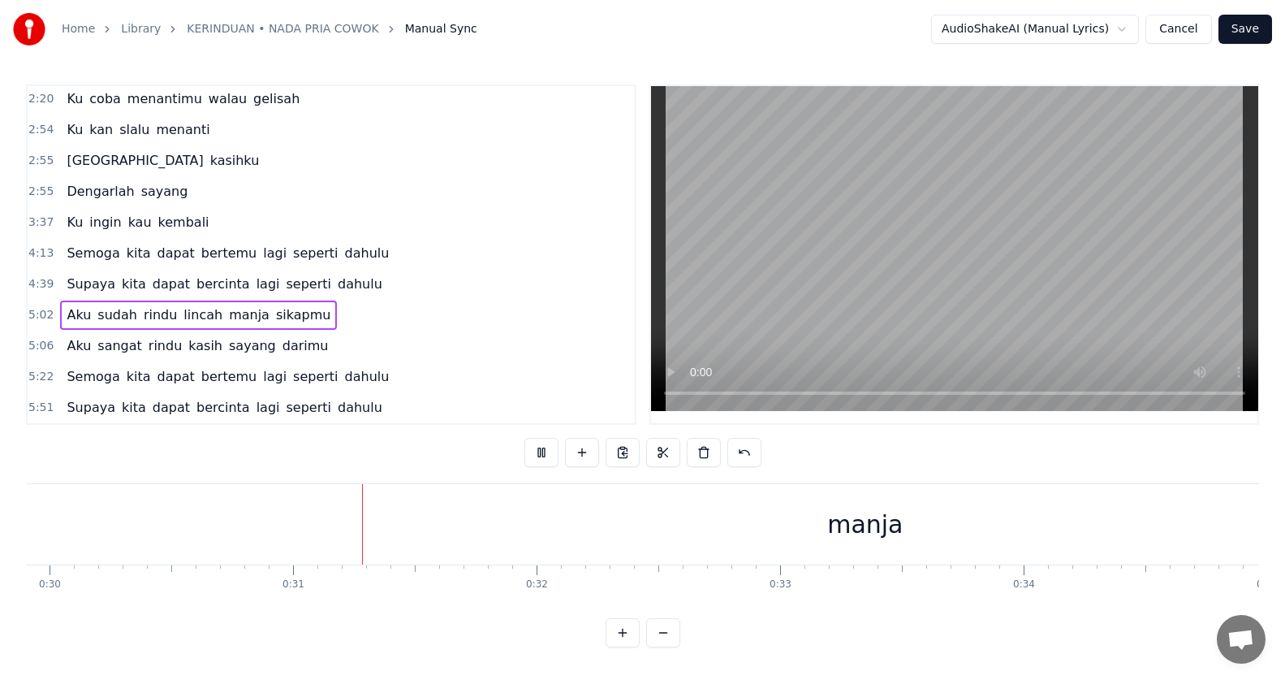
scroll to position [0, 7415]
click at [716, 516] on div "manja" at bounding box center [734, 524] width 76 height 37
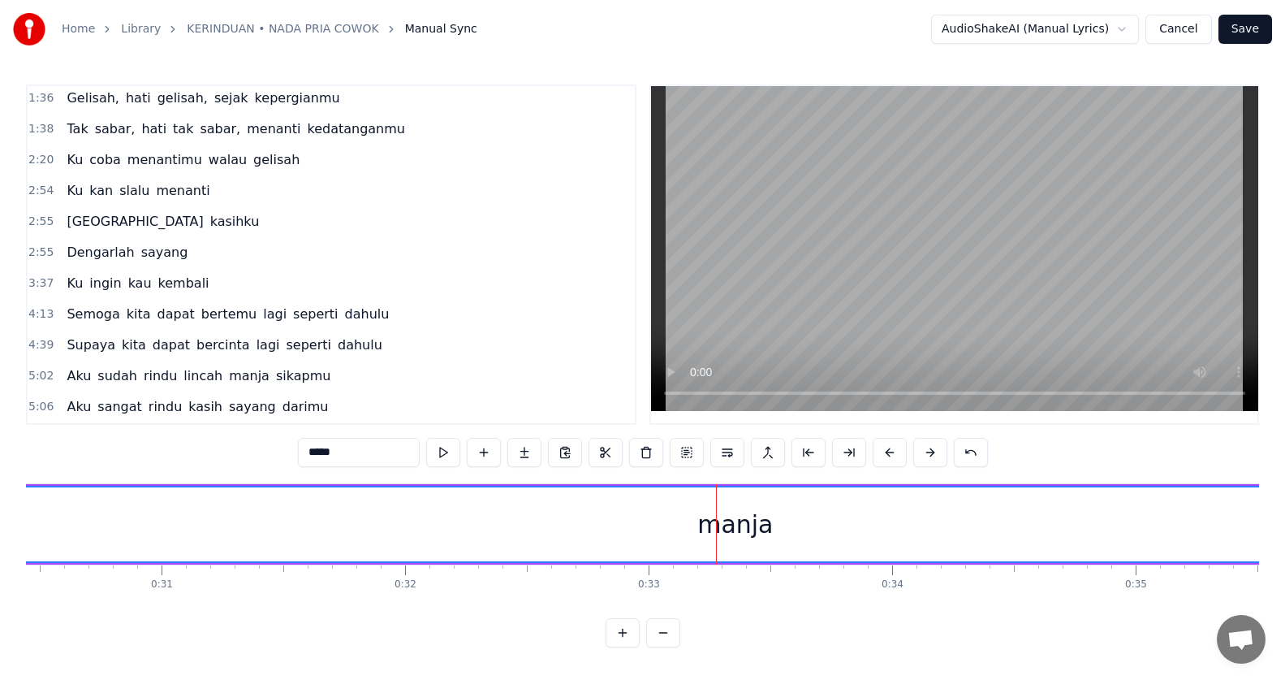
scroll to position [0, 0]
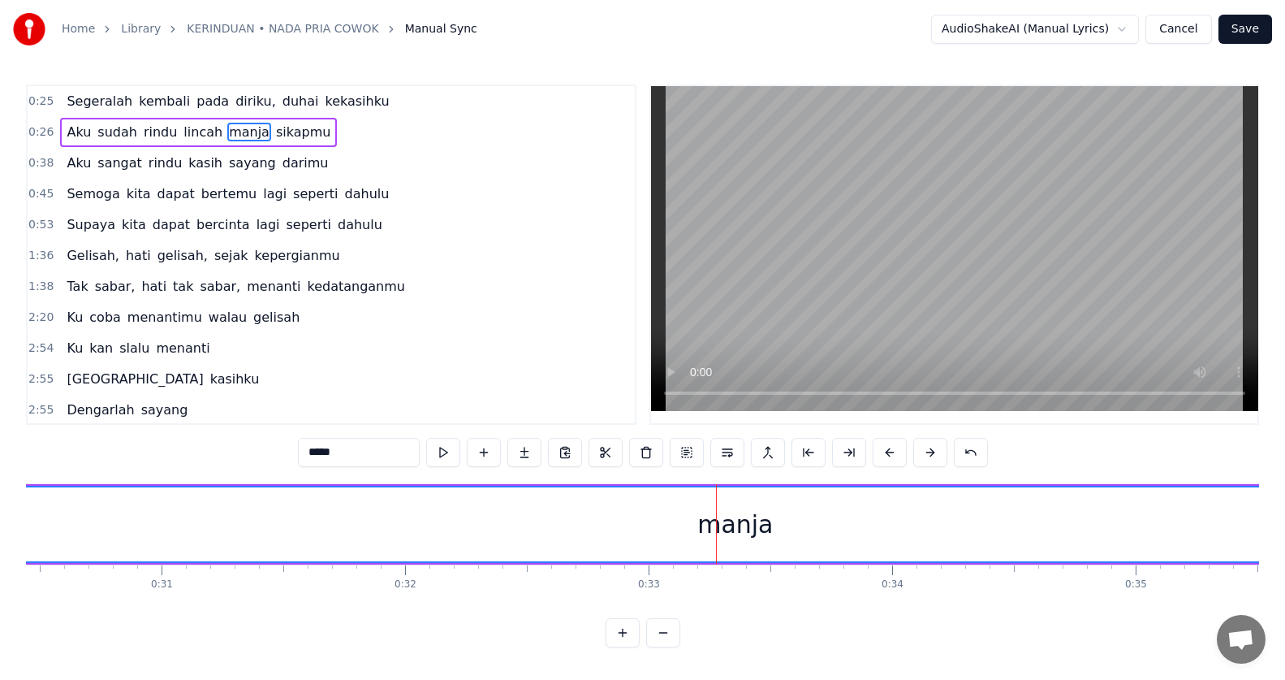
drag, startPoint x: 72, startPoint y: 131, endPoint x: 198, endPoint y: 136, distance: 126.0
click at [198, 136] on div "Aku sudah rindu lincah manja sikapmu" at bounding box center [198, 132] width 277 height 29
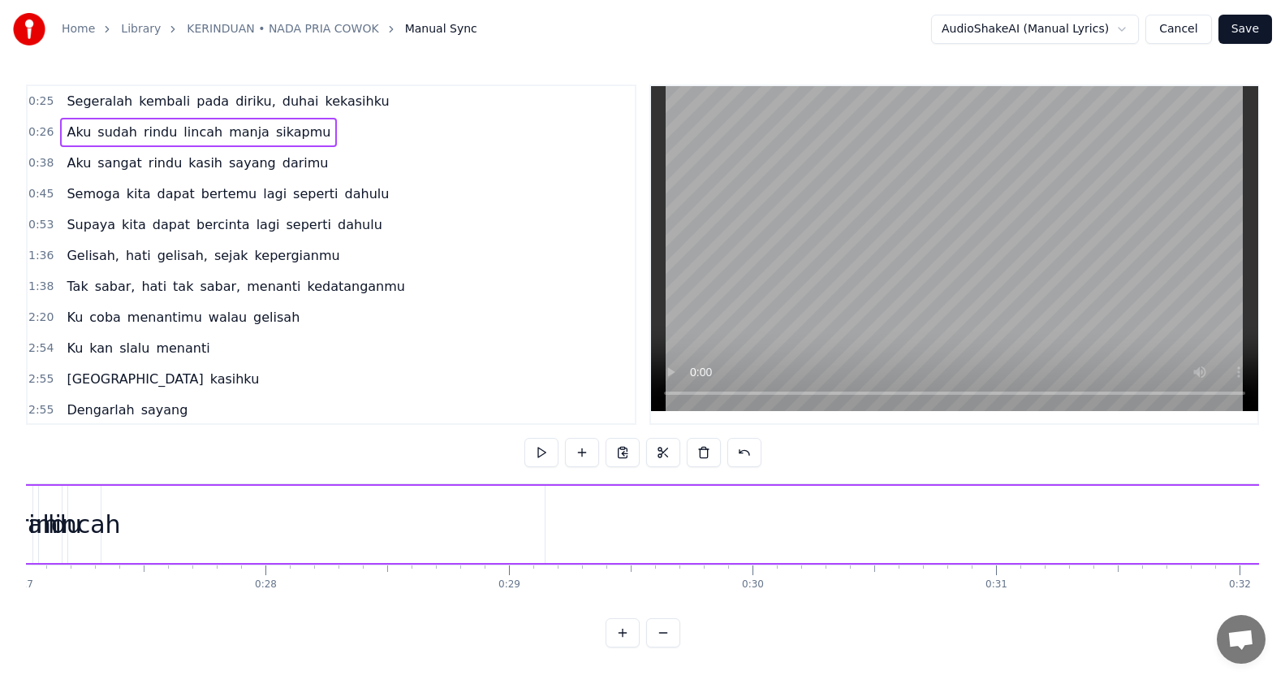
scroll to position [0, 6451]
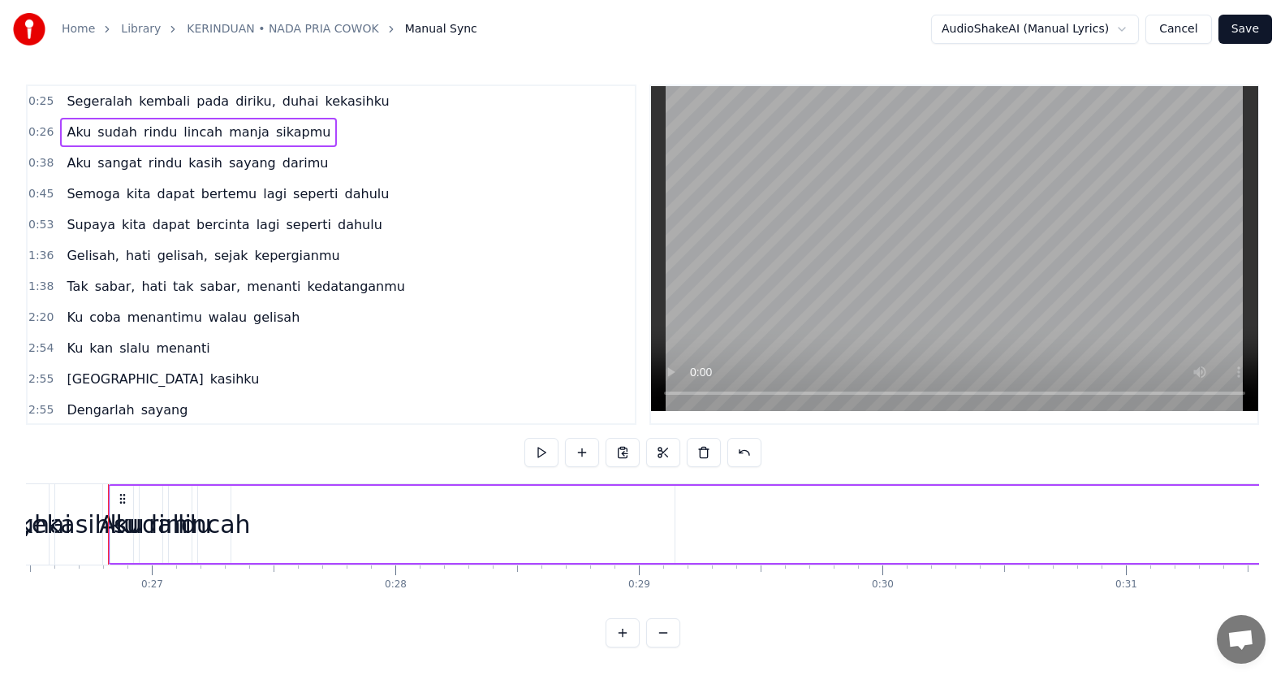
click at [80, 131] on span "Aku" at bounding box center [79, 132] width 28 height 19
click at [227, 132] on span "manja" at bounding box center [249, 132] width 44 height 19
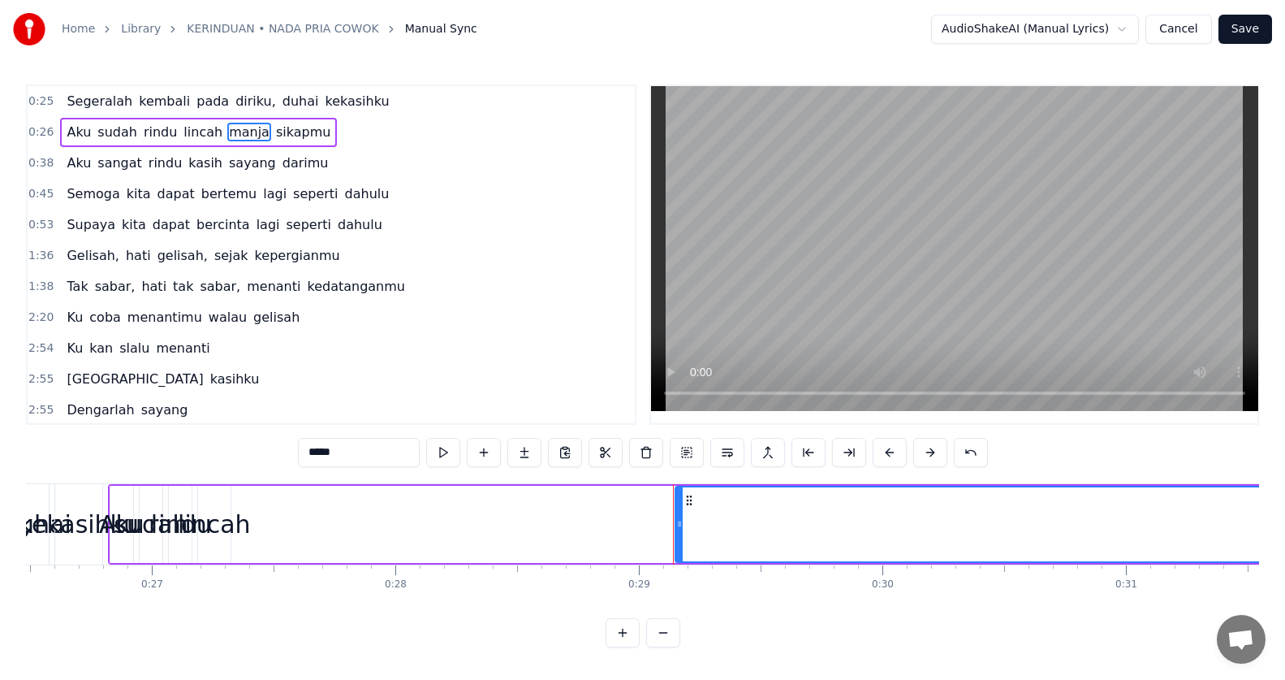
click at [227, 132] on span "manja" at bounding box center [249, 132] width 44 height 19
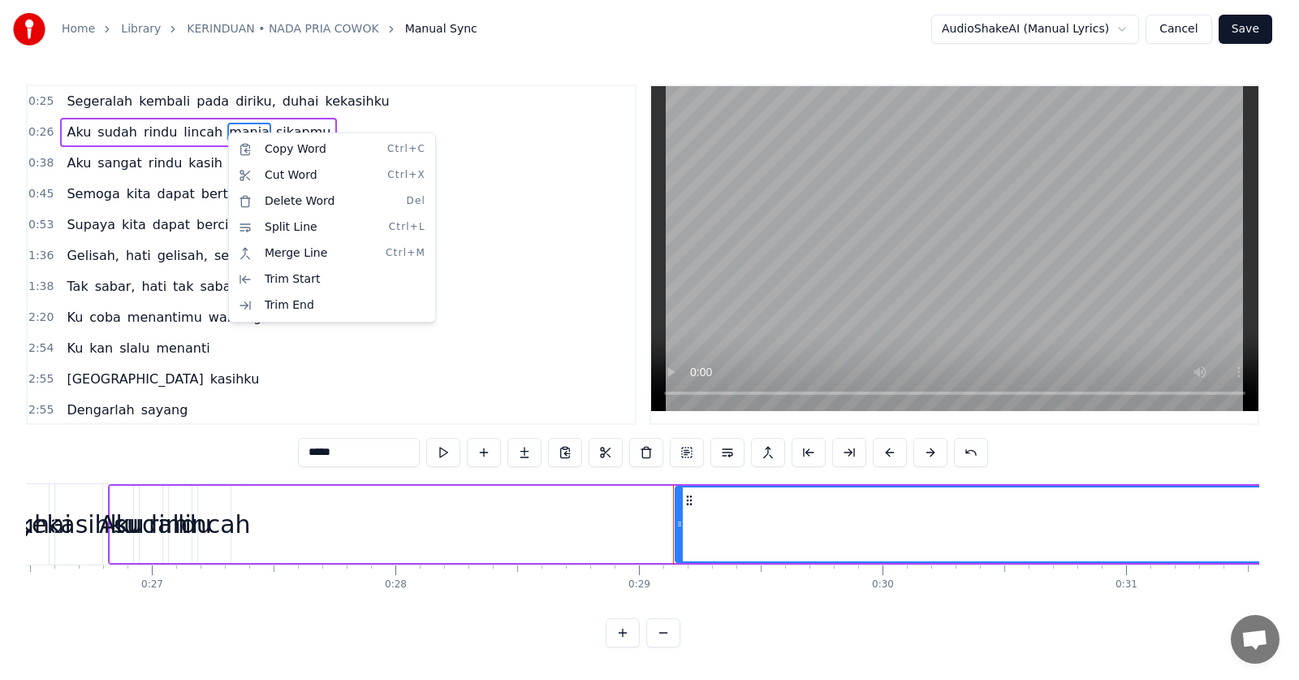
click at [770, 517] on html "Home Library KERINDUAN • NADA PRIA COWOK Manual Sync AudioShakeAI (Manual Lyric…" at bounding box center [649, 336] width 1299 height 673
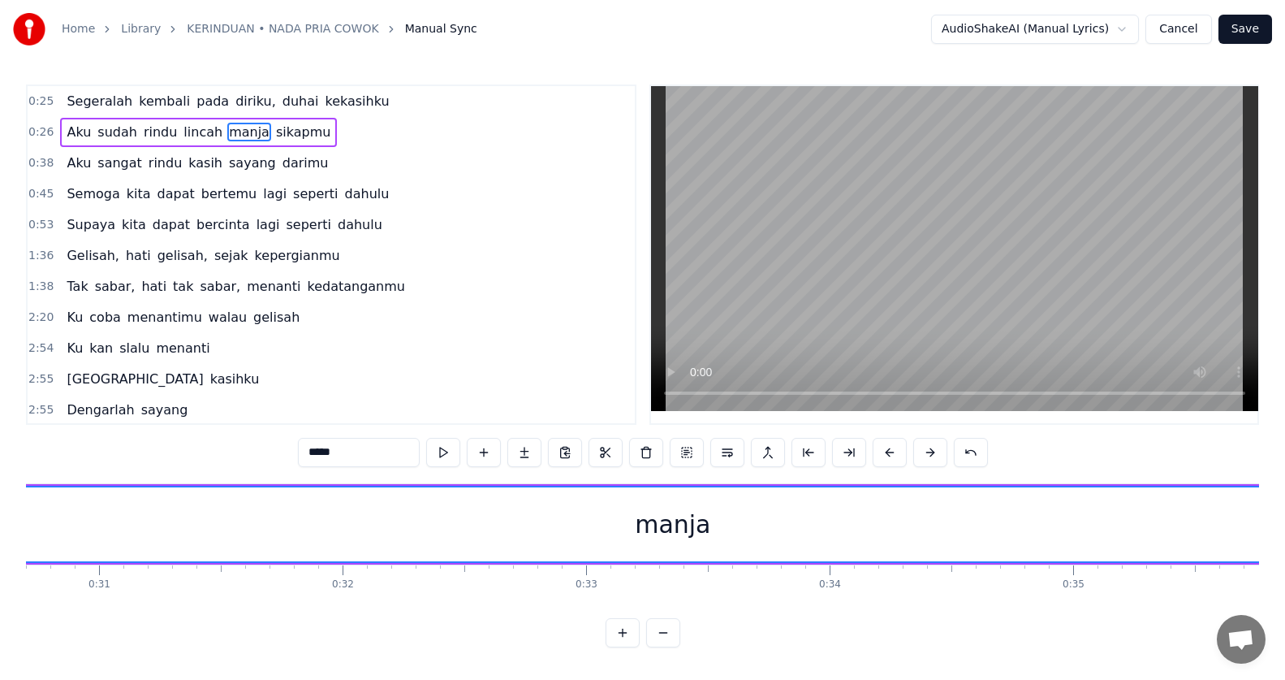
scroll to position [0, 7539]
click at [650, 524] on div "manja" at bounding box center [612, 524] width 2048 height 74
click at [643, 523] on div "manja" at bounding box center [612, 524] width 76 height 37
drag, startPoint x: 630, startPoint y: 528, endPoint x: 594, endPoint y: 536, distance: 36.6
click at [594, 533] on div "manja" at bounding box center [612, 524] width 76 height 37
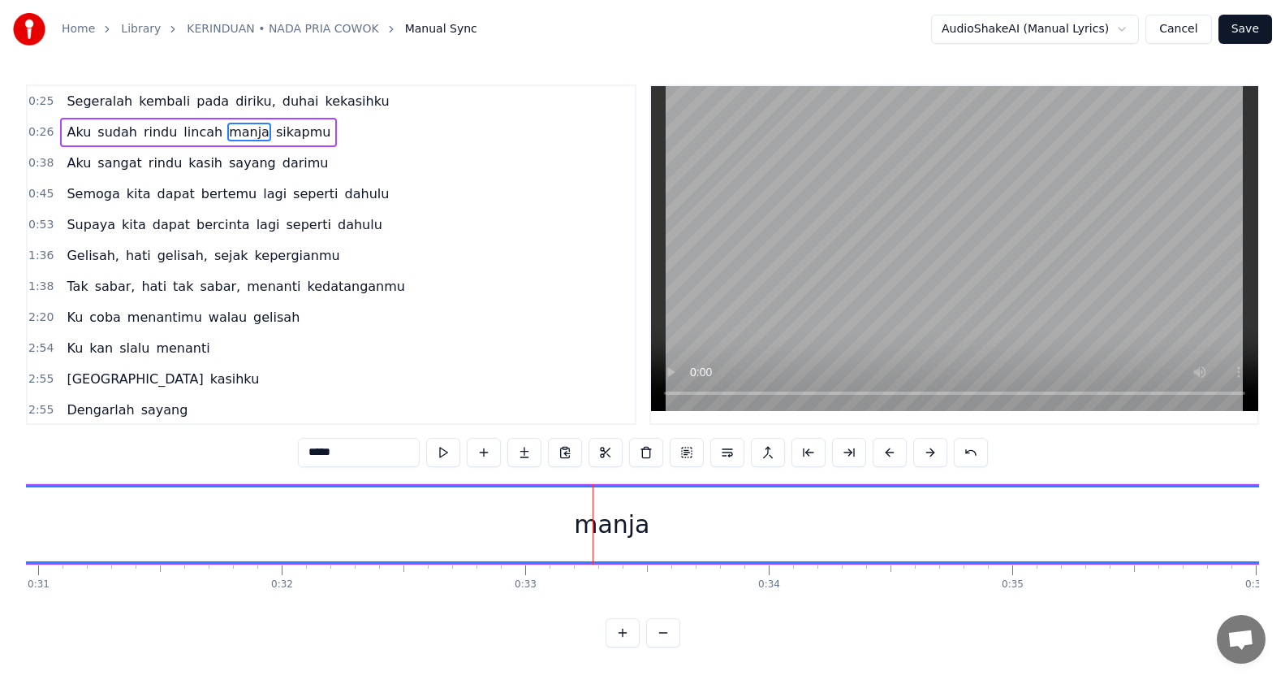
click at [645, 527] on div "manja" at bounding box center [612, 524] width 76 height 37
type input "*******"
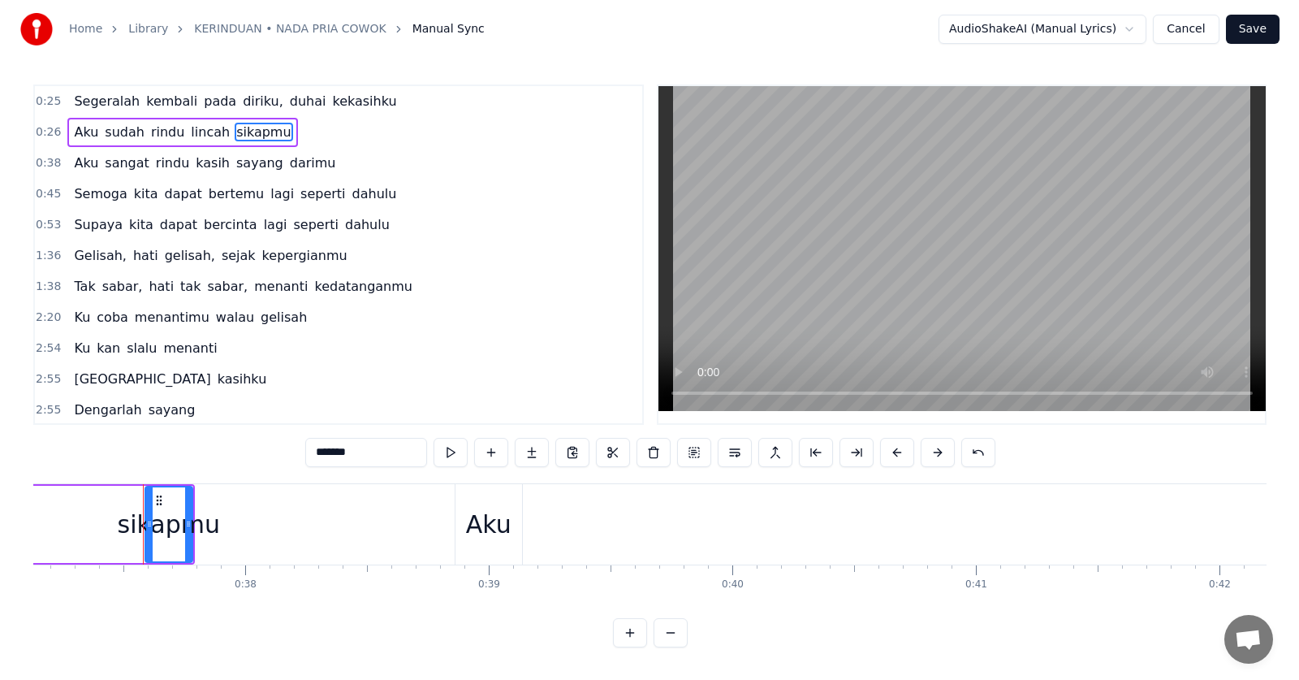
scroll to position [0, 9072]
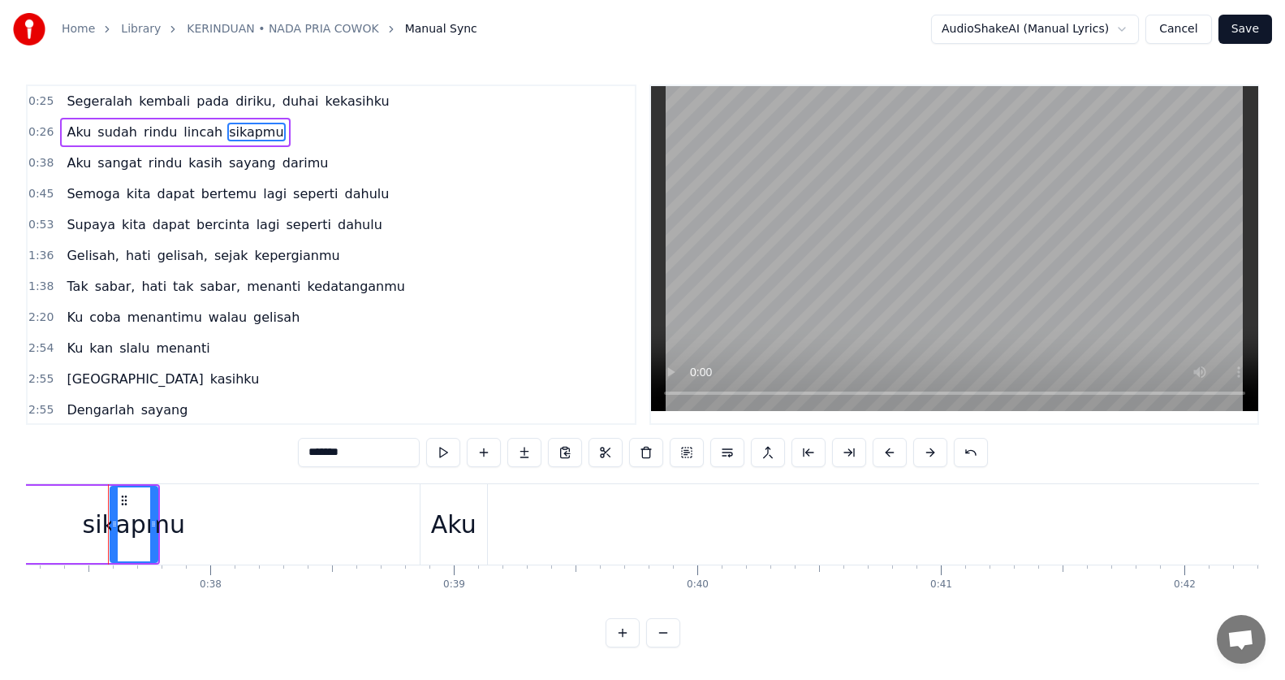
click at [1193, 35] on button "Cancel" at bounding box center [1179, 29] width 66 height 29
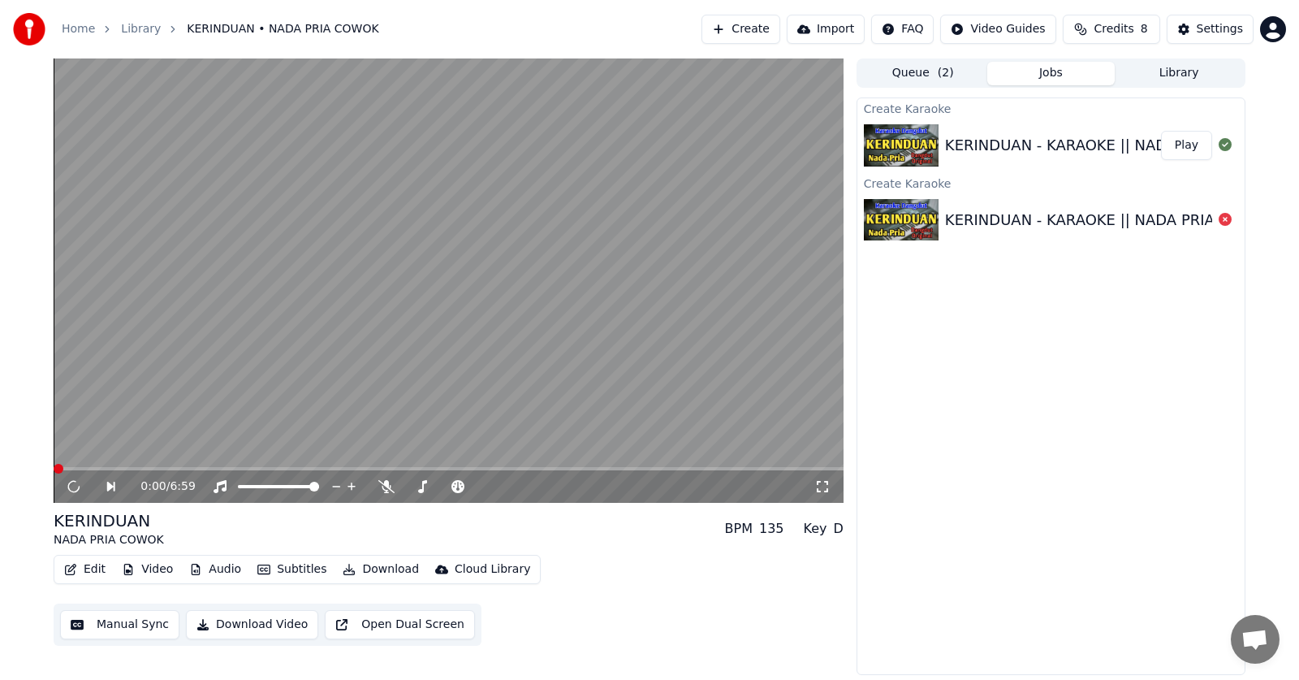
click at [93, 573] on button "Edit" at bounding box center [85, 569] width 54 height 23
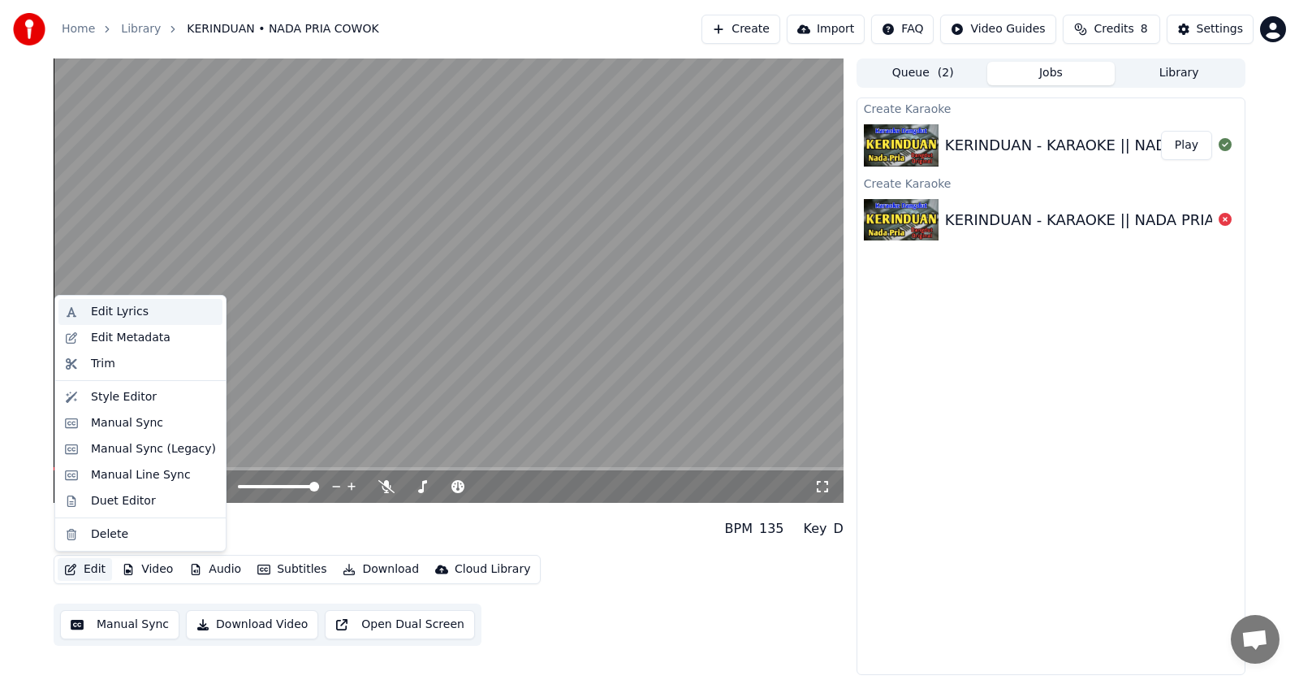
click at [139, 314] on div "Edit Lyrics" at bounding box center [120, 312] width 58 height 16
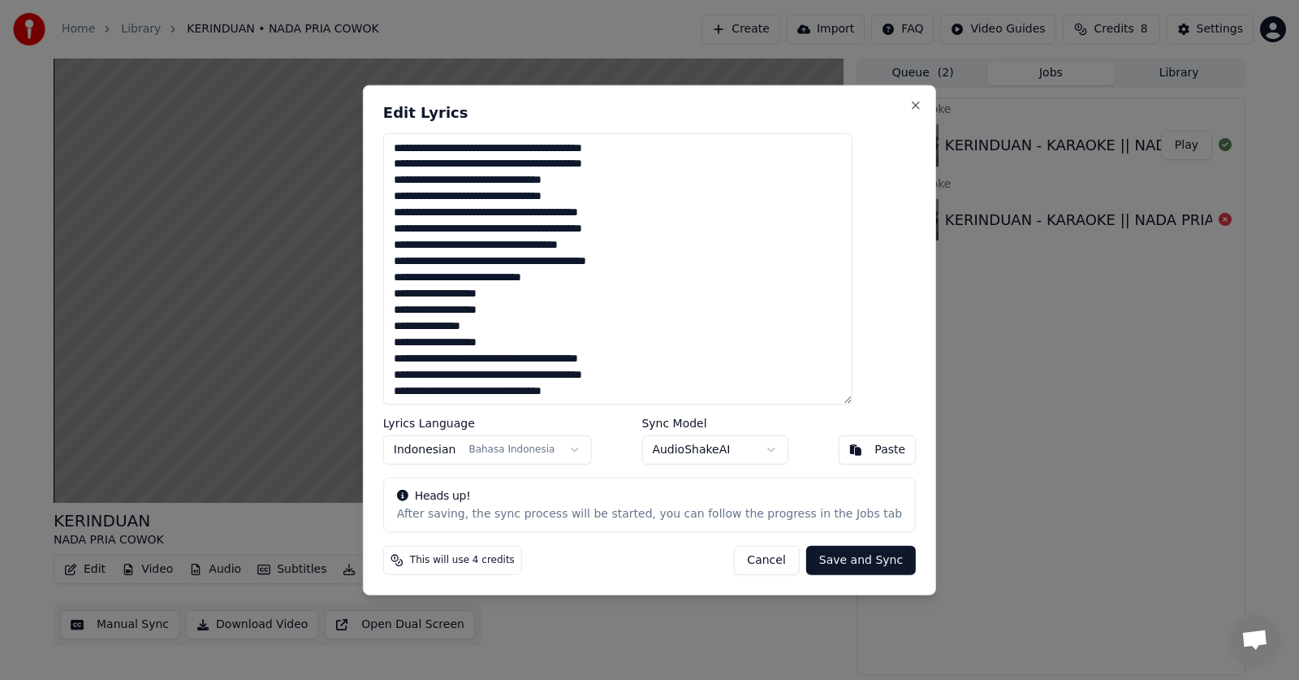
drag, startPoint x: 632, startPoint y: 393, endPoint x: 409, endPoint y: 152, distance: 328.6
click at [409, 152] on div "**********" at bounding box center [649, 339] width 573 height 511
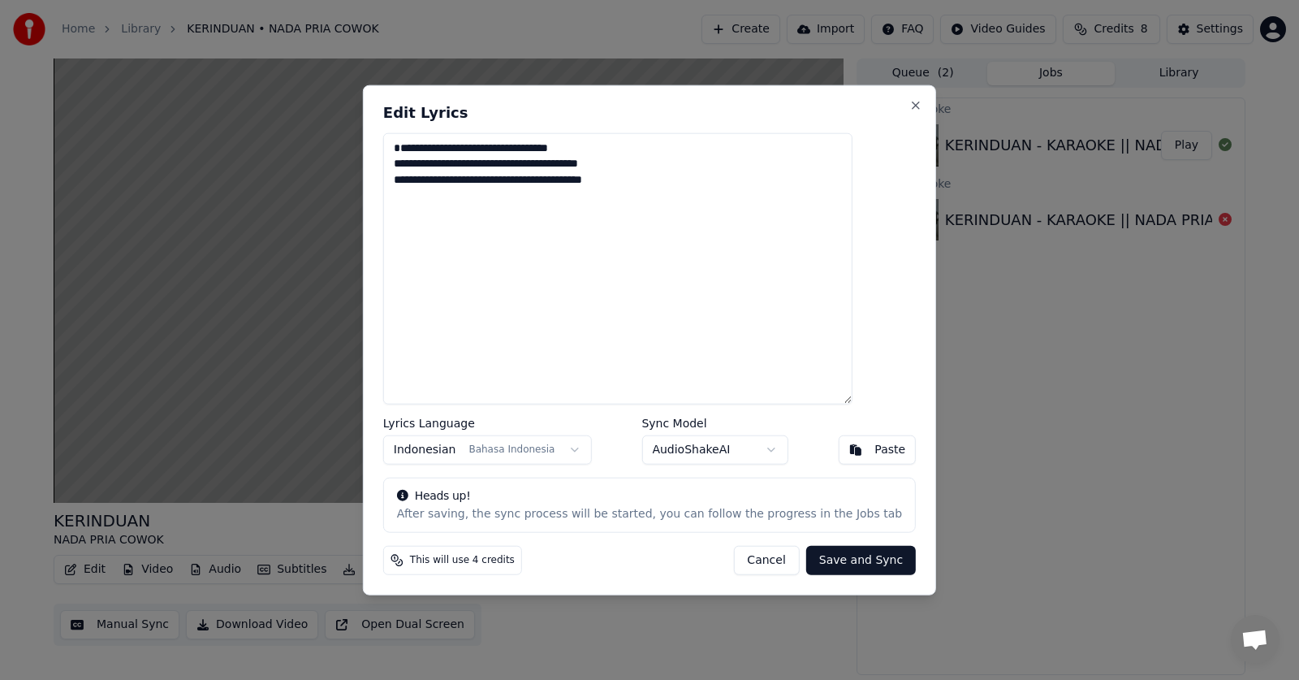
click at [822, 550] on button "Save and Sync" at bounding box center [861, 560] width 110 height 29
type textarea "**********"
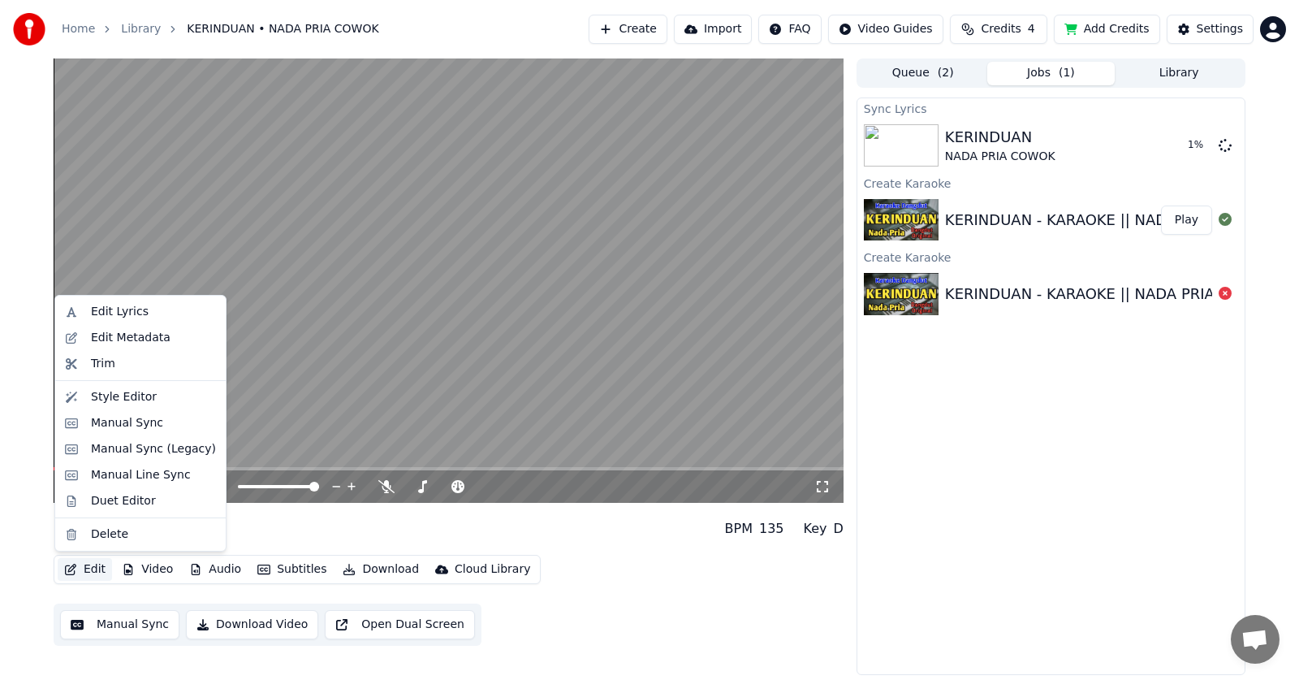
click at [102, 567] on button "Edit" at bounding box center [85, 569] width 54 height 23
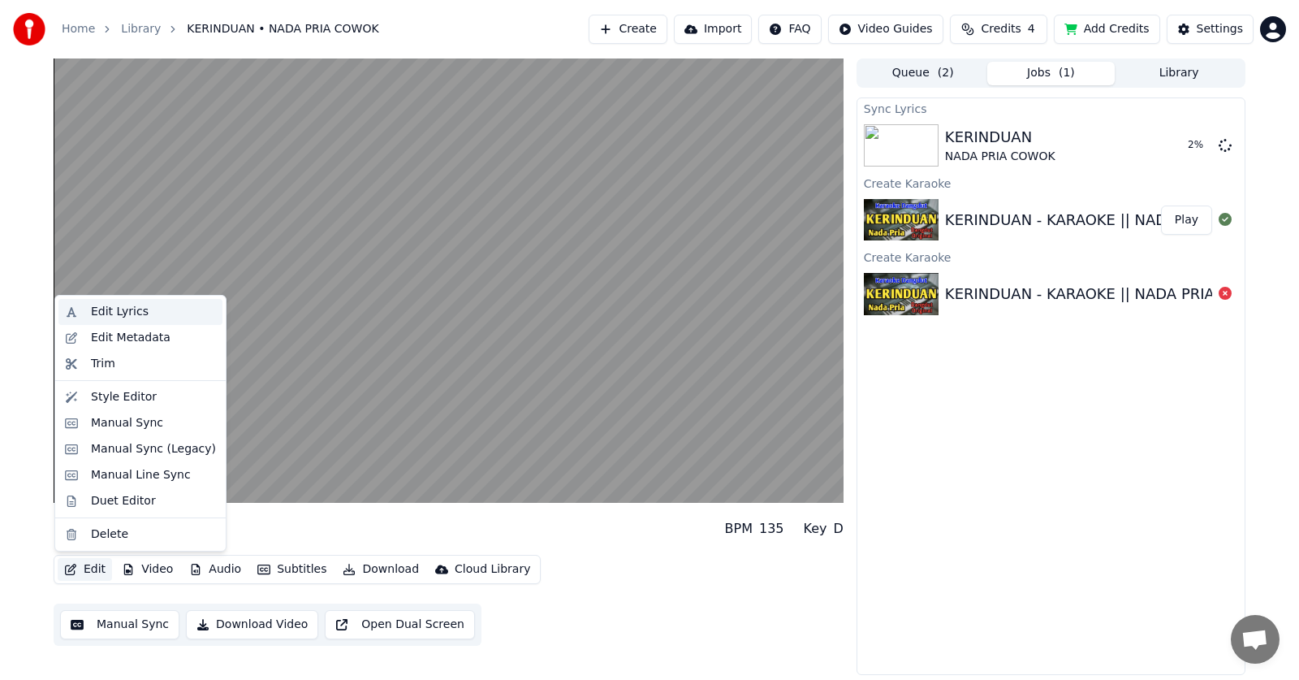
click at [112, 313] on div "Edit Lyrics" at bounding box center [120, 312] width 58 height 16
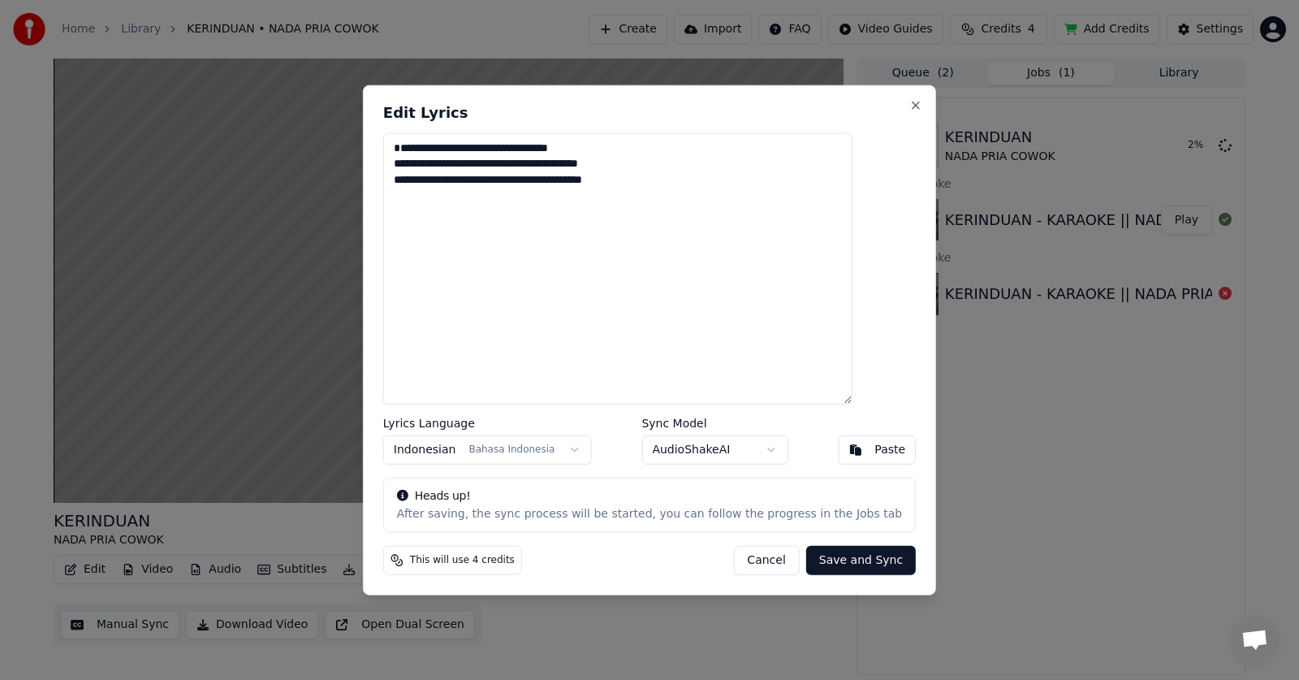
drag, startPoint x: 550, startPoint y: 222, endPoint x: 391, endPoint y: 158, distance: 172.3
click at [391, 158] on body "**********" at bounding box center [649, 340] width 1299 height 680
type textarea "**********"
click at [856, 557] on button "Save and Sync" at bounding box center [861, 560] width 110 height 29
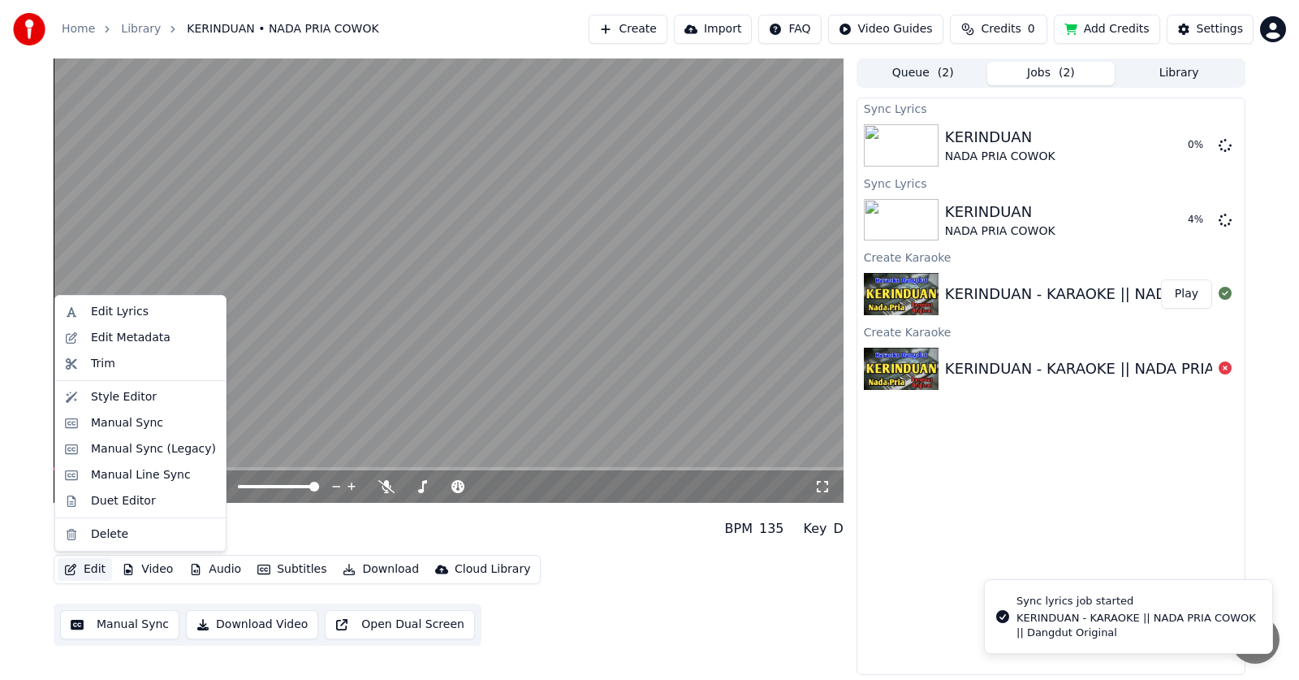
click at [100, 568] on button "Edit" at bounding box center [85, 569] width 54 height 23
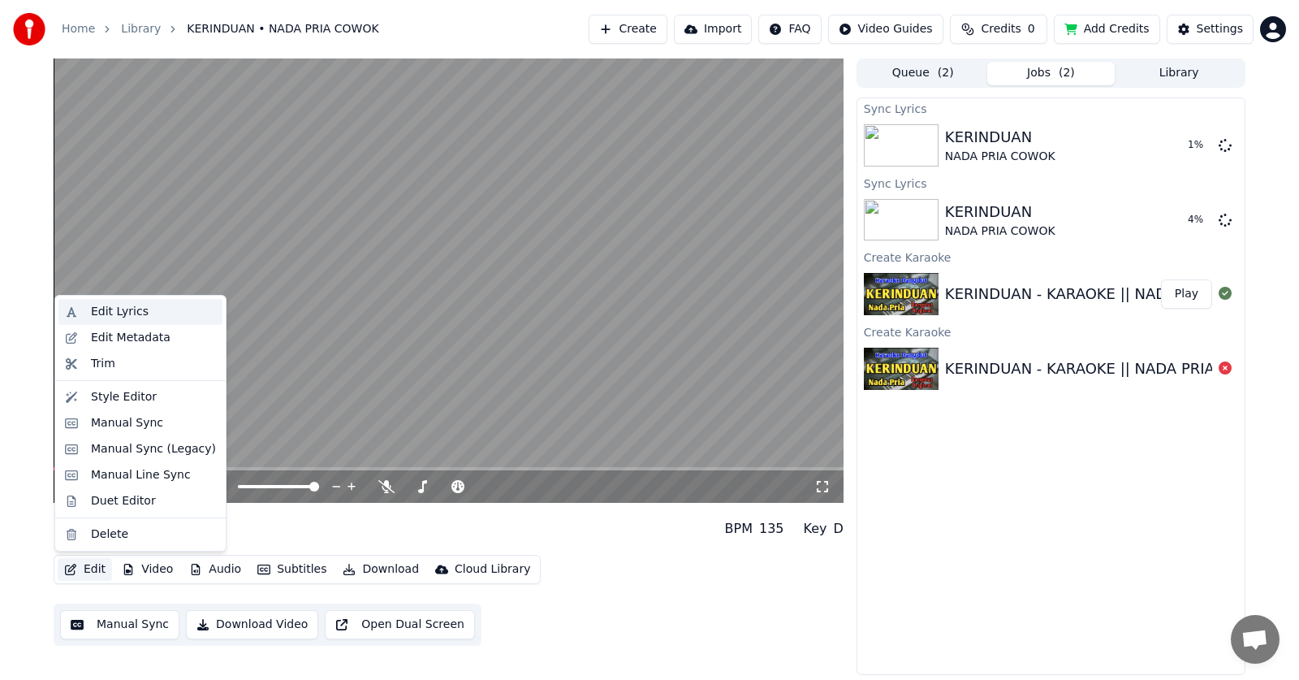
click at [147, 304] on div "Edit Lyrics" at bounding box center [153, 312] width 125 height 16
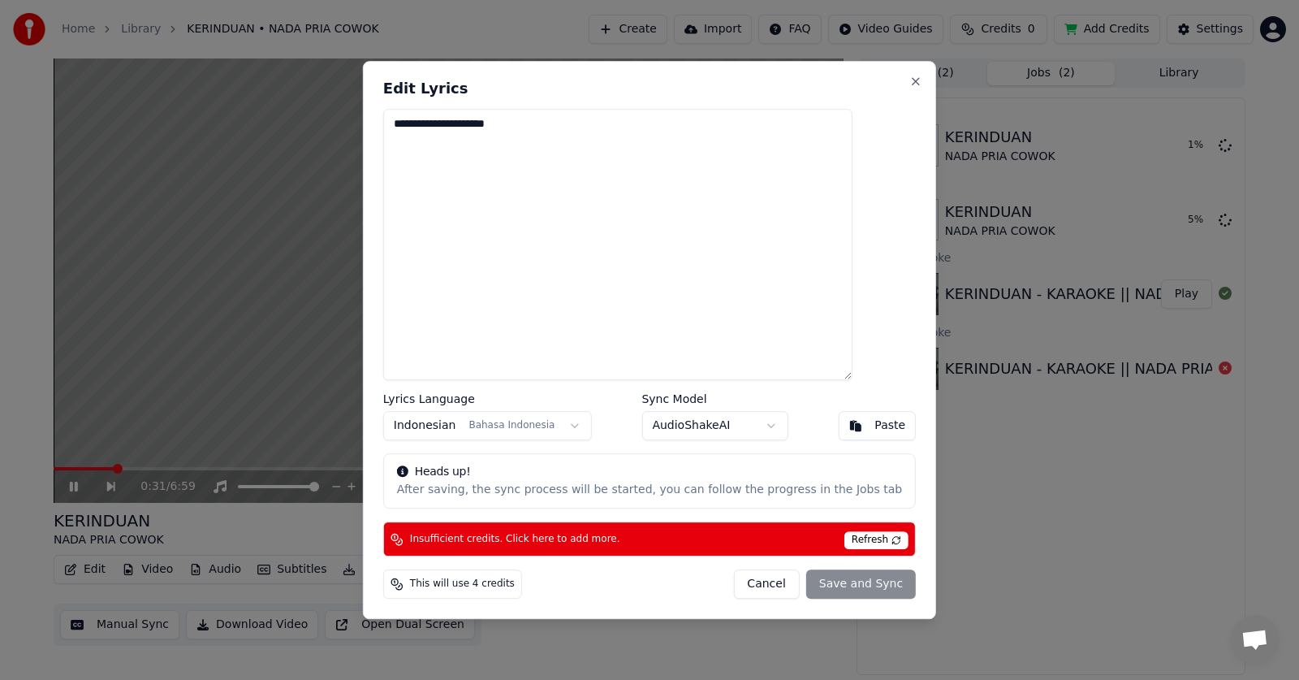
drag, startPoint x: 547, startPoint y: 127, endPoint x: 368, endPoint y: 136, distance: 179.7
click at [368, 136] on body "**********" at bounding box center [649, 340] width 1299 height 680
click at [697, 281] on textarea "**********" at bounding box center [617, 245] width 469 height 272
type textarea "**********"
click at [909, 81] on button "Close" at bounding box center [915, 81] width 13 height 13
